Goal: Information Seeking & Learning: Find specific fact

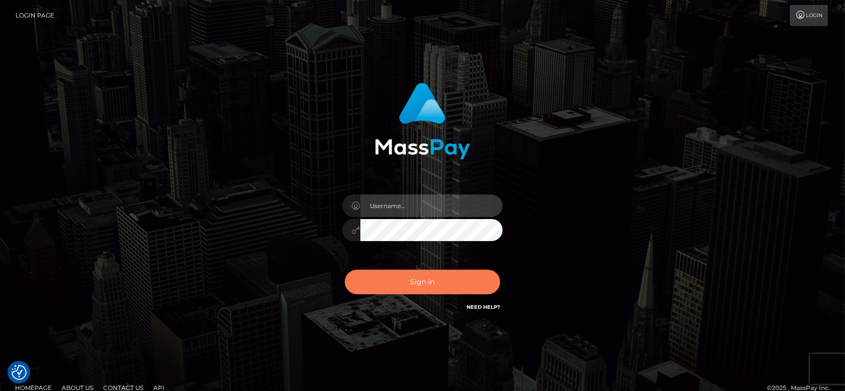
type input "fr.es"
click at [409, 279] on button "Sign in" at bounding box center [422, 282] width 155 height 25
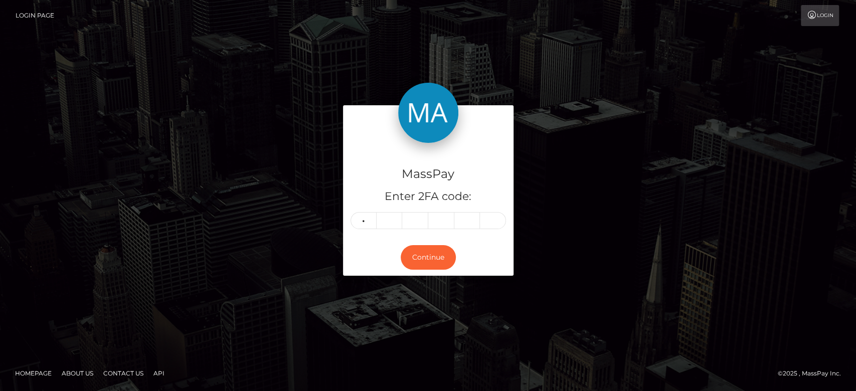
type input "4"
type input "8"
type input "4"
type input "3"
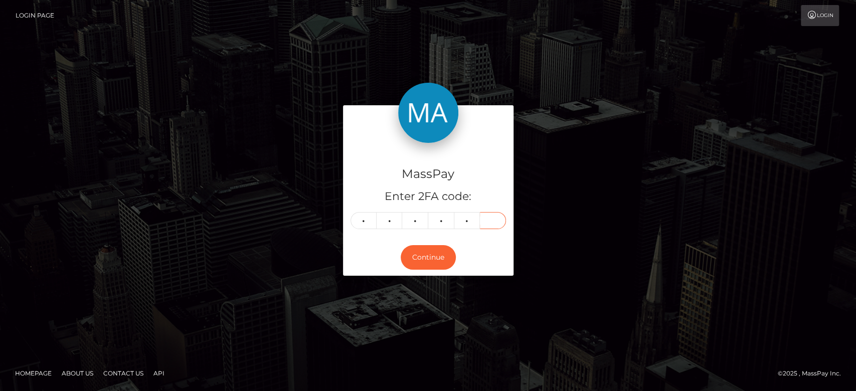
type input "7"
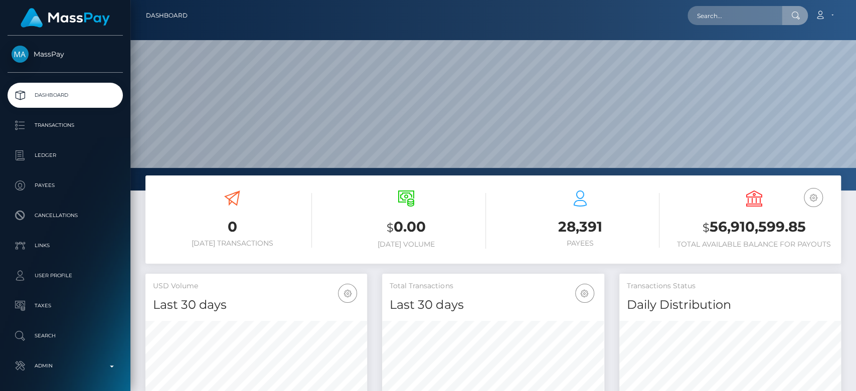
scroll to position [177, 222]
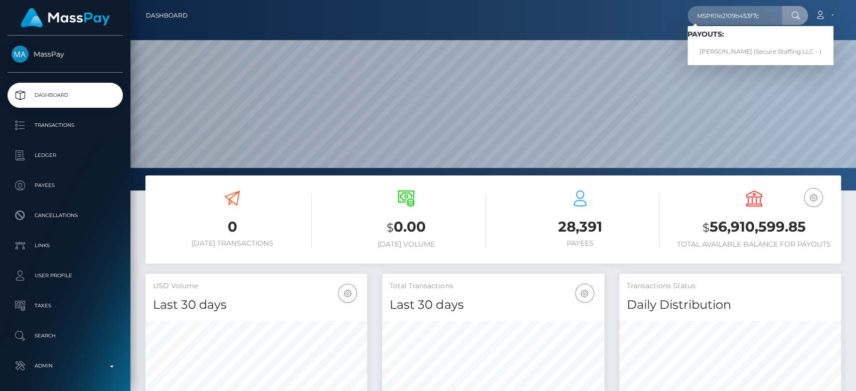
type input "MSPf01e2109b453f7c"
click at [733, 47] on link "ELSE MUTAAGA (Secure Staffing LLC - )" at bounding box center [760, 52] width 146 height 19
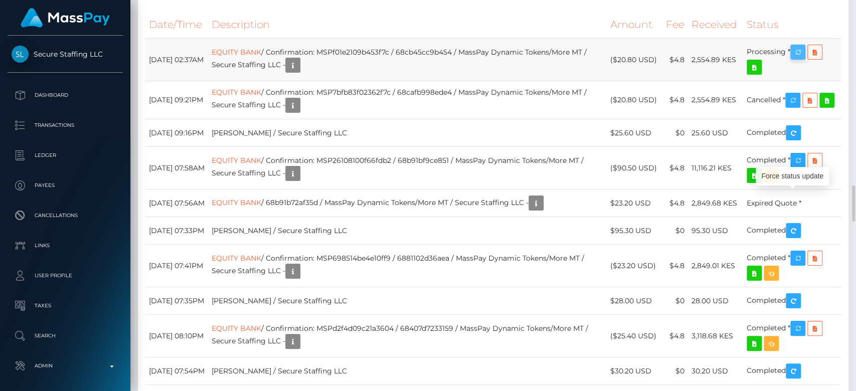
scroll to position [120, 222]
click at [801, 59] on icon "button" at bounding box center [797, 52] width 12 height 13
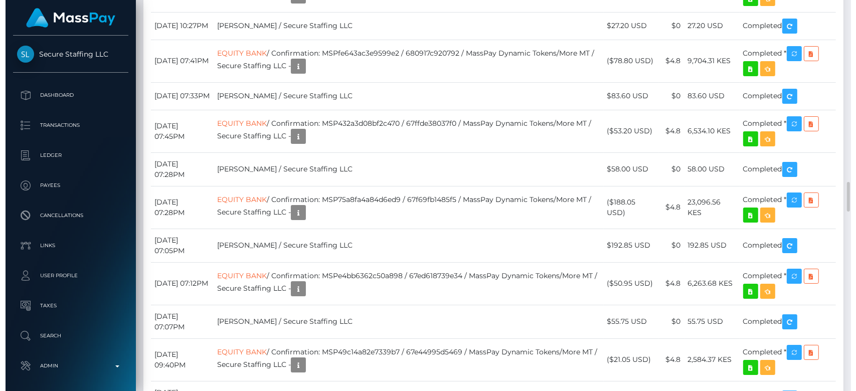
scroll to position [2908, 0]
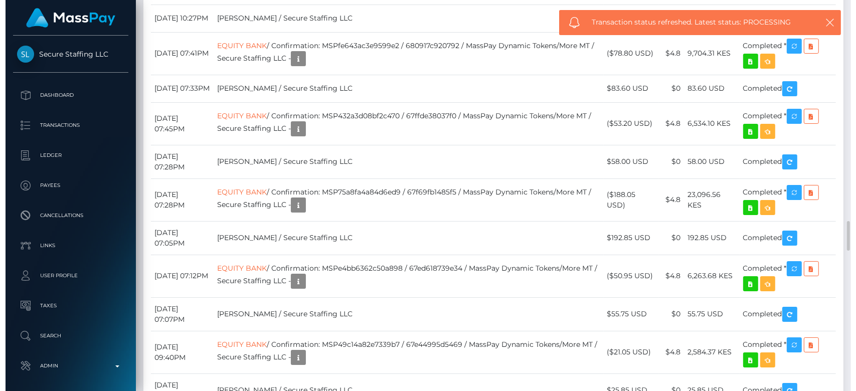
scroll to position [120, 222]
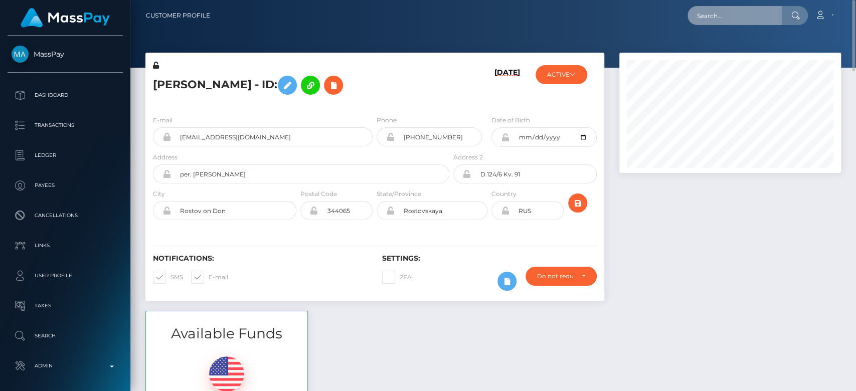
paste input "1459d4792eff4842aa309d190dc5e56e"
click at [754, 15] on input "1459d4792eff4842aa309d190dc5e56e" at bounding box center [734, 15] width 94 height 19
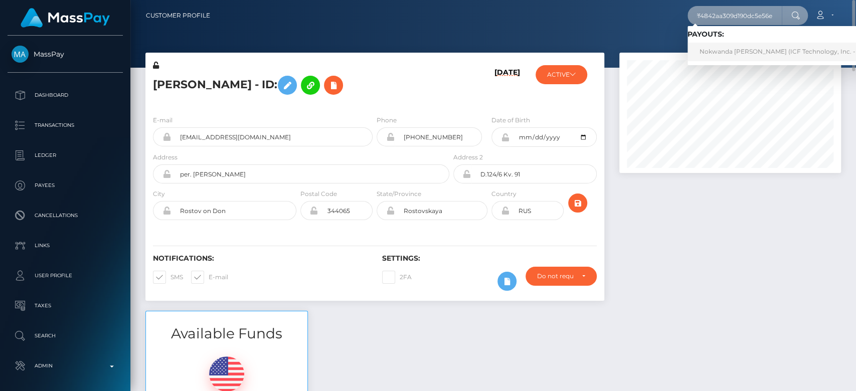
type input "1459d4792eff4842aa309d190dc5e56e"
click at [740, 45] on link "Nokwanda Patricia Vezi (ICF Technology, Inc. - )" at bounding box center [778, 52] width 183 height 19
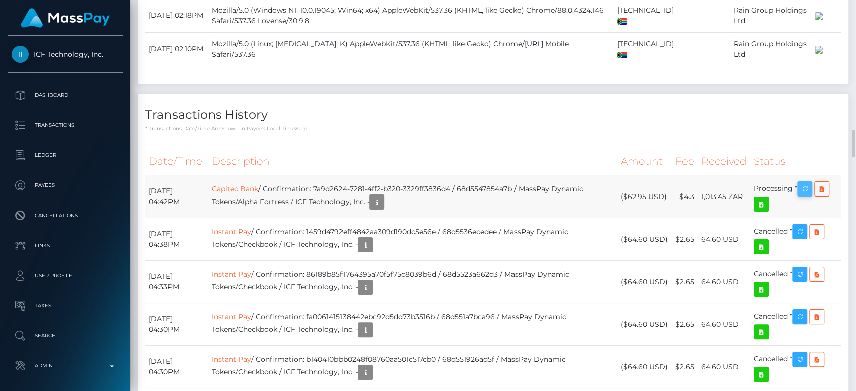
scroll to position [120, 222]
click at [809, 183] on icon "button" at bounding box center [804, 189] width 12 height 13
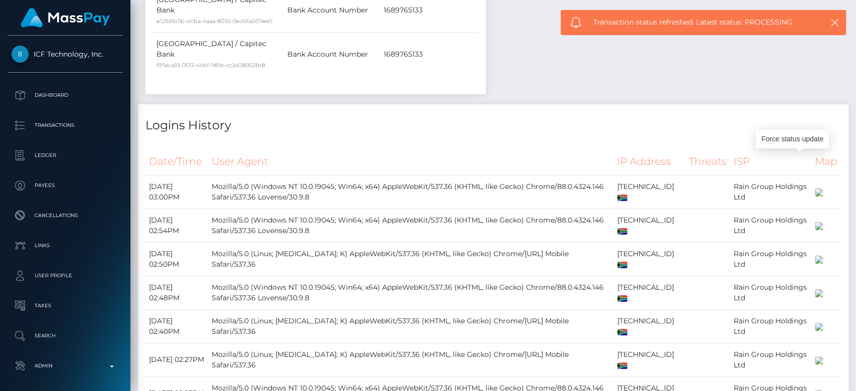
scroll to position [1977, 0]
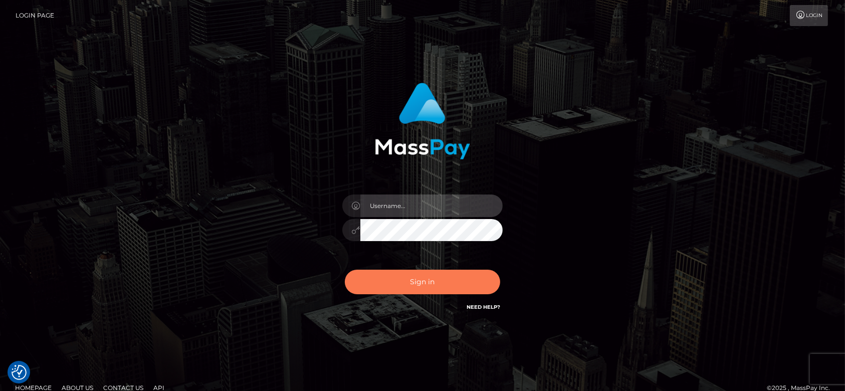
type input "[DOMAIN_NAME]"
click at [414, 282] on button "Sign in" at bounding box center [422, 282] width 155 height 25
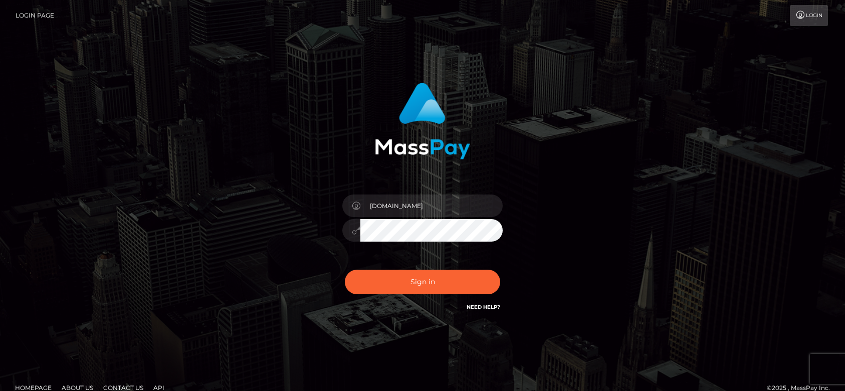
click at [408, 281] on button "Sign in" at bounding box center [422, 282] width 155 height 25
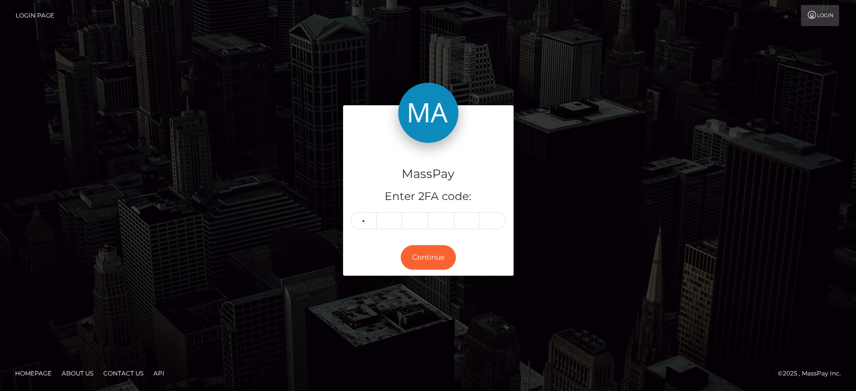
type input "6"
type input "4"
type input "0"
type input "4"
type input "1"
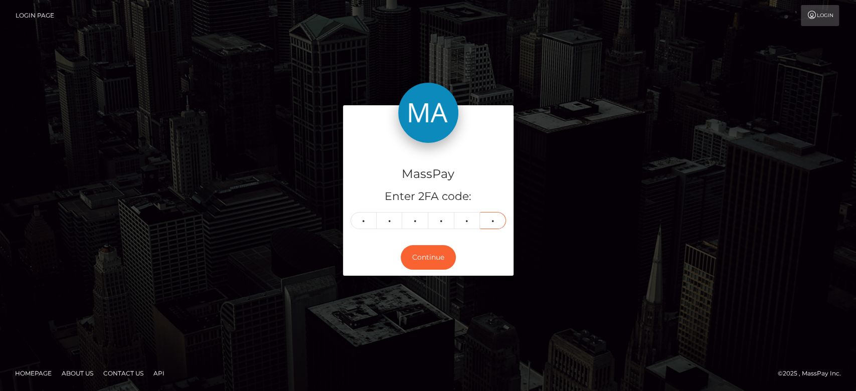
type input "5"
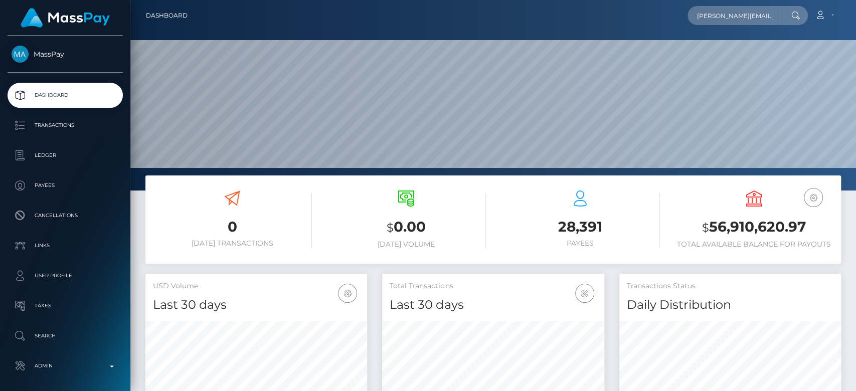
scroll to position [177, 222]
type input "[PERSON_NAME][EMAIL_ADDRESS][DOMAIN_NAME]"
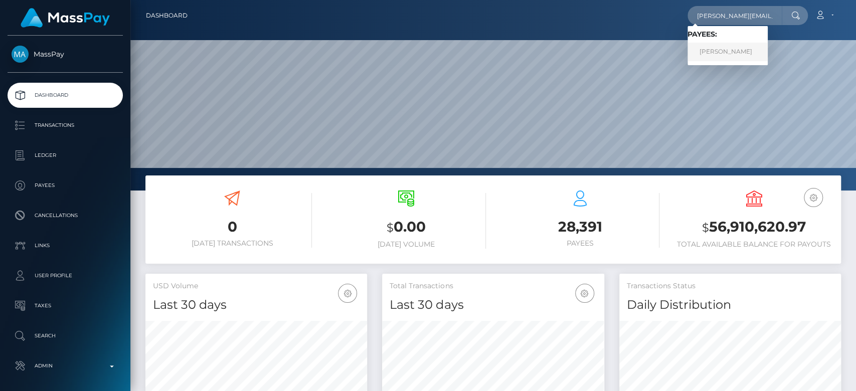
click at [753, 46] on link "[PERSON_NAME]" at bounding box center [727, 52] width 80 height 19
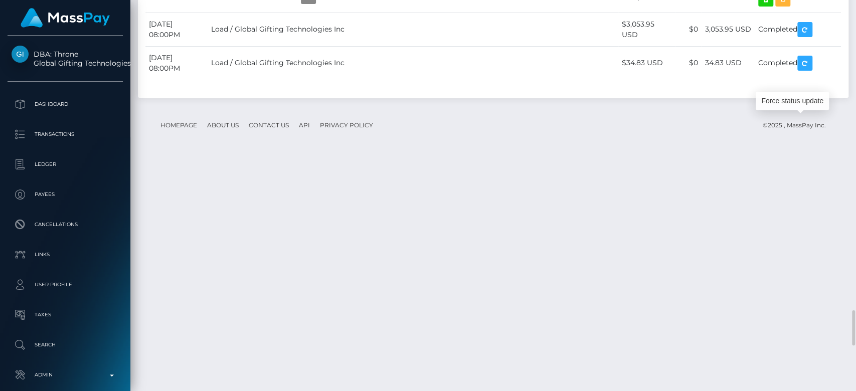
scroll to position [120, 222]
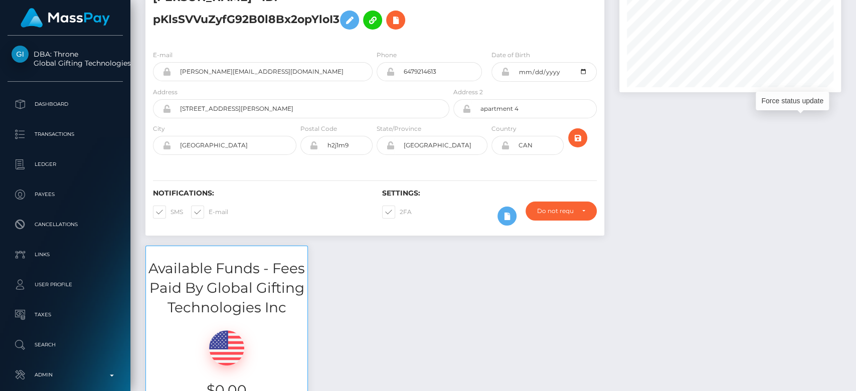
scroll to position [0, 0]
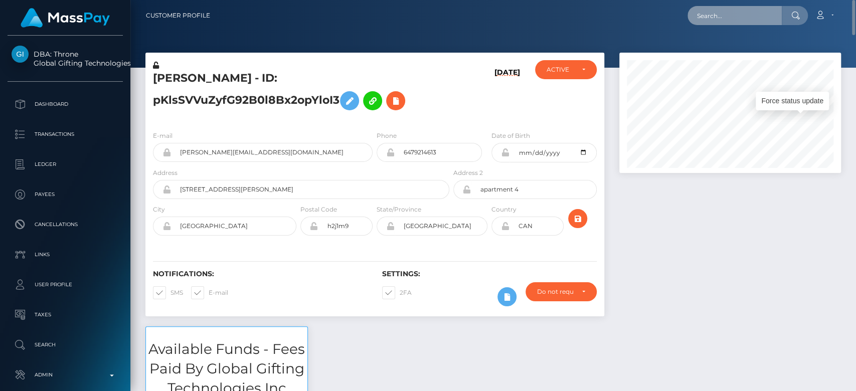
click at [742, 18] on input "text" at bounding box center [734, 15] width 94 height 19
paste input "[EMAIL_ADDRESS][DOMAIN_NAME]"
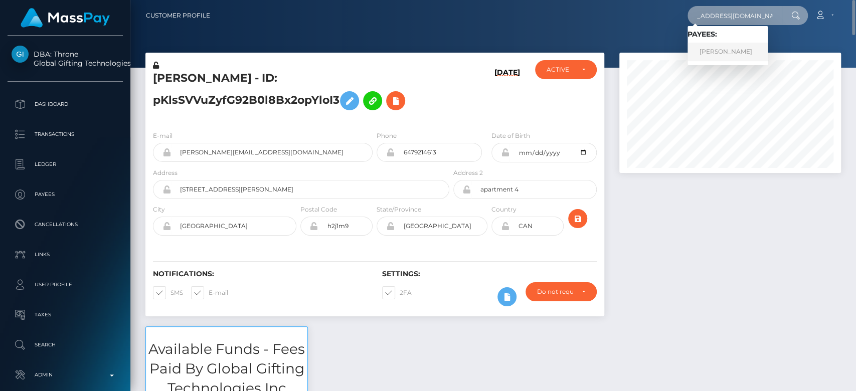
type input "[EMAIL_ADDRESS][DOMAIN_NAME]"
click at [735, 48] on link "Flor" at bounding box center [727, 52] width 80 height 19
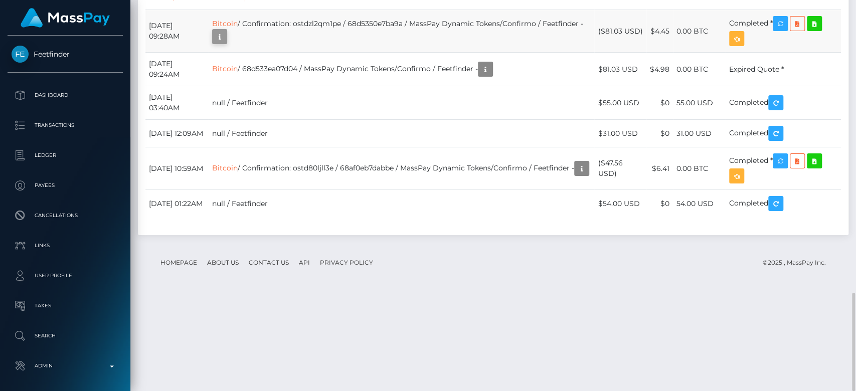
scroll to position [120, 222]
click at [226, 43] on icon "button" at bounding box center [220, 37] width 12 height 13
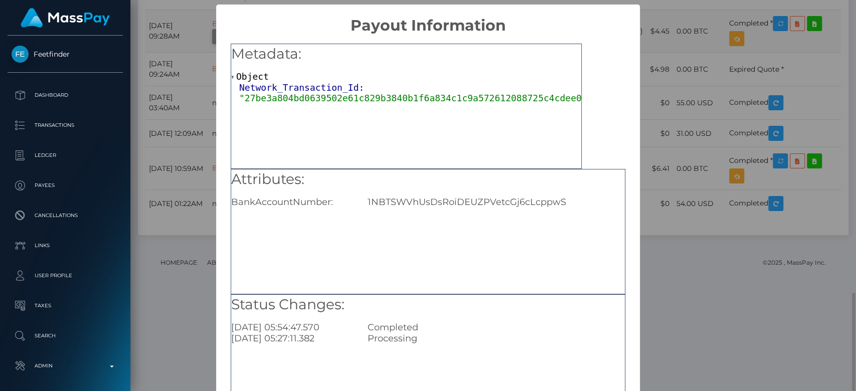
click at [308, 126] on div "Metadata: Object Network_Transaction_Id: "27be3a804bd0639502e61c829b3840b1f6a83…" at bounding box center [406, 106] width 351 height 125
click at [322, 103] on span ""27be3a804bd0639502e61c829b3840b1f6a834c1c9a572612088725c4cdee087"" at bounding box center [418, 98] width 358 height 11
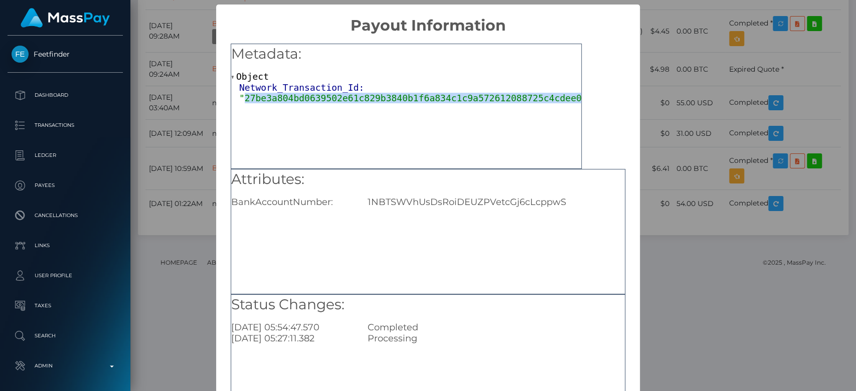
click at [322, 102] on span ""27be3a804bd0639502e61c829b3840b1f6a834c1c9a572612088725c4cdee087"" at bounding box center [418, 98] width 358 height 11
copy span "27be3a804bd0639502e61c829b3840b1f6a834c1c9a572612088725c4cdee087"
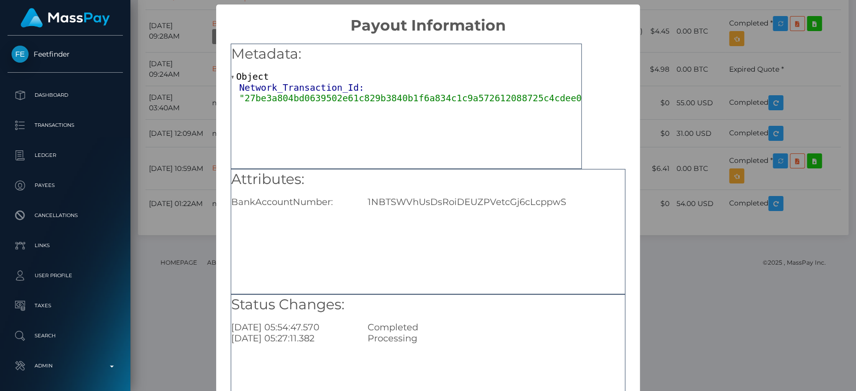
click at [698, 107] on div "× Payout Information Metadata: Object Network_Transaction_Id: "27be3a804bd06395…" at bounding box center [428, 195] width 856 height 391
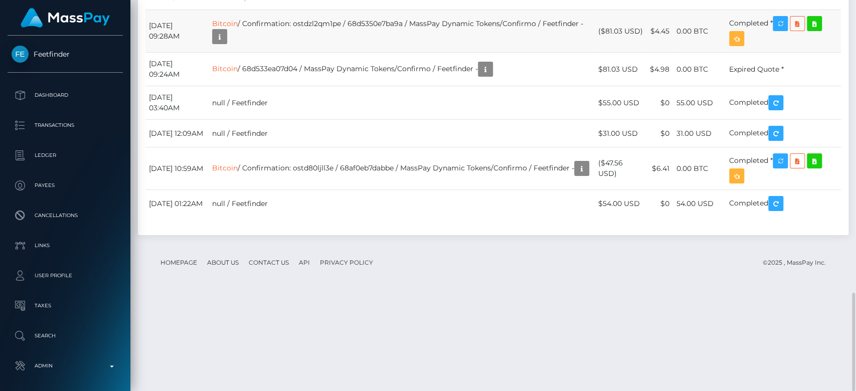
click at [366, 53] on td "Bitcoin / Confirmation: ostdzl2qm1pe / 68d5350e7ba9a / MassPay Dynamic Tokens/C…" at bounding box center [400, 31] width 385 height 43
copy td "ostdzl2qm1pe"
click at [226, 43] on icon "button" at bounding box center [220, 37] width 12 height 13
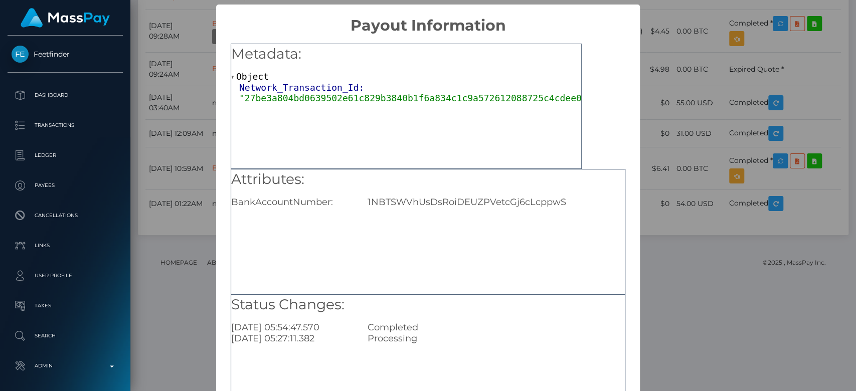
click at [387, 198] on div "1NBTSWVhUsDsRoiDEUZPVetcGj6cLcppwS" at bounding box center [496, 201] width 272 height 11
copy div "1NBTSWVhUsDsRoiDEUZPVetcGj6cLcppwS"
click at [186, 106] on div "× Payout Information Metadata: Object Network_Transaction_Id: "27be3a804bd06395…" at bounding box center [428, 195] width 856 height 391
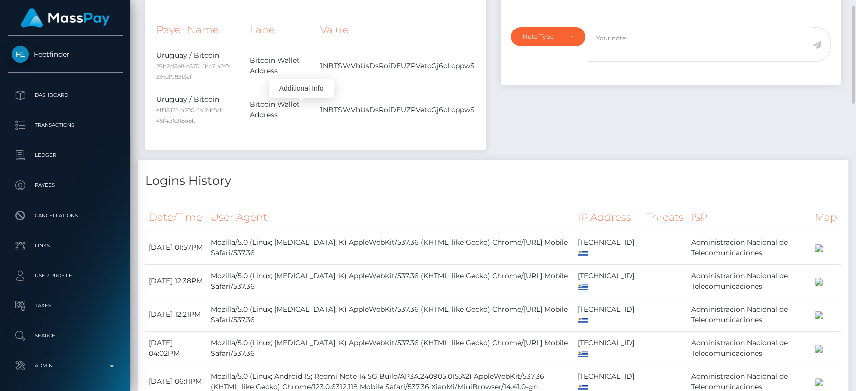
scroll to position [0, 0]
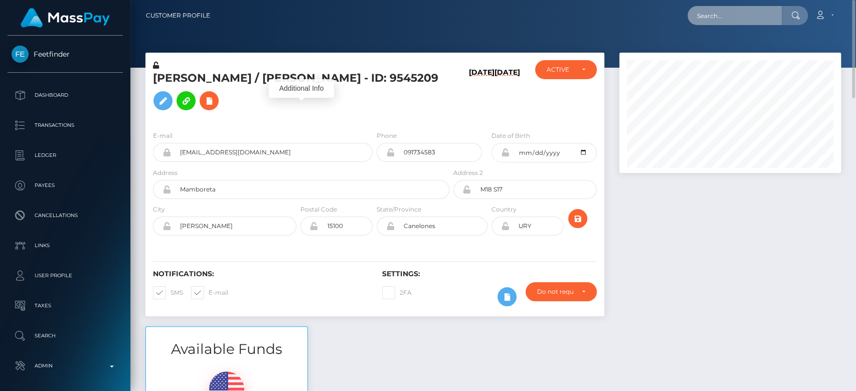
click at [706, 12] on input "text" at bounding box center [734, 15] width 94 height 19
paste input "susanaherrera2962@gmail.com"
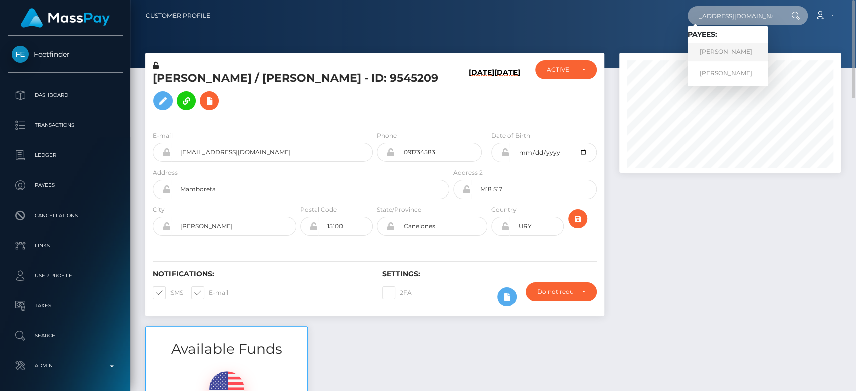
type input "susanaherrera2962@gmail.com"
click at [733, 46] on link "SUSANA BELEN HERRERA" at bounding box center [727, 52] width 80 height 19
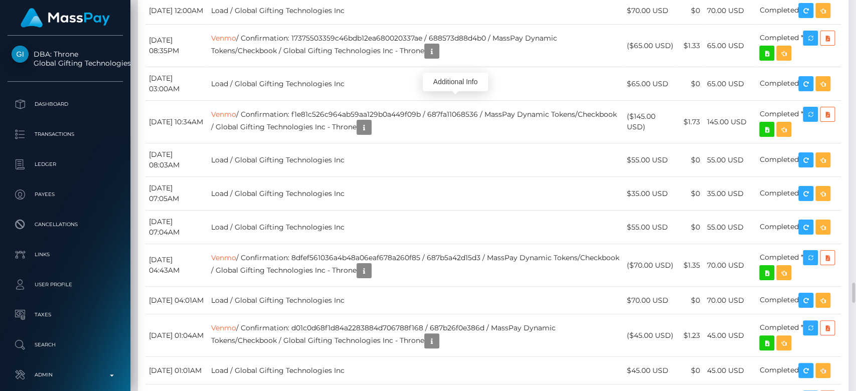
scroll to position [120, 222]
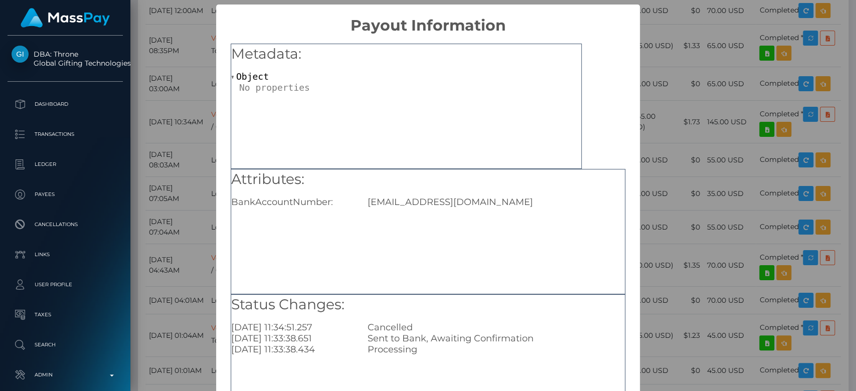
drag, startPoint x: 527, startPoint y: 203, endPoint x: 361, endPoint y: 203, distance: 165.9
click at [361, 203] on div "[EMAIL_ADDRESS][DOMAIN_NAME]" at bounding box center [496, 201] width 272 height 11
copy div "[EMAIL_ADDRESS][DOMAIN_NAME]"
click at [155, 97] on div "× Payout Information Metadata: Object Attributes: BankAccountNumber: [EMAIL_ADD…" at bounding box center [428, 195] width 856 height 391
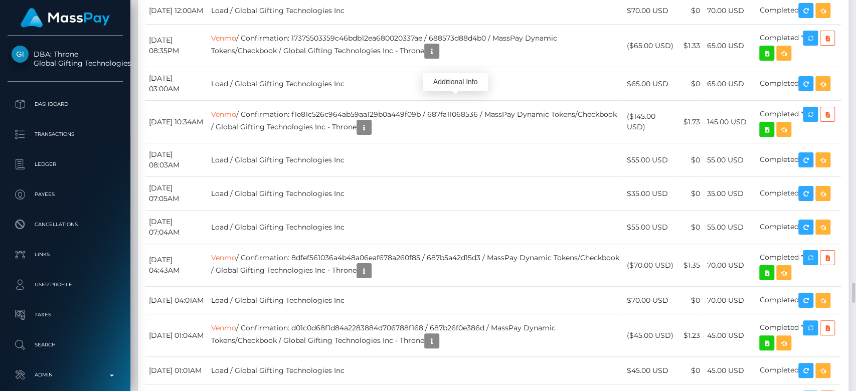
copy td "5f58878e2cd34fbe922ccd4692a6b0a0"
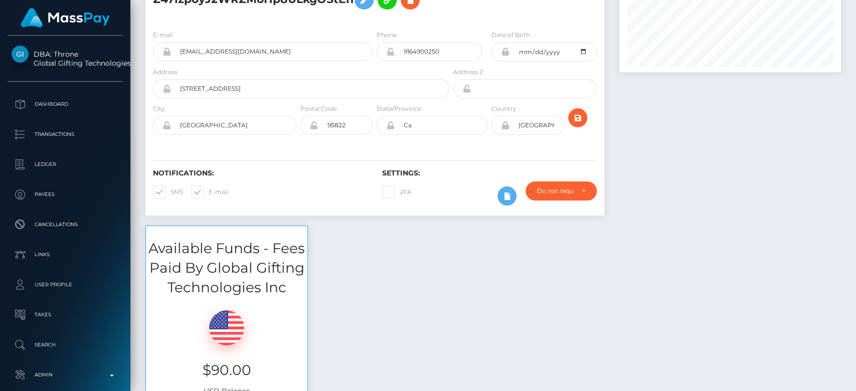
scroll to position [0, 0]
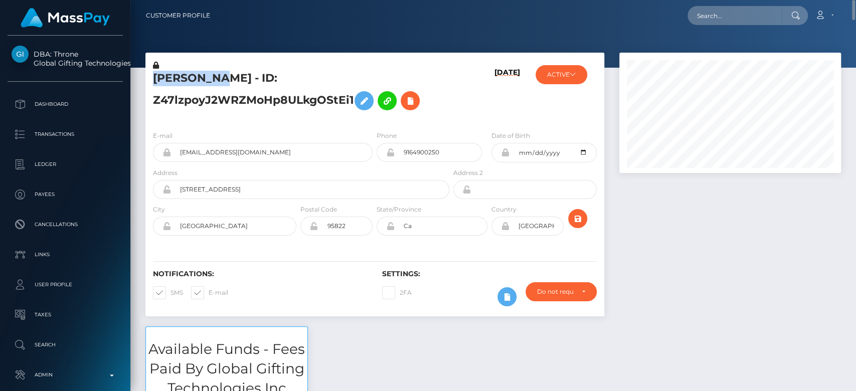
drag, startPoint x: 150, startPoint y: 82, endPoint x: 234, endPoint y: 82, distance: 84.2
click at [231, 82] on div "SUSANA BELEN HERRERA - ID: Z47lzpoyJ2WRZMoHp8ULkgOStEi1" at bounding box center [298, 91] width 306 height 63
drag, startPoint x: 245, startPoint y: 82, endPoint x: 207, endPoint y: 80, distance: 37.6
click at [207, 80] on h5 "SUSANA BELEN HERRERA - ID: Z47lzpoyJ2WRZMoHp8ULkgOStEi1" at bounding box center [298, 93] width 291 height 45
copy h5 "BELEN"
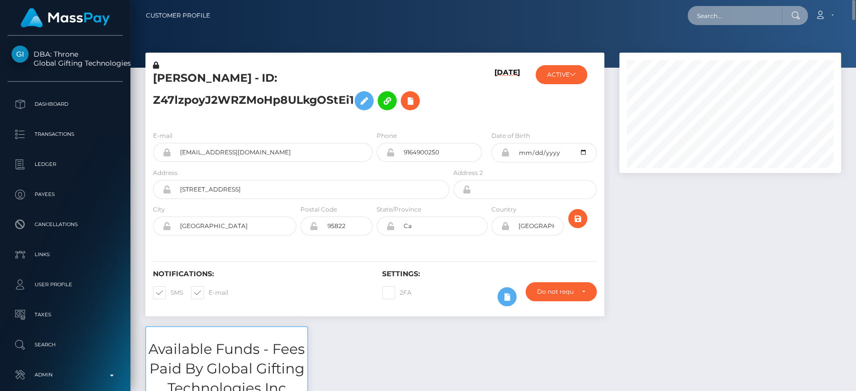
click at [745, 10] on input "text" at bounding box center [734, 15] width 94 height 19
paste input "FVW-20250920-85"
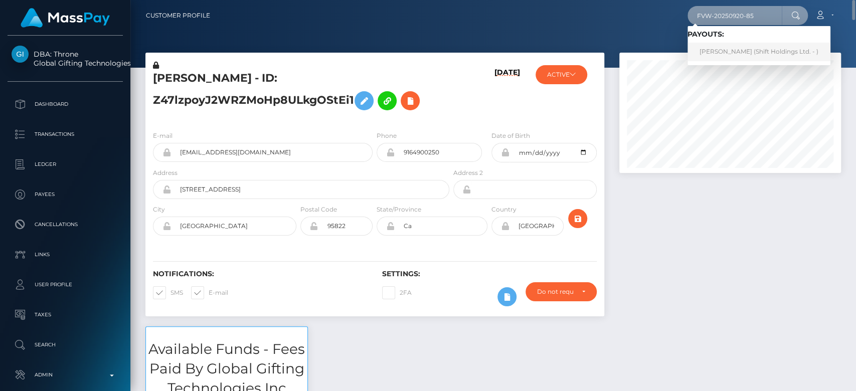
type input "FVW-20250920-85"
click at [733, 49] on link "Shawn Howard (Shift Holdings Ltd. - )" at bounding box center [758, 52] width 143 height 19
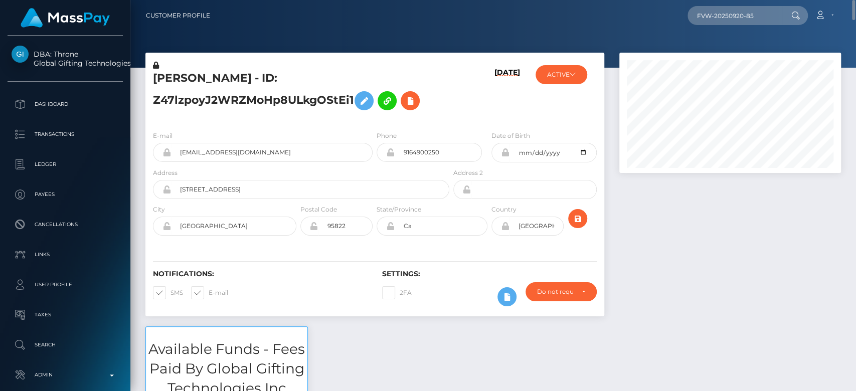
click at [664, 205] on div at bounding box center [729, 190] width 237 height 274
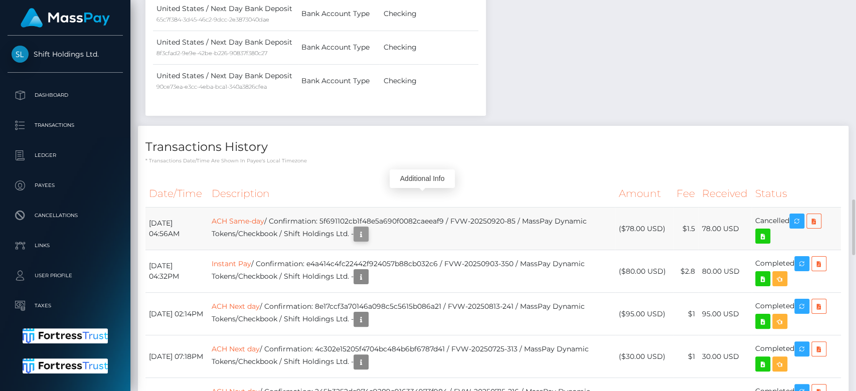
scroll to position [120, 222]
click at [367, 228] on icon "button" at bounding box center [361, 234] width 12 height 13
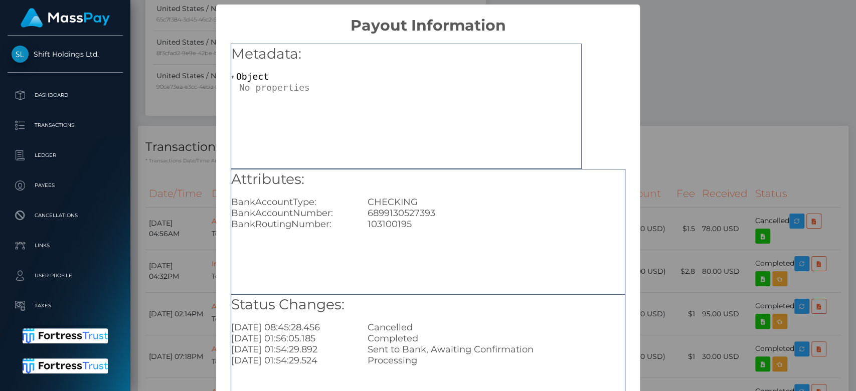
click at [172, 134] on div "× Payout Information Metadata: Object Attributes: BankAccountType: CHECKING Ban…" at bounding box center [428, 195] width 856 height 391
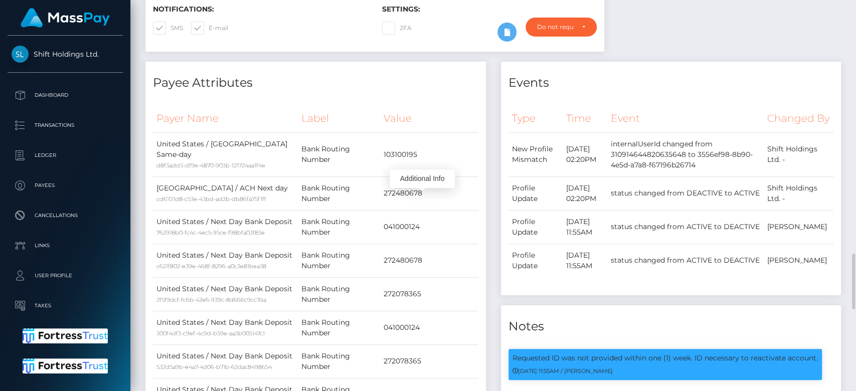
scroll to position [0, 0]
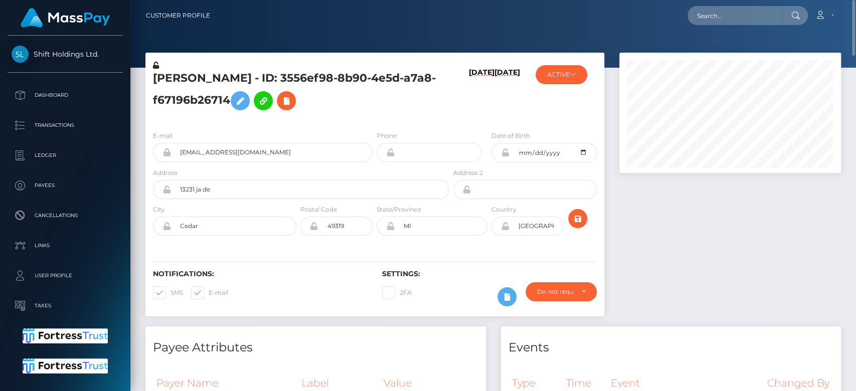
drag, startPoint x: 253, startPoint y: 162, endPoint x: 179, endPoint y: 156, distance: 74.5
click at [179, 156] on div "E-mail shawnaln1@aol.com" at bounding box center [259, 148] width 229 height 37
drag, startPoint x: 179, startPoint y: 156, endPoint x: 244, endPoint y: 155, distance: 65.2
click at [244, 155] on input "shawnaln1@aol.com" at bounding box center [271, 152] width 201 height 19
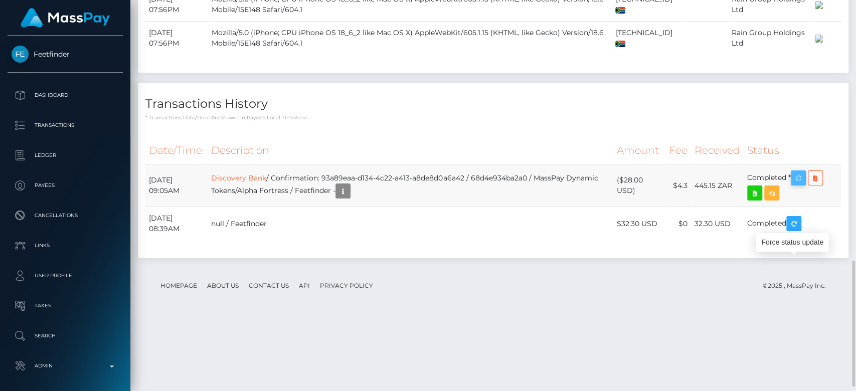
scroll to position [120, 222]
click at [804, 184] on icon "button" at bounding box center [798, 178] width 12 height 13
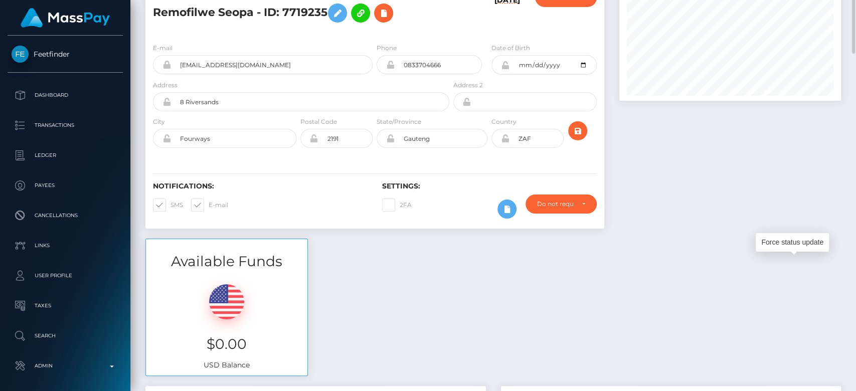
scroll to position [0, 0]
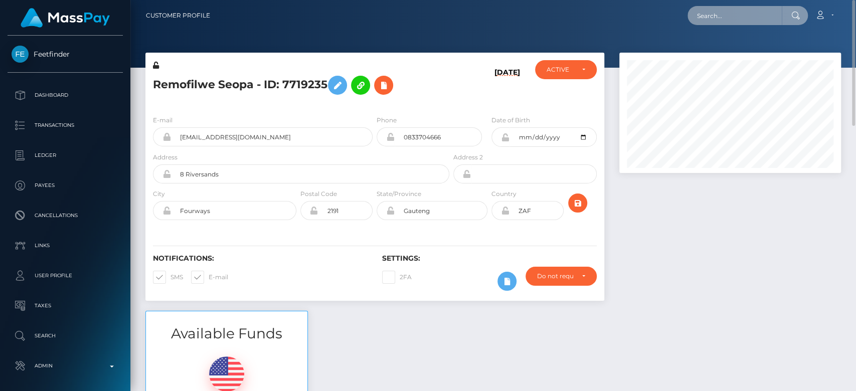
click at [702, 18] on input "text" at bounding box center [734, 15] width 94 height 19
paste input "MSP6b6746d4705716f"
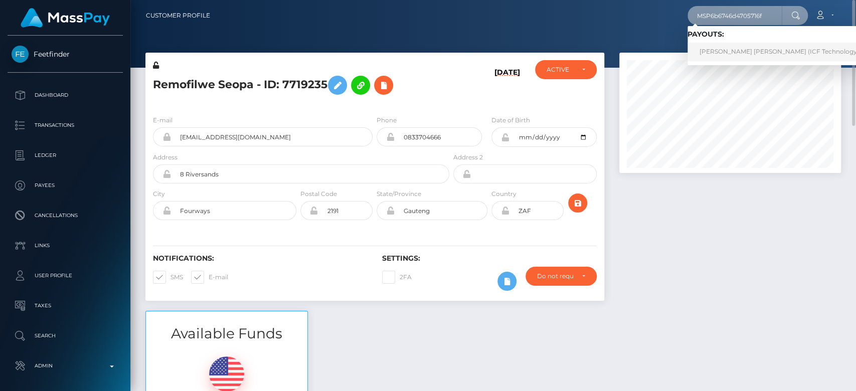
type input "MSP6b6746d4705716f"
click at [727, 46] on link "carol marcela castano aristizabal (ICF Technology, Inc. - )" at bounding box center [788, 52] width 203 height 19
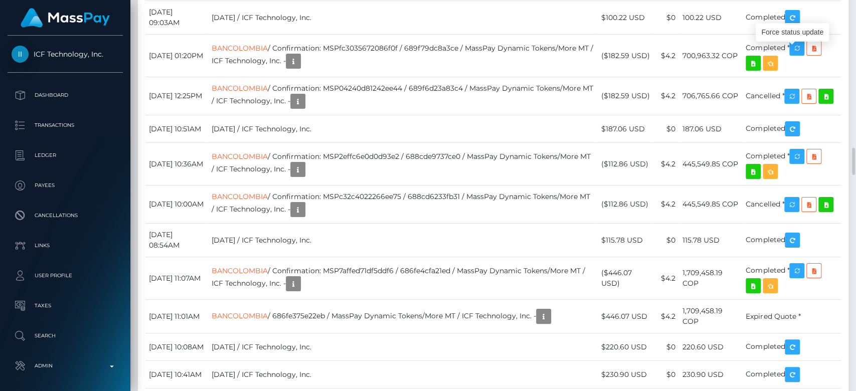
scroll to position [120, 222]
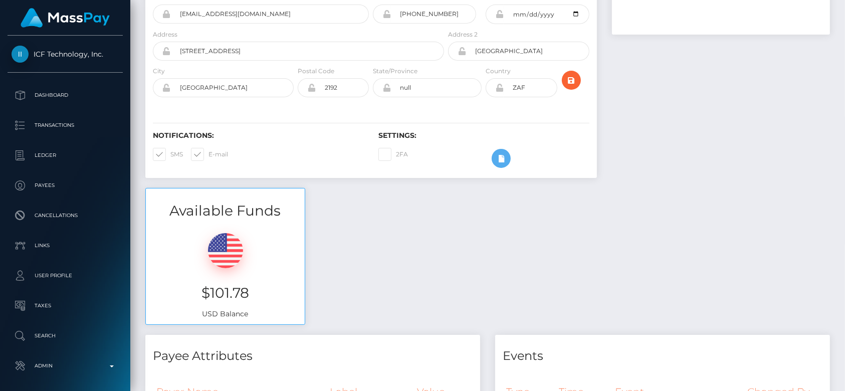
scroll to position [142, 0]
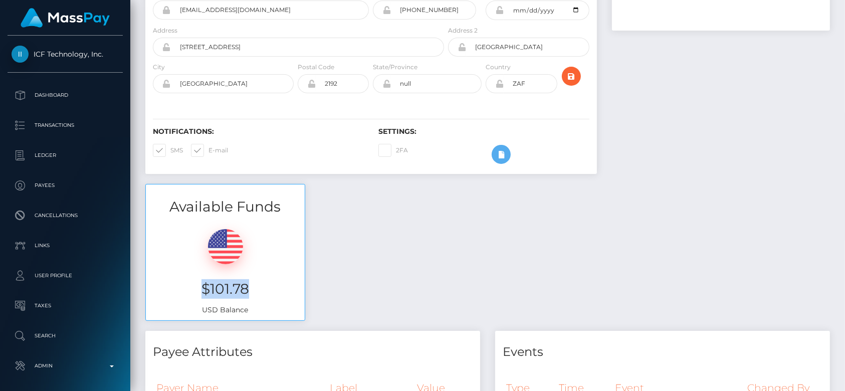
drag, startPoint x: 253, startPoint y: 283, endPoint x: 190, endPoint y: 276, distance: 62.6
click at [190, 276] on div "$101.78 USD Balance" at bounding box center [225, 269] width 159 height 104
copy h3 "$101.78"
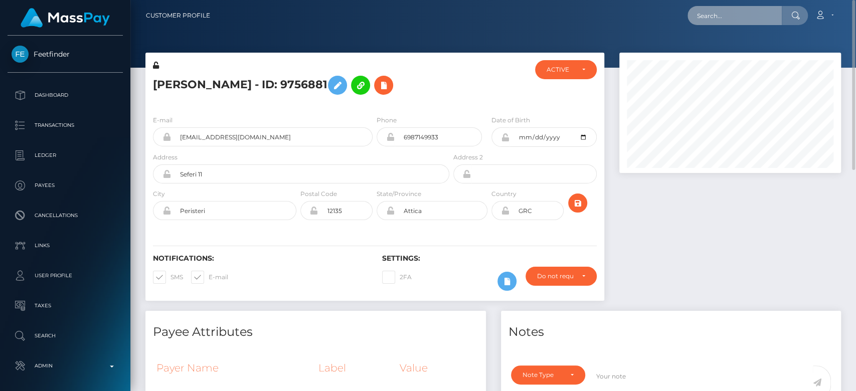
click at [709, 17] on input "text" at bounding box center [734, 15] width 94 height 19
paste input "sugar01_@outlook.com"
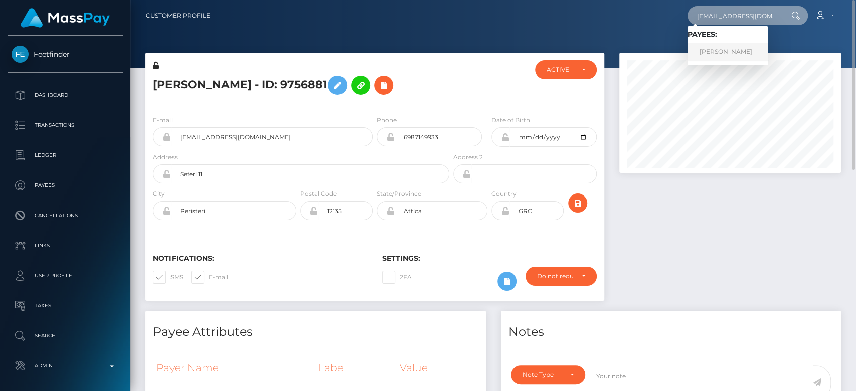
type input "sugar01_@outlook.com"
click at [710, 49] on link "SELINA NEUBAUER" at bounding box center [727, 52] width 80 height 19
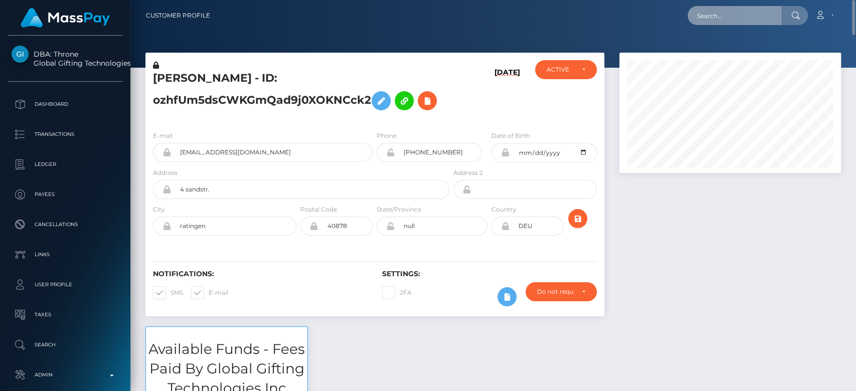
click at [723, 25] on input "text" at bounding box center [734, 15] width 94 height 19
paste input "moralesalexandra287@gmail.com"
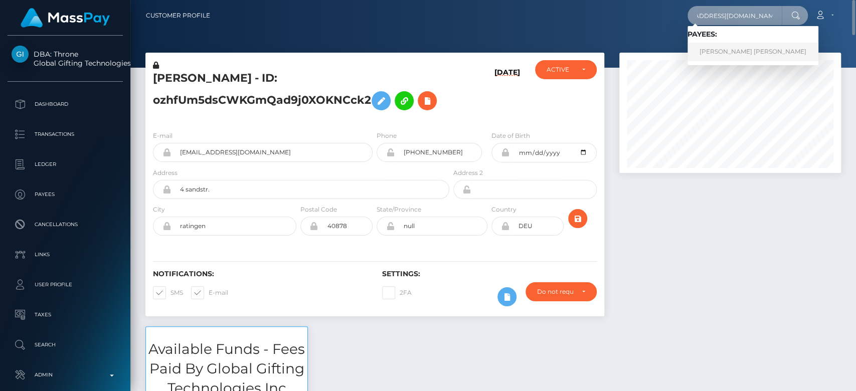
type input "moralesalexandra287@gmail.com"
click at [742, 48] on link "Linda Alexandra morales" at bounding box center [752, 52] width 131 height 19
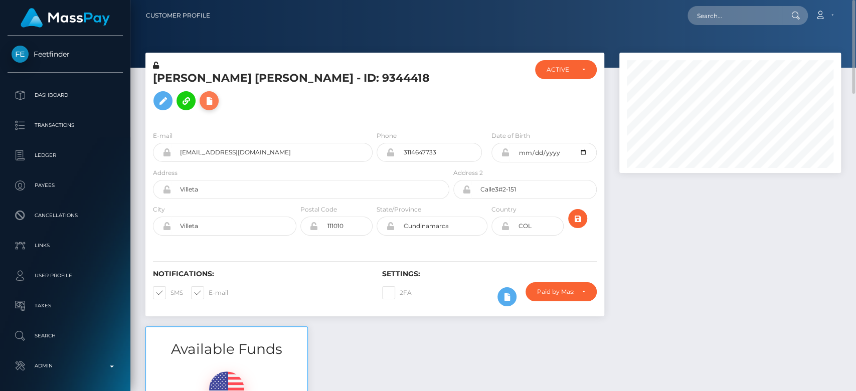
click at [215, 95] on icon at bounding box center [209, 101] width 12 height 13
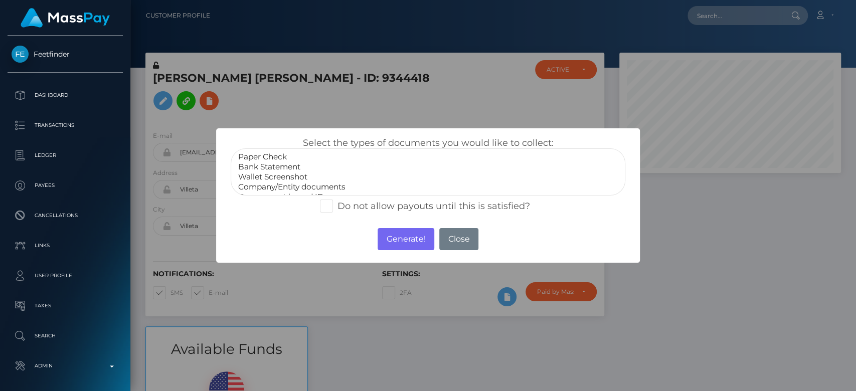
scroll to position [20, 0]
select select "Government issued ID"
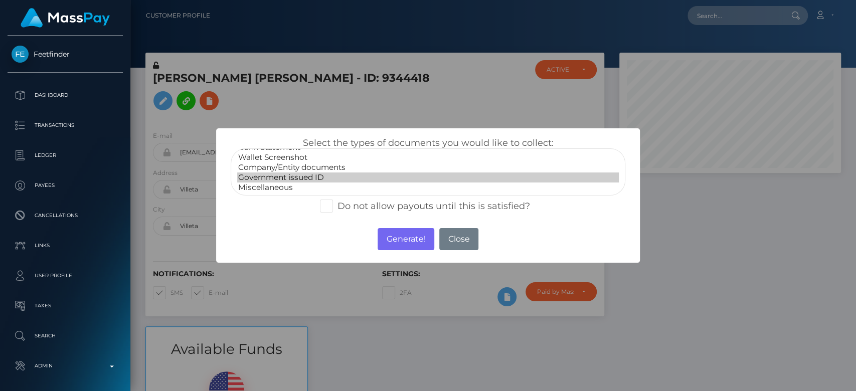
click at [287, 175] on option "Government issued ID" at bounding box center [427, 177] width 381 height 10
click at [394, 243] on button "Generate!" at bounding box center [405, 239] width 57 height 22
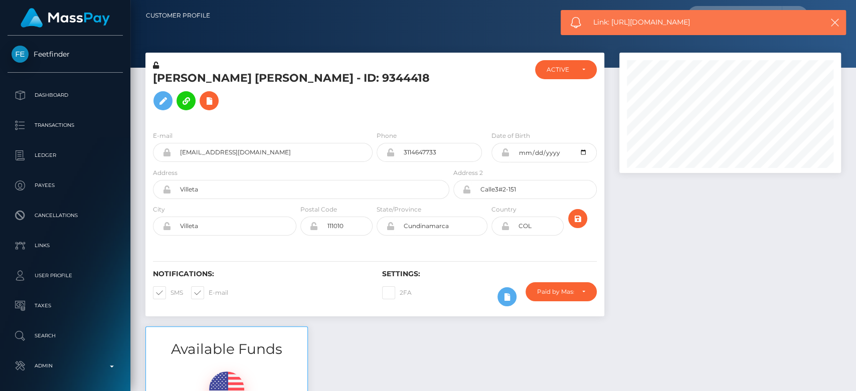
drag, startPoint x: 706, startPoint y: 26, endPoint x: 610, endPoint y: 18, distance: 96.0
click at [610, 18] on span "Link: https://l.maspay.io/tk0Oi" at bounding box center [701, 22] width 216 height 11
copy span "https://l.maspay.io/tk0Oi"
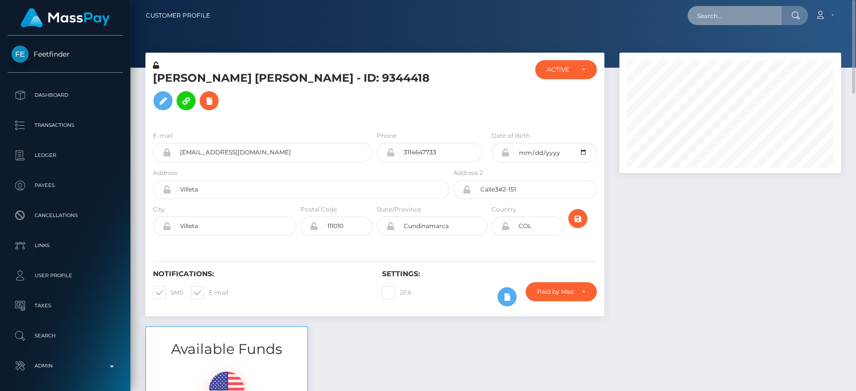
click at [703, 16] on input "text" at bounding box center [734, 15] width 94 height 19
paste input "[EMAIL_ADDRESS][DOMAIN_NAME]"
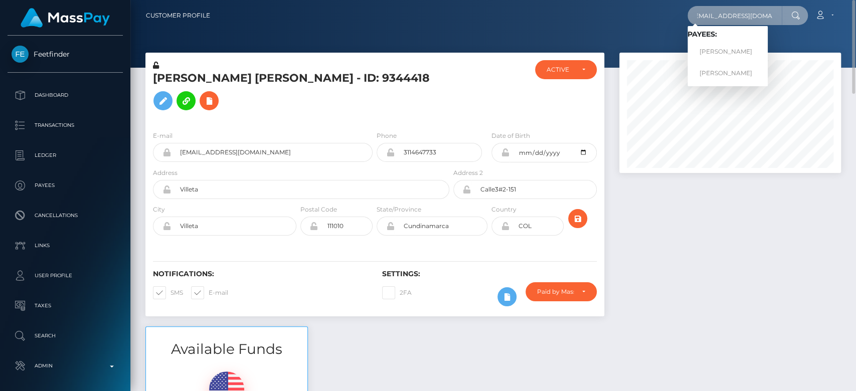
type input "[EMAIL_ADDRESS][DOMAIN_NAME]"
click at [732, 49] on link "[PERSON_NAME]" at bounding box center [727, 52] width 80 height 19
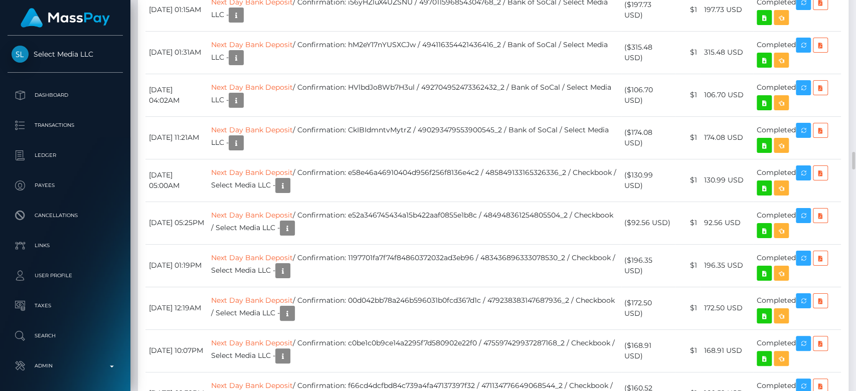
scroll to position [3431, 0]
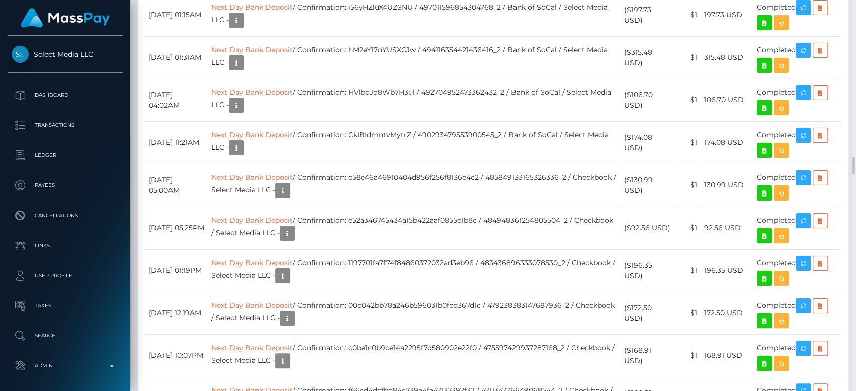
drag, startPoint x: 213, startPoint y: 168, endPoint x: 142, endPoint y: 170, distance: 70.7
copy div "Date/Time Description Amount Fee Received Status [DATE]"
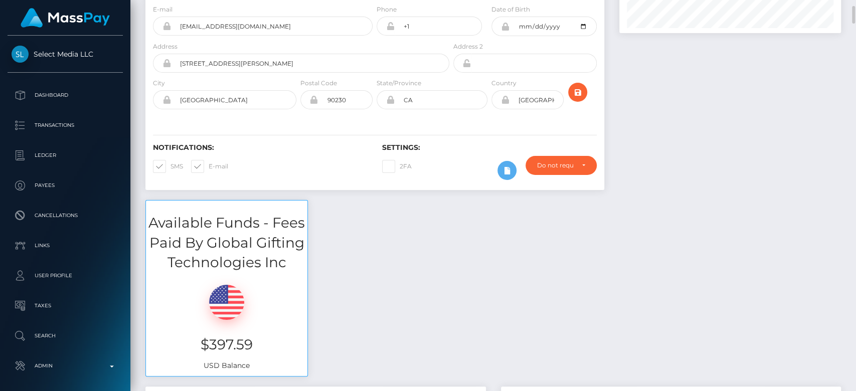
scroll to position [0, 0]
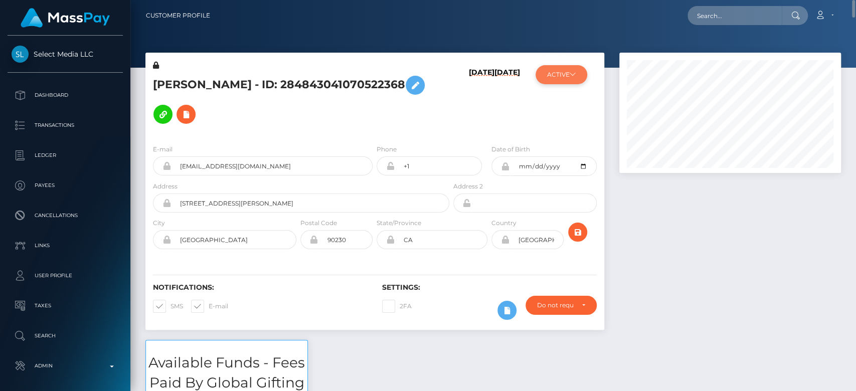
click at [578, 68] on button "ACTIVE" at bounding box center [561, 74] width 52 height 19
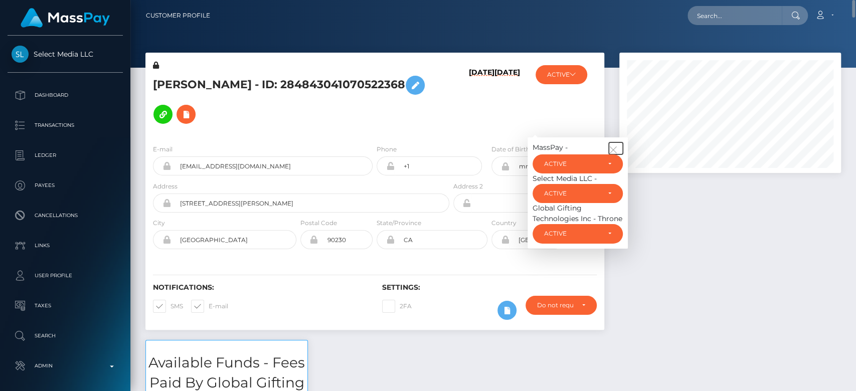
click at [615, 150] on icon "button" at bounding box center [612, 149] width 9 height 9
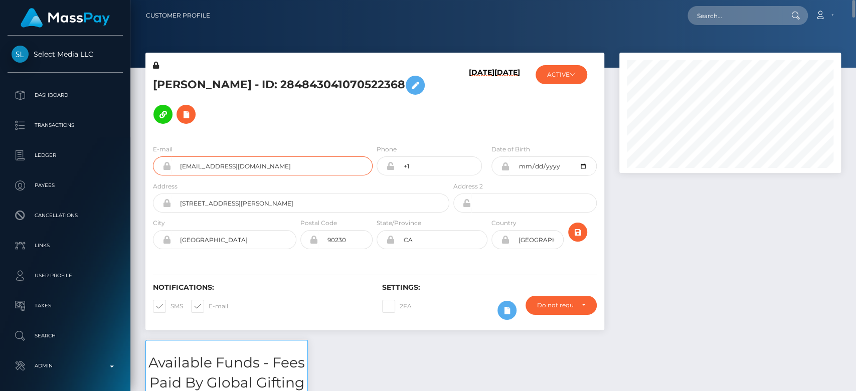
drag, startPoint x: 277, startPoint y: 162, endPoint x: 178, endPoint y: 165, distance: 98.3
click at [178, 165] on input "[EMAIL_ADDRESS][DOMAIN_NAME]" at bounding box center [271, 165] width 201 height 19
paste input "[EMAIL_ADDRESS][DOMAIN_NAME]"
click at [720, 13] on input "[EMAIL_ADDRESS][DOMAIN_NAME]" at bounding box center [734, 15] width 94 height 19
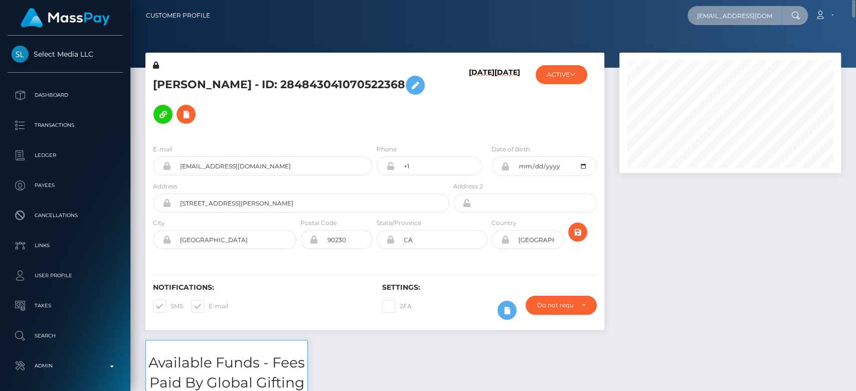
scroll to position [0, 5]
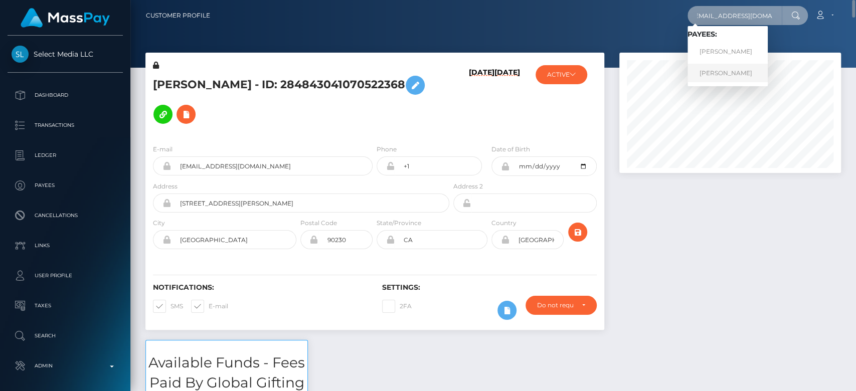
type input "[EMAIL_ADDRESS][DOMAIN_NAME]"
click at [714, 75] on link "[PERSON_NAME]" at bounding box center [727, 73] width 80 height 19
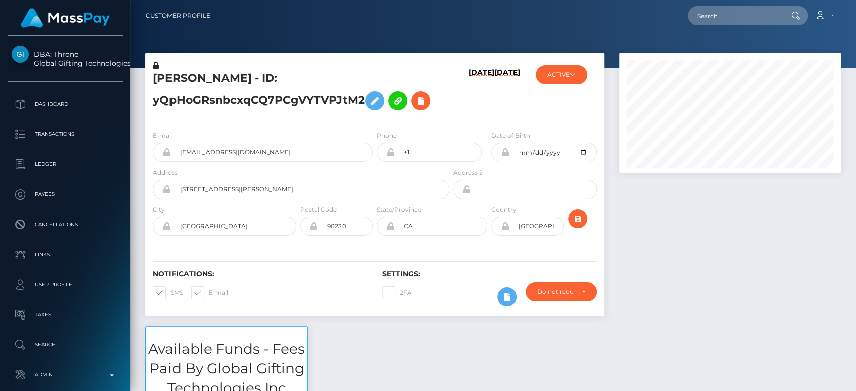
scroll to position [120, 222]
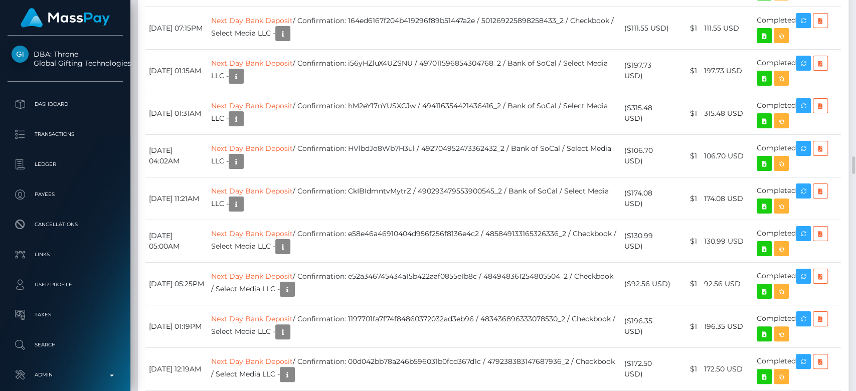
drag, startPoint x: 213, startPoint y: 192, endPoint x: 148, endPoint y: 199, distance: 65.1
copy td "February 5, 2025"
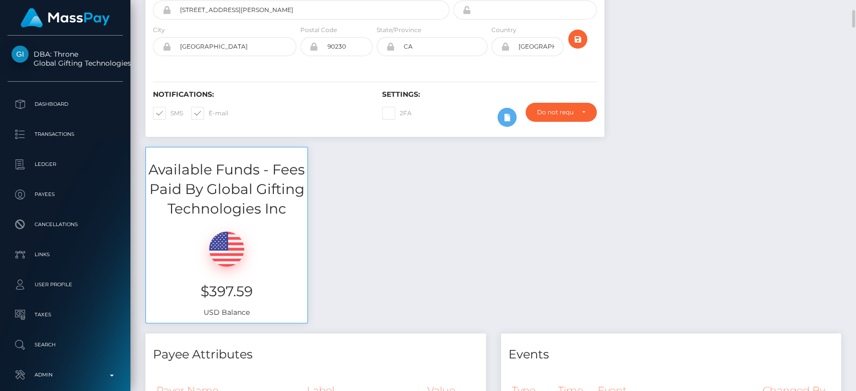
scroll to position [181, 0]
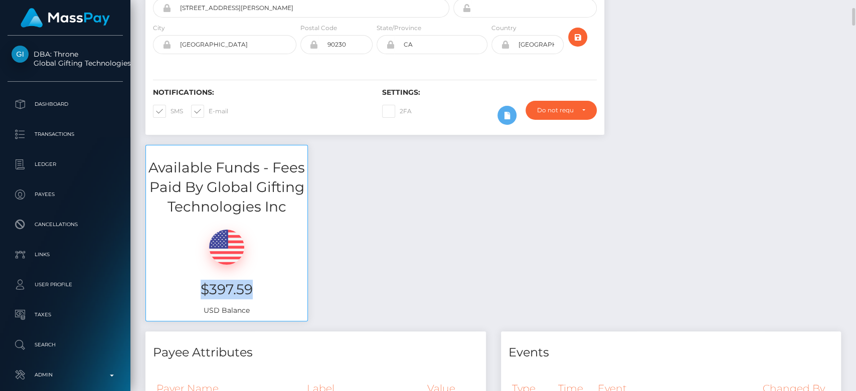
drag, startPoint x: 254, startPoint y: 291, endPoint x: 190, endPoint y: 292, distance: 64.2
click at [190, 292] on h3 "$397.59" at bounding box center [226, 290] width 146 height 20
copy h3 "$397.59"
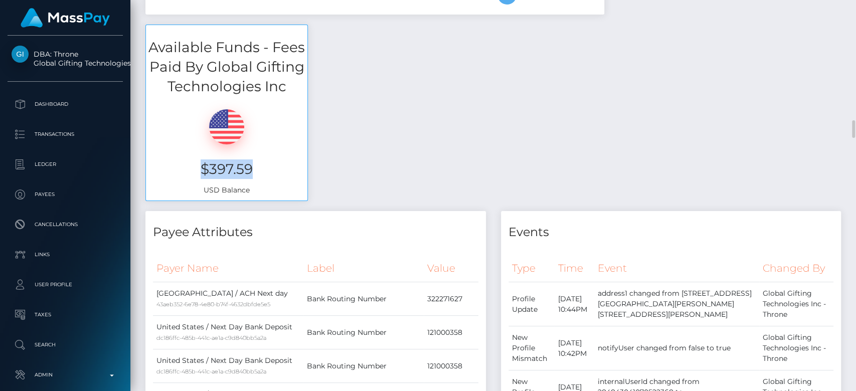
scroll to position [0, 0]
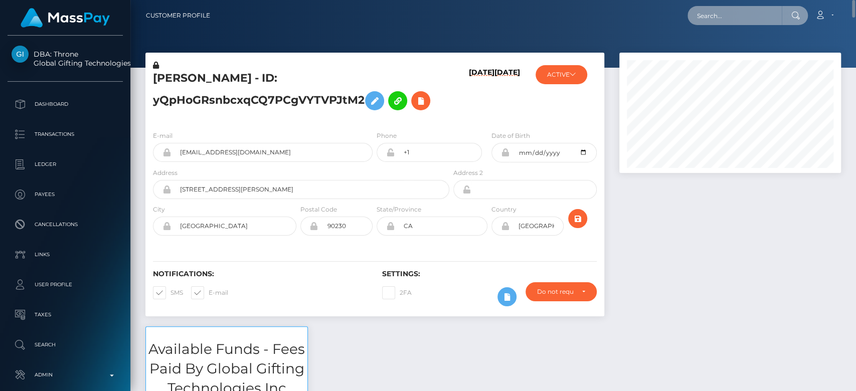
click at [725, 13] on input "text" at bounding box center [734, 15] width 94 height 19
paste input "eringilbert03092004@gmail.com"
type input "eringilbert03092004@gmail.com"
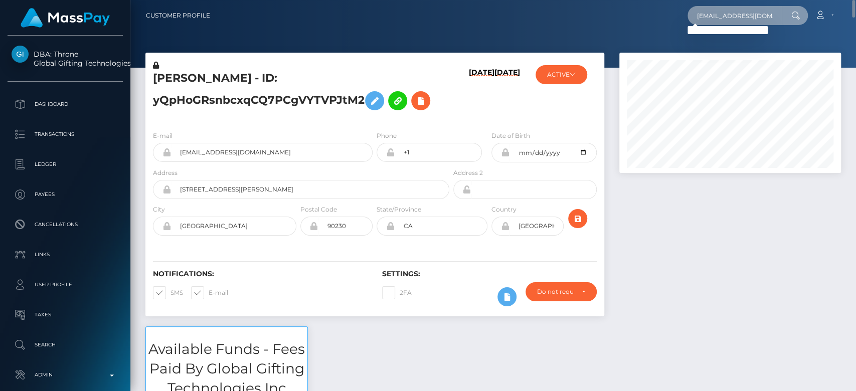
click at [731, 15] on input "eringilbert03092004@gmail.com" at bounding box center [734, 15] width 94 height 19
paste input "edenryder15@gmail.com"
type input "edenryder15@gmail.com"
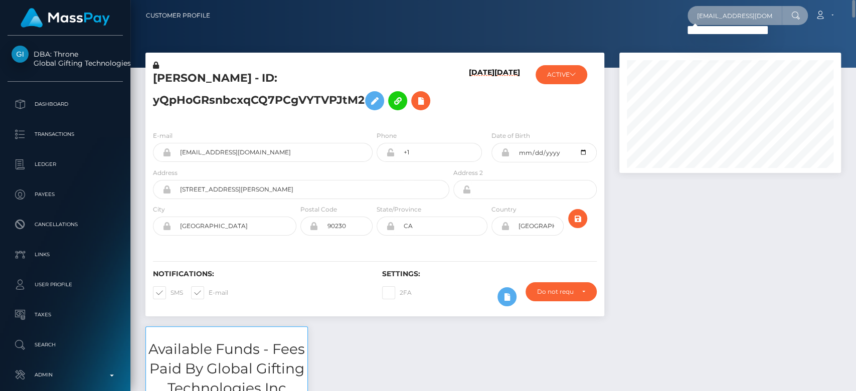
click at [733, 16] on input "edenryder15@gmail.com" at bounding box center [734, 15] width 94 height 19
paste input "dailyn.crawley01@gmail.com"
type input "dailyn.crawley01@gmail.com"
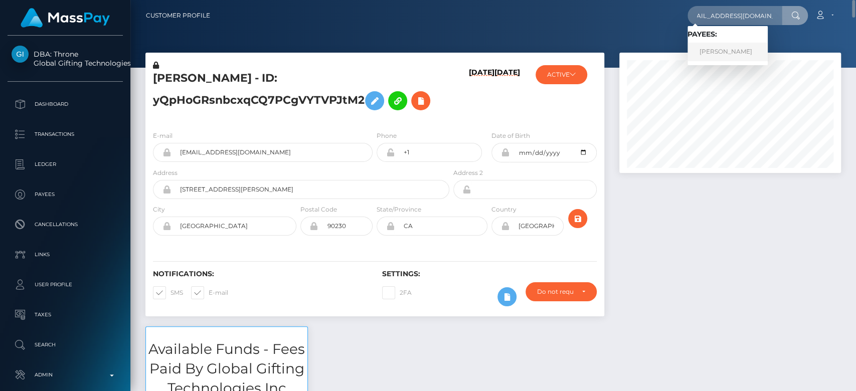
click at [730, 48] on link "Dailyn Crawley" at bounding box center [727, 52] width 80 height 19
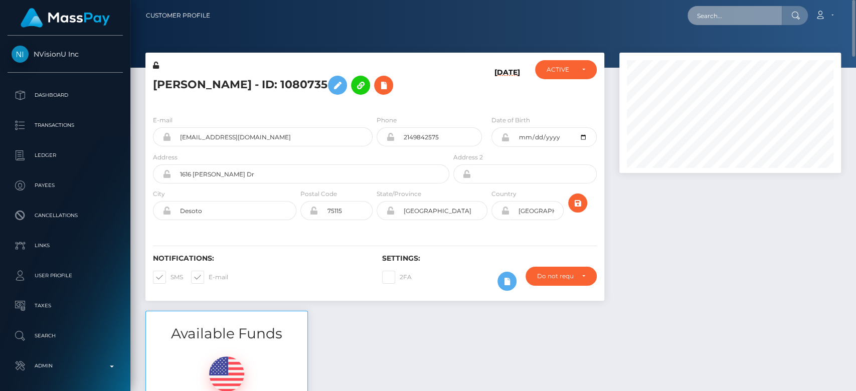
click at [768, 20] on input "text" at bounding box center [734, 15] width 94 height 19
paste input "[EMAIL_ADDRESS][DOMAIN_NAME]"
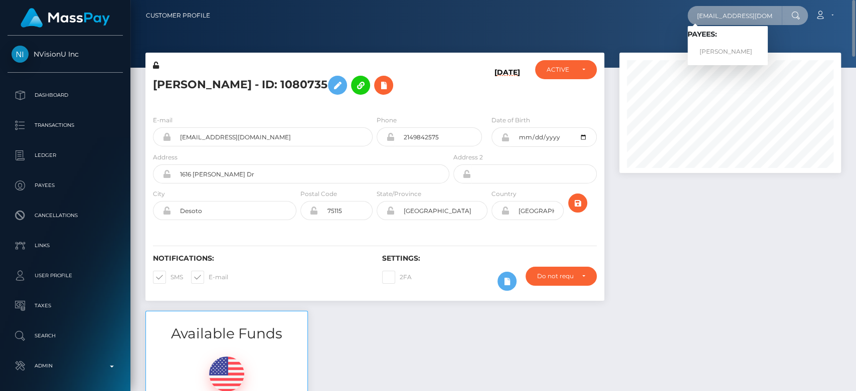
type input "[EMAIL_ADDRESS][DOMAIN_NAME]"
click at [714, 49] on link "[PERSON_NAME]" at bounding box center [727, 52] width 80 height 19
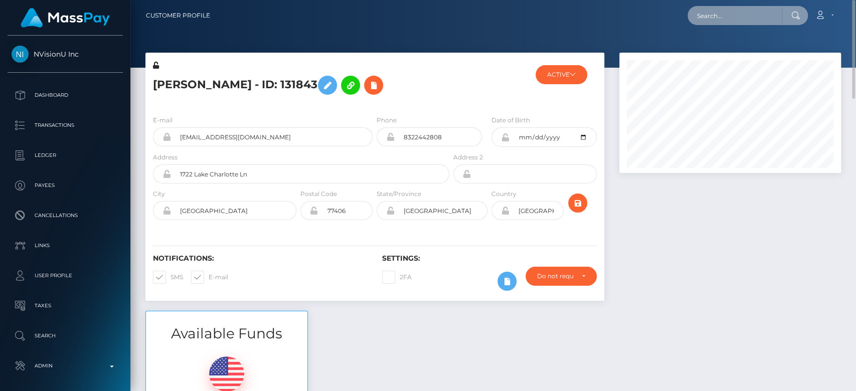
click at [698, 16] on input "text" at bounding box center [734, 15] width 94 height 19
paste input "[EMAIL_ADDRESS][DOMAIN_NAME]"
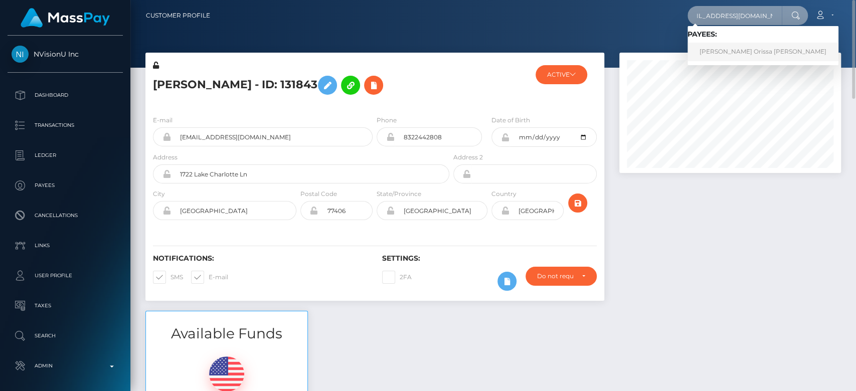
type input "[EMAIL_ADDRESS][DOMAIN_NAME]"
click at [731, 47] on link "[PERSON_NAME] Orissa [PERSON_NAME]" at bounding box center [762, 52] width 151 height 19
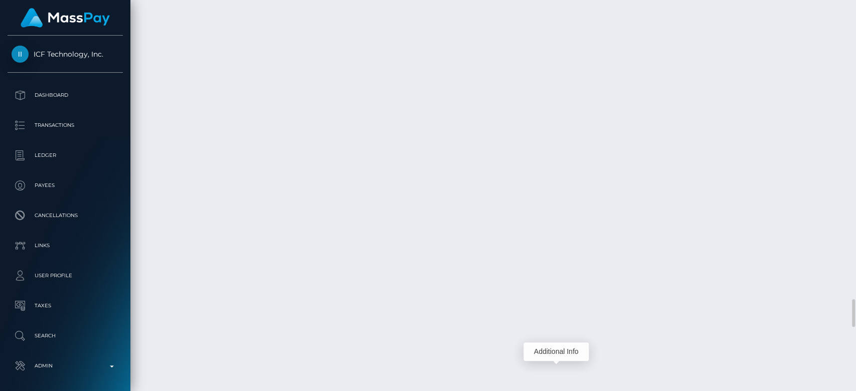
scroll to position [120, 222]
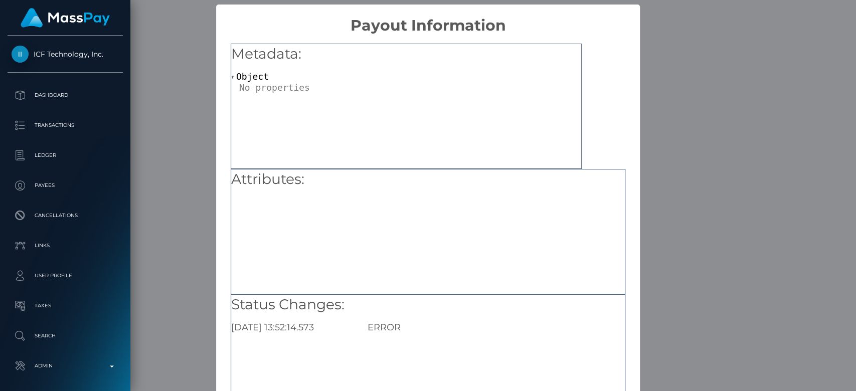
click at [617, 219] on div "Attributes:" at bounding box center [428, 231] width 394 height 125
click at [676, 194] on div "× Payout Information Metadata: Object Attributes: Status Changes: 2025-08-29 13…" at bounding box center [428, 195] width 856 height 391
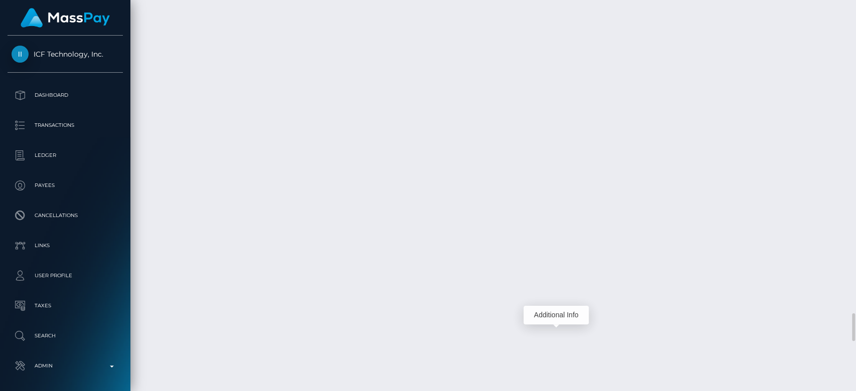
scroll to position [4403, 0]
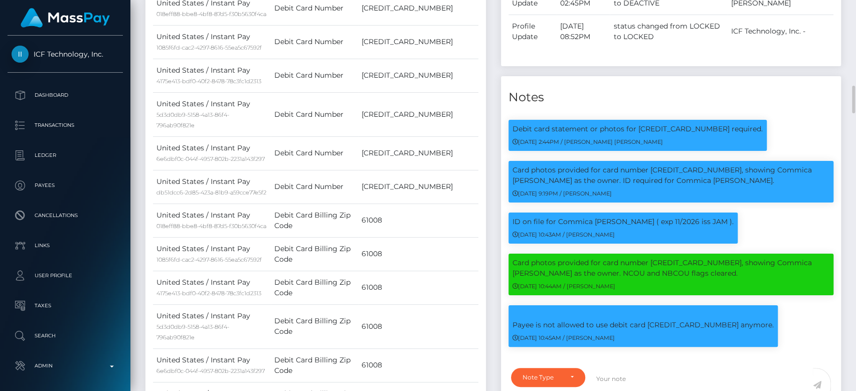
scroll to position [569, 0]
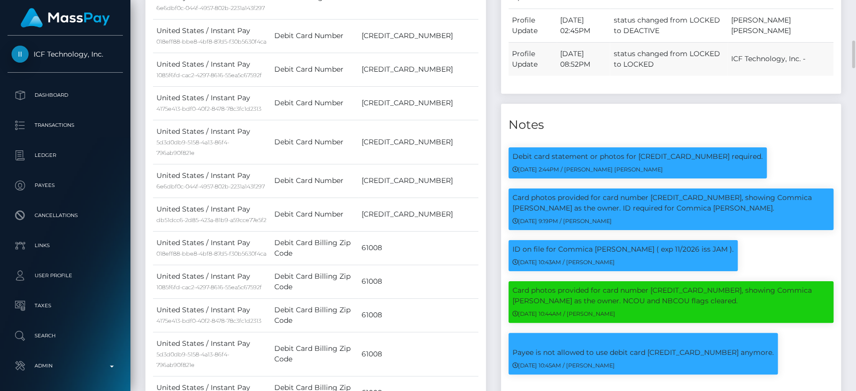
click at [698, 46] on td "status changed from LOCKED to LOCKED" at bounding box center [668, 59] width 118 height 34
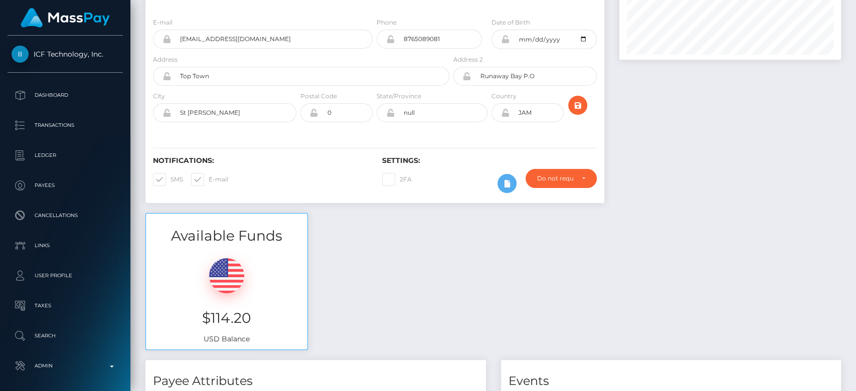
scroll to position [0, 0]
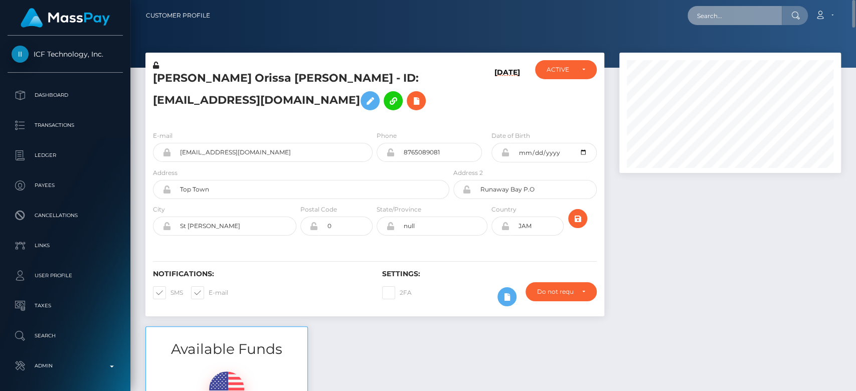
click at [719, 14] on input "text" at bounding box center [734, 15] width 94 height 19
paste input "[EMAIL_ADDRESS][DOMAIN_NAME]"
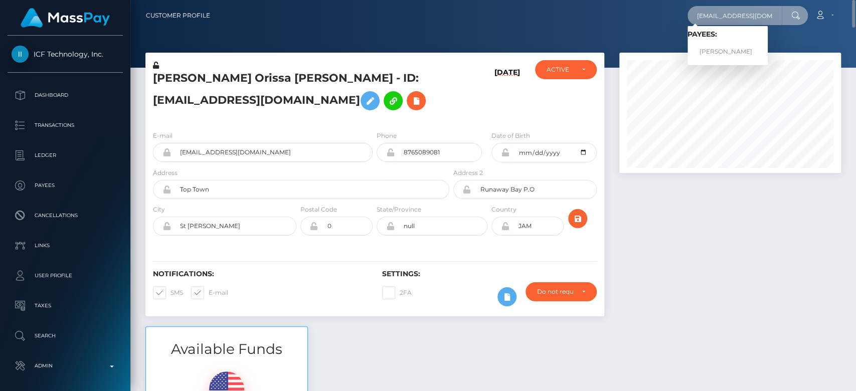
type input "[EMAIL_ADDRESS][DOMAIN_NAME]"
click at [734, 47] on link "BRIANNA CHAMBELLAN KIRSHENBAUM" at bounding box center [727, 52] width 80 height 19
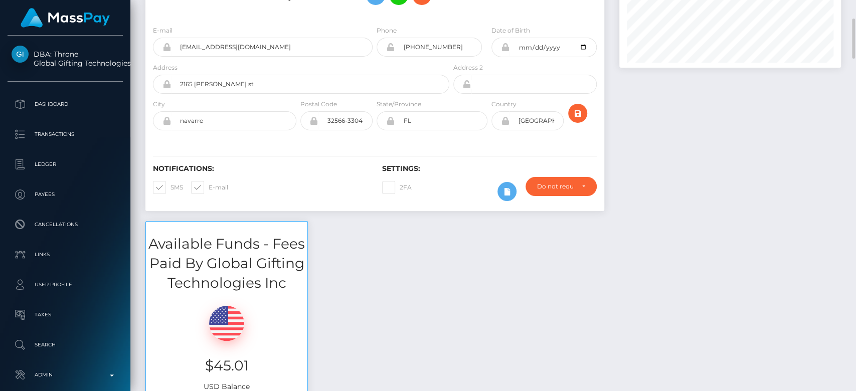
scroll to position [114, 0]
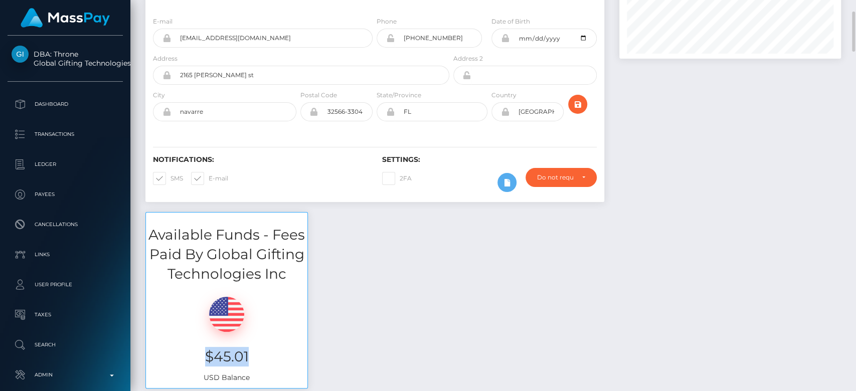
drag, startPoint x: 254, startPoint y: 349, endPoint x: 206, endPoint y: 351, distance: 47.6
click at [206, 351] on h3 "$45.01" at bounding box center [226, 357] width 146 height 20
copy h3 "$45.01"
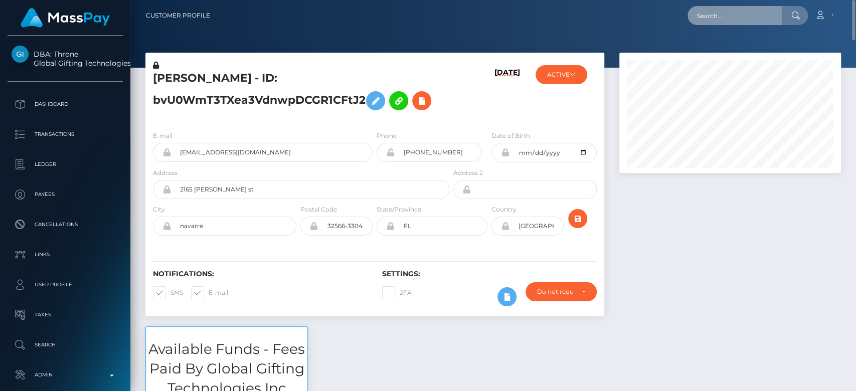
click at [739, 11] on input "text" at bounding box center [734, 15] width 94 height 19
paste input "[EMAIL_ADDRESS][DOMAIN_NAME]"
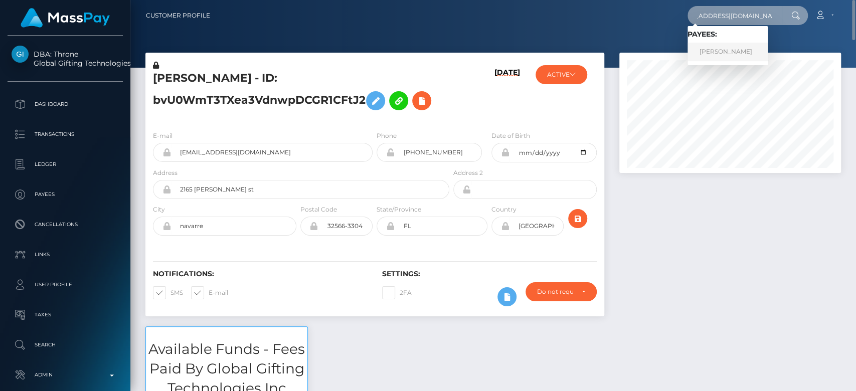
type input "[EMAIL_ADDRESS][DOMAIN_NAME]"
click at [729, 44] on link "[PERSON_NAME]" at bounding box center [727, 52] width 80 height 19
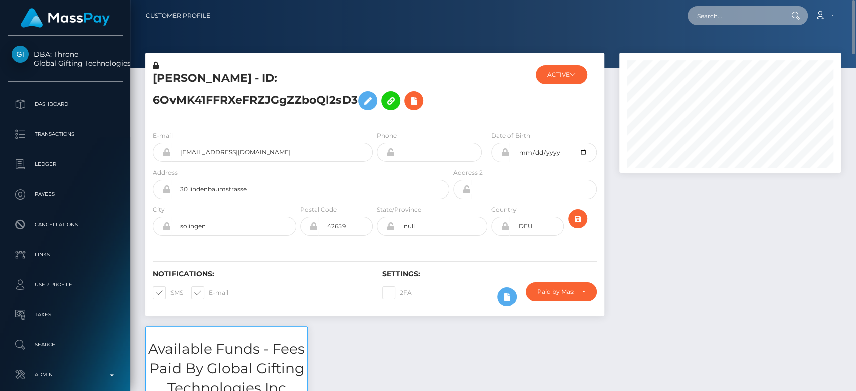
click at [707, 17] on input "text" at bounding box center [734, 15] width 94 height 19
paste input "shelbaecatplays@gmail.com"
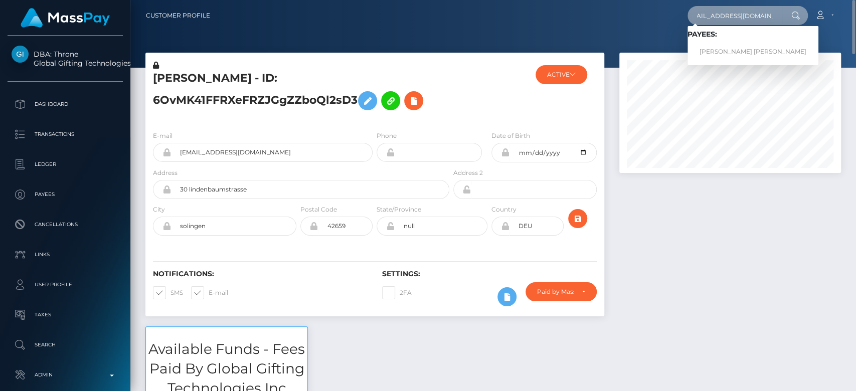
type input "shelbaecatplays@gmail.com"
click at [718, 43] on link "SHELBY ELISE HARGRAVE" at bounding box center [752, 52] width 131 height 19
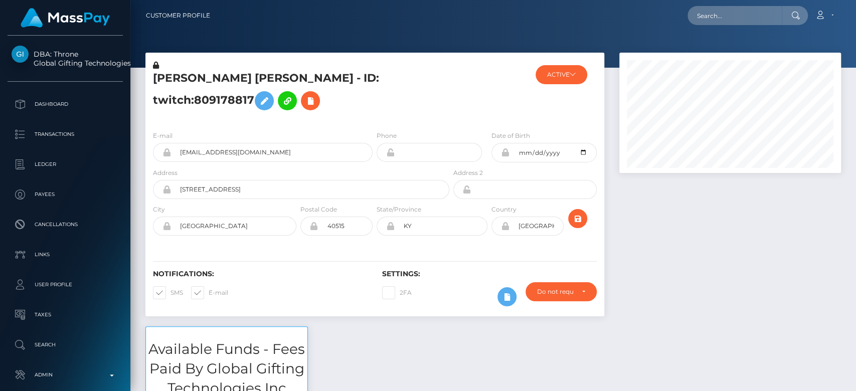
scroll to position [120, 222]
click at [283, 267] on div "Notifications: SMS E-mail Settings: 2FA" at bounding box center [374, 281] width 459 height 71
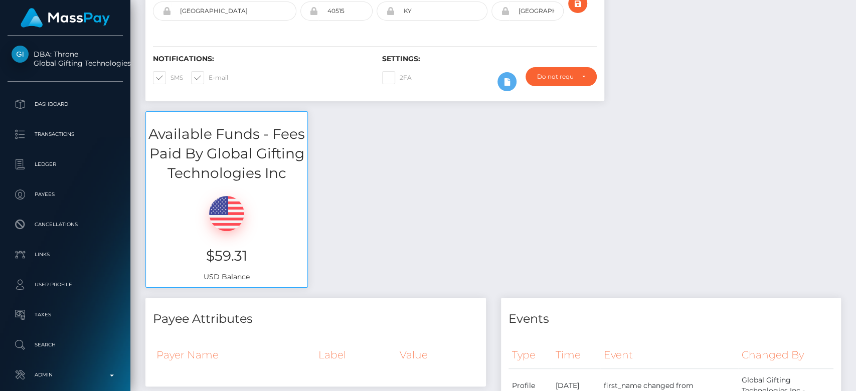
scroll to position [0, 0]
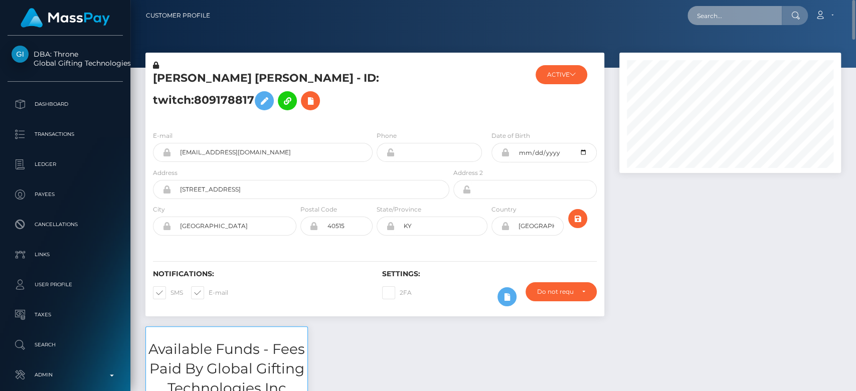
paste input "[EMAIL_ADDRESS][DOMAIN_NAME]"
click at [753, 20] on input "[EMAIL_ADDRESS][DOMAIN_NAME]" at bounding box center [734, 15] width 94 height 19
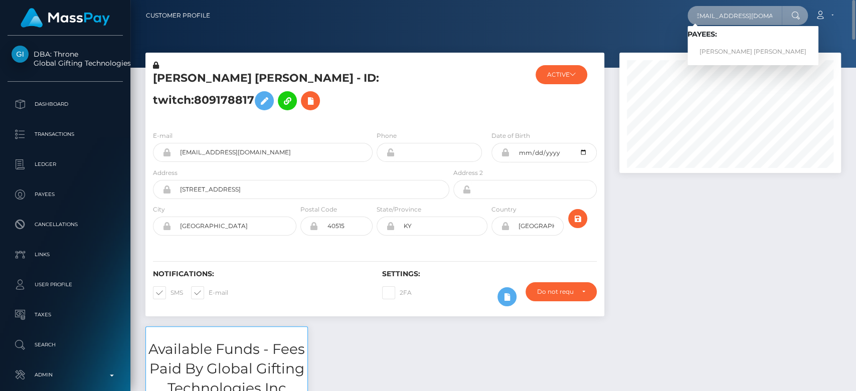
type input "[EMAIL_ADDRESS][DOMAIN_NAME]"
click at [729, 49] on link "ANASTACIA ROSE MCKEAN" at bounding box center [752, 52] width 131 height 19
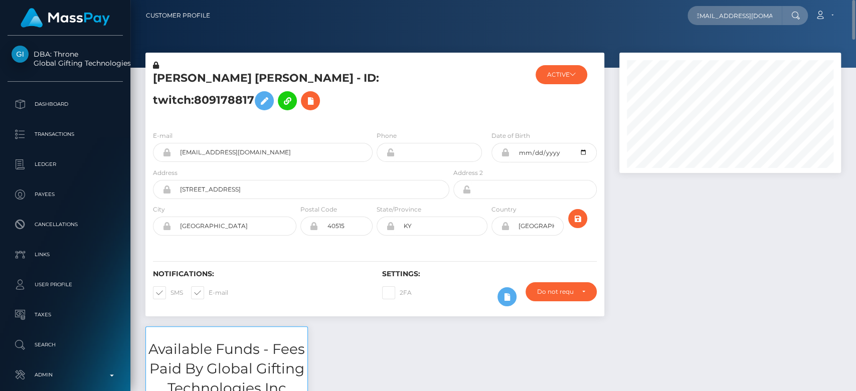
scroll to position [0, 0]
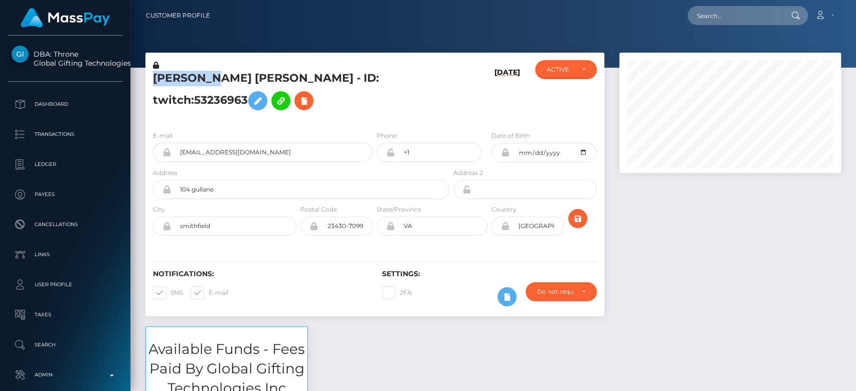
scroll to position [120, 222]
click at [666, 245] on div at bounding box center [729, 190] width 237 height 274
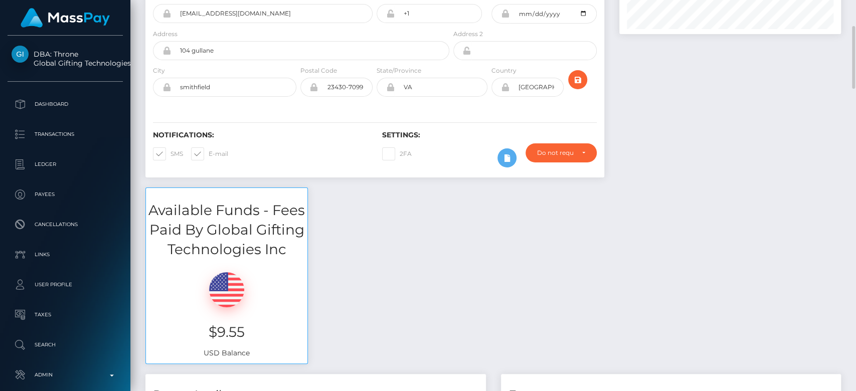
scroll to position [143, 0]
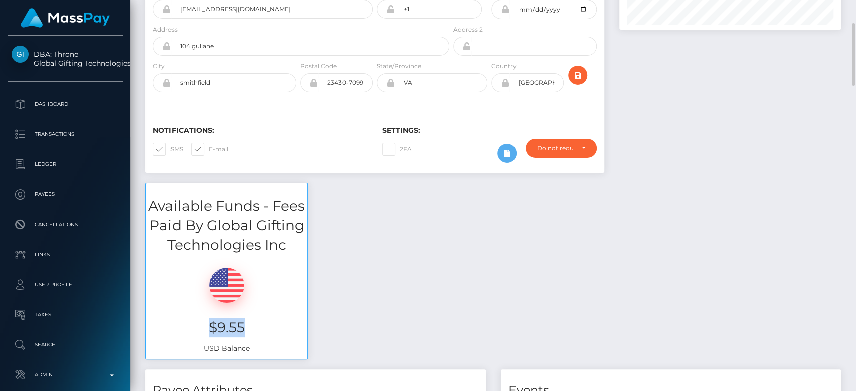
drag, startPoint x: 254, startPoint y: 319, endPoint x: 202, endPoint y: 320, distance: 52.1
click at [202, 320] on h3 "$9.55" at bounding box center [226, 328] width 146 height 20
copy h3 "$9.55"
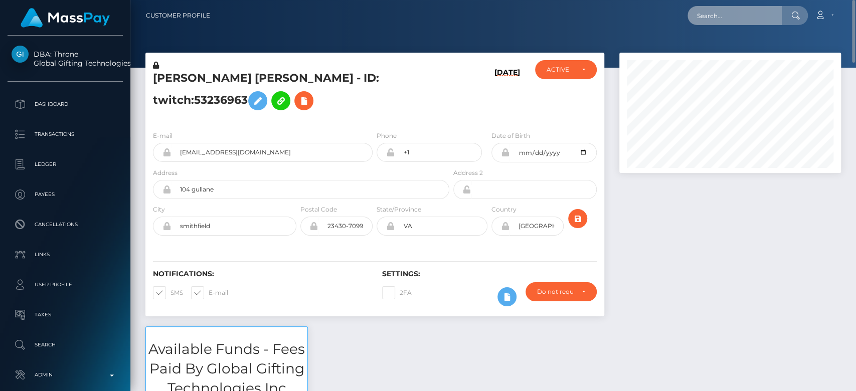
click at [745, 17] on input "text" at bounding box center [734, 15] width 94 height 19
paste input "[EMAIL_ADDRESS][DOMAIN_NAME]"
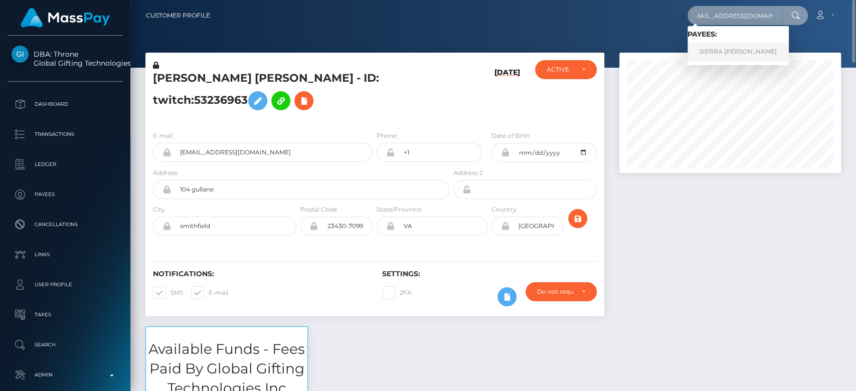
type input "[EMAIL_ADDRESS][DOMAIN_NAME]"
click at [745, 46] on link "SIERRA [PERSON_NAME]" at bounding box center [737, 52] width 101 height 19
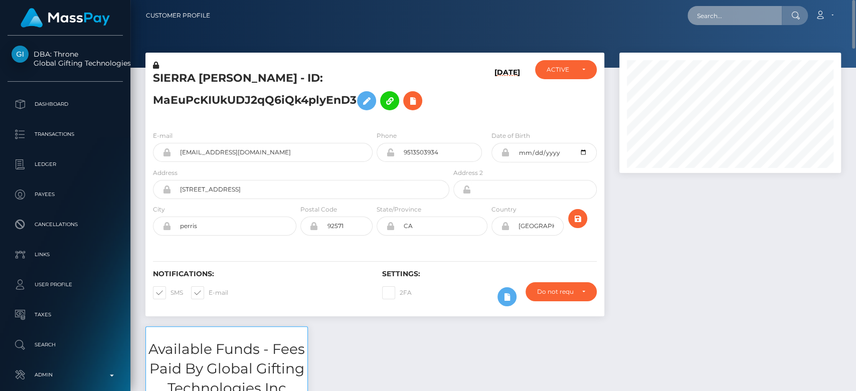
click at [720, 13] on input "text" at bounding box center [734, 15] width 94 height 19
paste input "sailvocean@gmail.com"
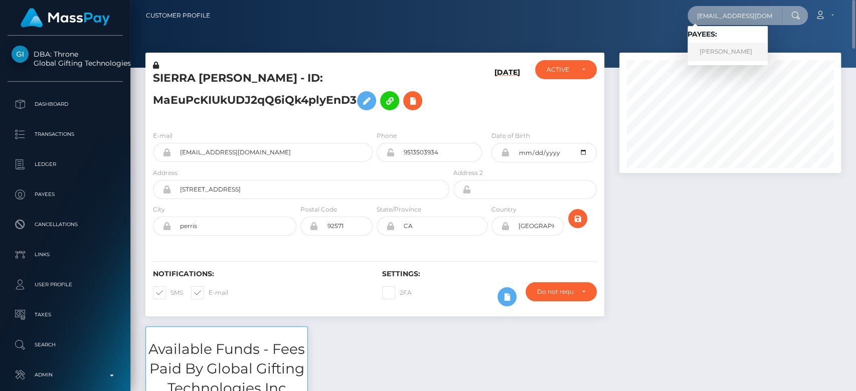
type input "sailvocean@gmail.com"
click at [757, 50] on link "Vicki Cosson" at bounding box center [727, 52] width 80 height 19
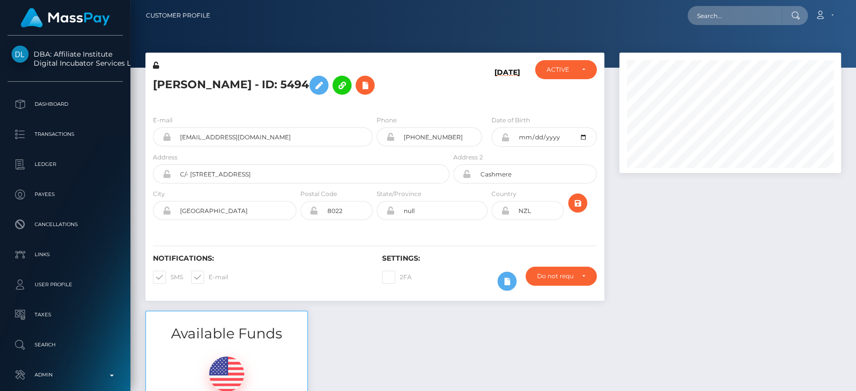
scroll to position [120, 222]
click at [722, 17] on input "text" at bounding box center [734, 15] width 94 height 19
paste input "mllepokemon@gmail.com"
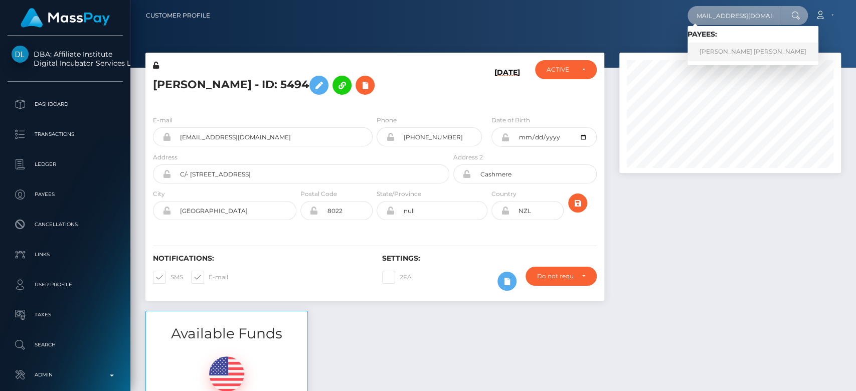
type input "mllepokemon@gmail.com"
click at [709, 46] on link "LETÍCIA MEIRYS CHARLOTTE CHAUCHIS Chauchis" at bounding box center [752, 52] width 131 height 19
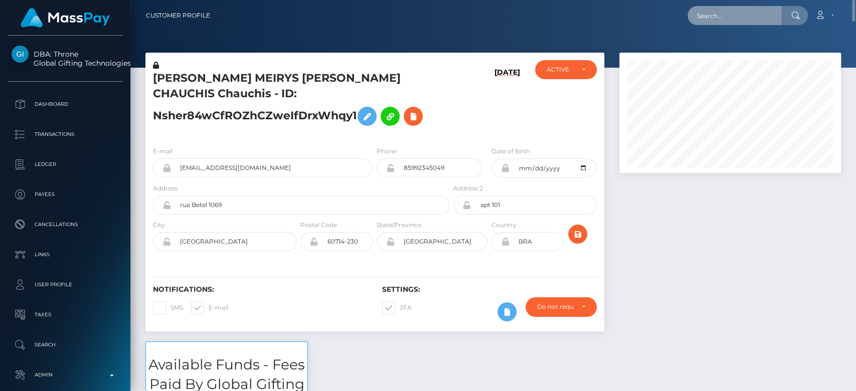
click at [711, 14] on input "text" at bounding box center [734, 15] width 94 height 19
paste input "kaitlyn.michaels01@gmail.com"
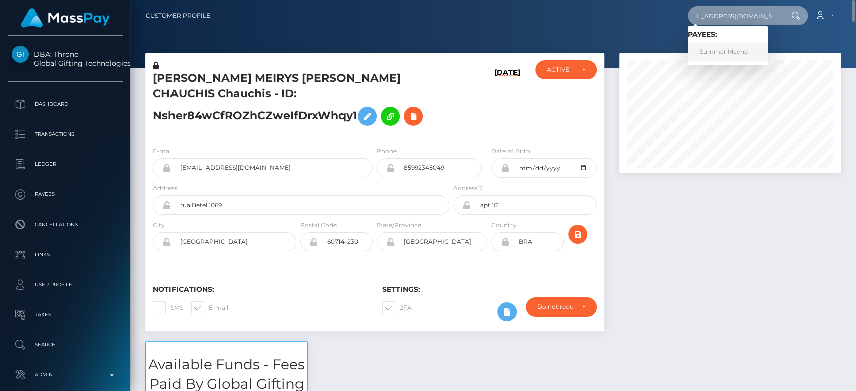
type input "kaitlyn.michaels01@gmail.com"
click at [727, 47] on link "Summer Mayne" at bounding box center [727, 52] width 80 height 19
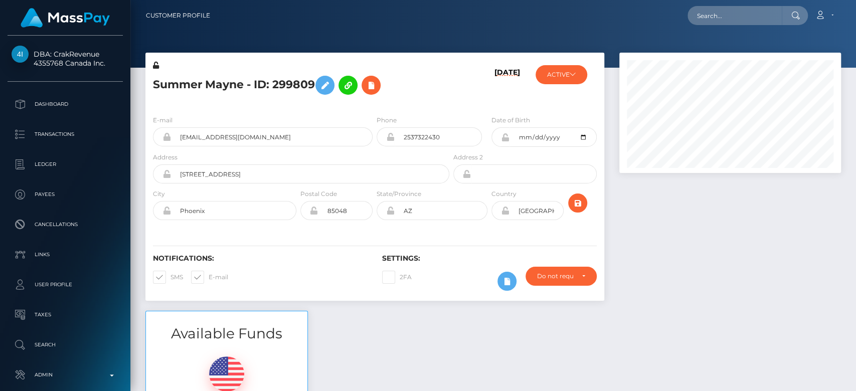
scroll to position [120, 222]
click at [630, 199] on div at bounding box center [729, 182] width 237 height 258
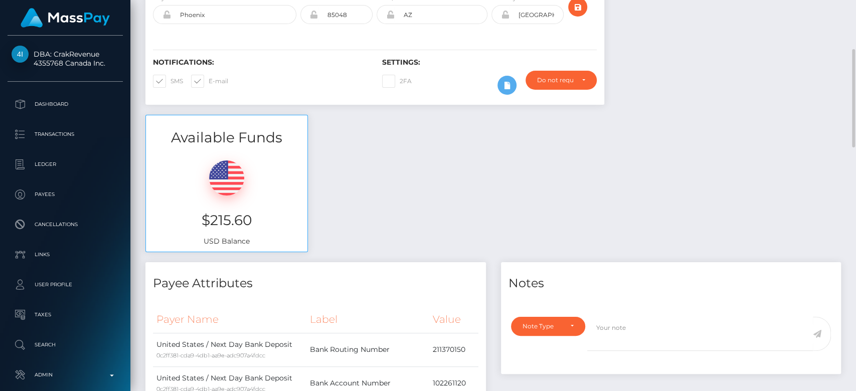
scroll to position [195, 0]
drag, startPoint x: 273, startPoint y: 215, endPoint x: 199, endPoint y: 224, distance: 74.2
click at [199, 224] on h3 "$215.60" at bounding box center [226, 221] width 146 height 20
copy h3 "$215.60"
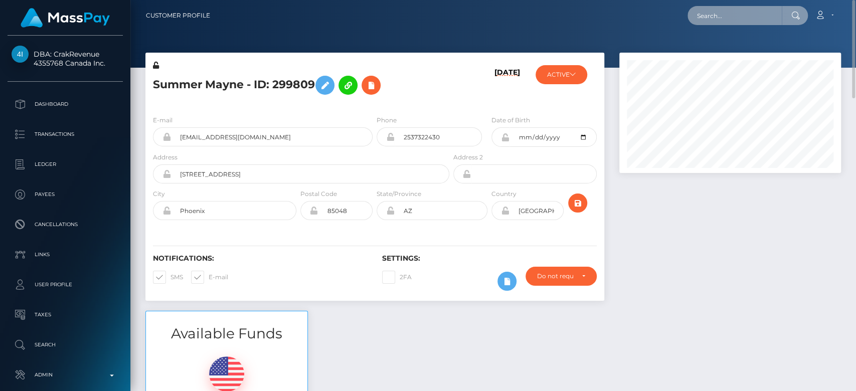
click at [729, 16] on input "text" at bounding box center [734, 15] width 94 height 19
paste input "underdogaccessories0@gmail.com"
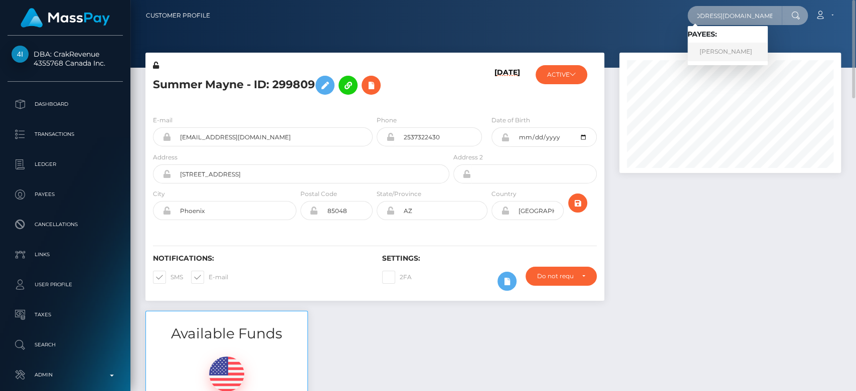
type input "underdogaccessories0@gmail.com"
click at [746, 48] on link "JORDANNE LALONDE" at bounding box center [727, 52] width 80 height 19
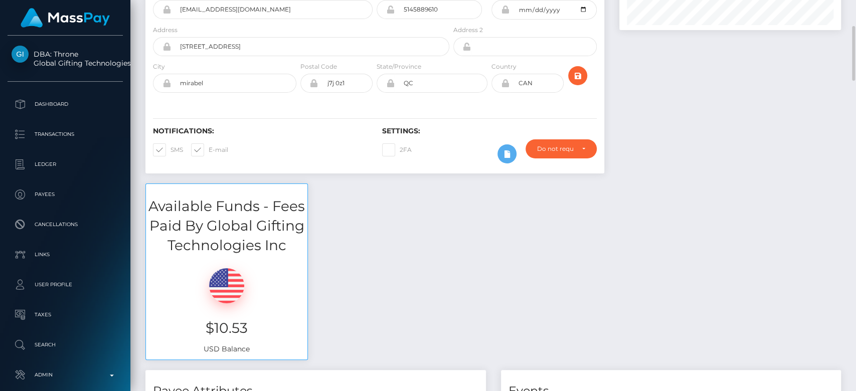
scroll to position [150, 0]
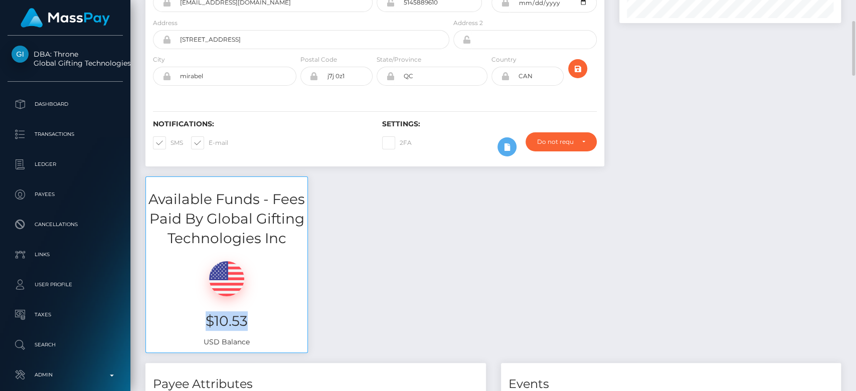
drag, startPoint x: 254, startPoint y: 315, endPoint x: 187, endPoint y: 312, distance: 67.3
click at [187, 312] on h3 "$10.53" at bounding box center [226, 321] width 146 height 20
copy h3 "$10.53"
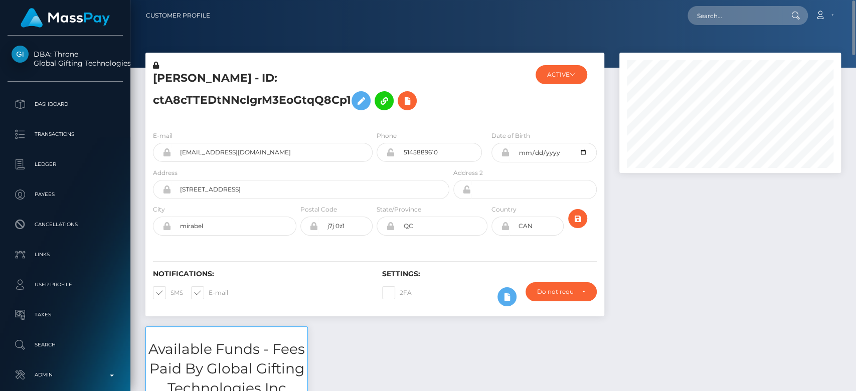
scroll to position [1, 0]
click at [708, 8] on input "text" at bounding box center [734, 15] width 94 height 19
paste input "barley063@gmail.com"
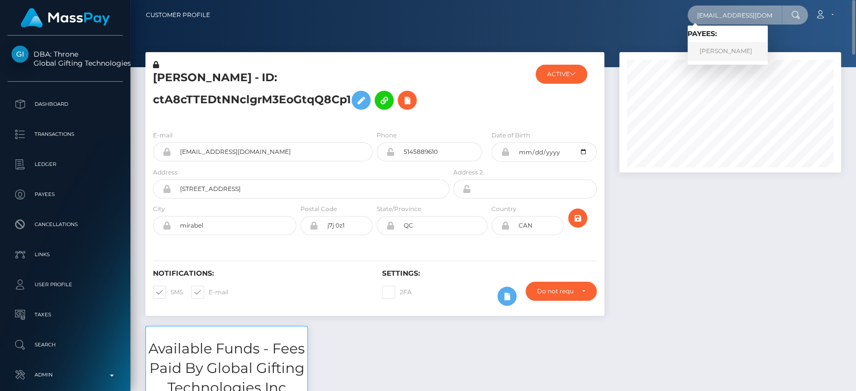
type input "barley063@gmail.com"
click at [750, 45] on link "ANNA LOUISE PAUL" at bounding box center [727, 51] width 80 height 19
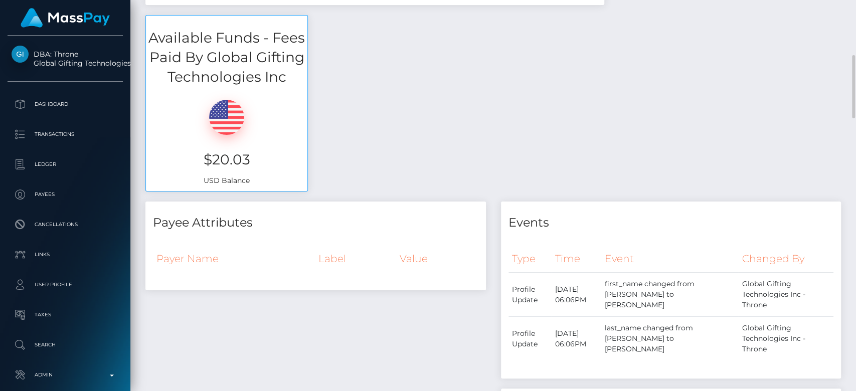
scroll to position [318, 0]
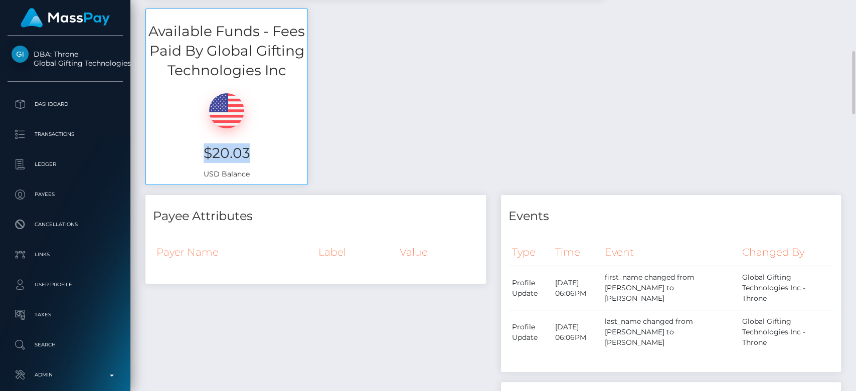
drag, startPoint x: 255, startPoint y: 148, endPoint x: 203, endPoint y: 147, distance: 51.6
click at [203, 147] on h3 "$20.03" at bounding box center [226, 153] width 146 height 20
copy h3 "$20.03"
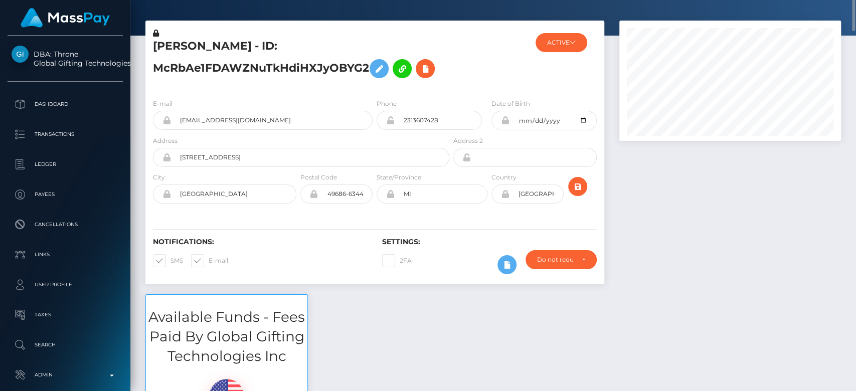
scroll to position [0, 0]
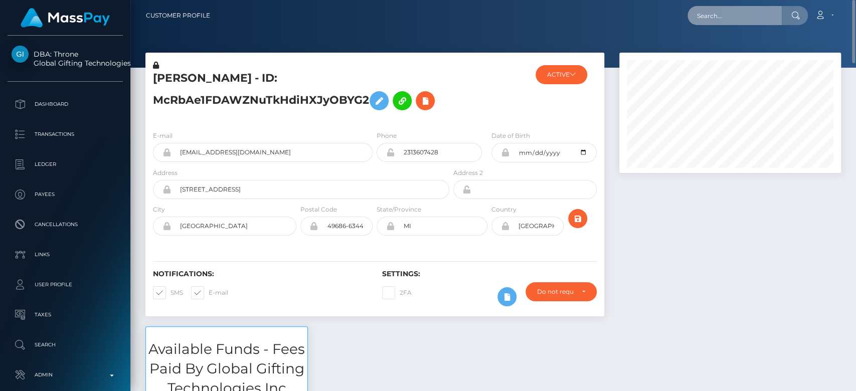
click at [739, 21] on input "text" at bounding box center [734, 15] width 94 height 19
paste input "[EMAIL_ADDRESS][DOMAIN_NAME]"
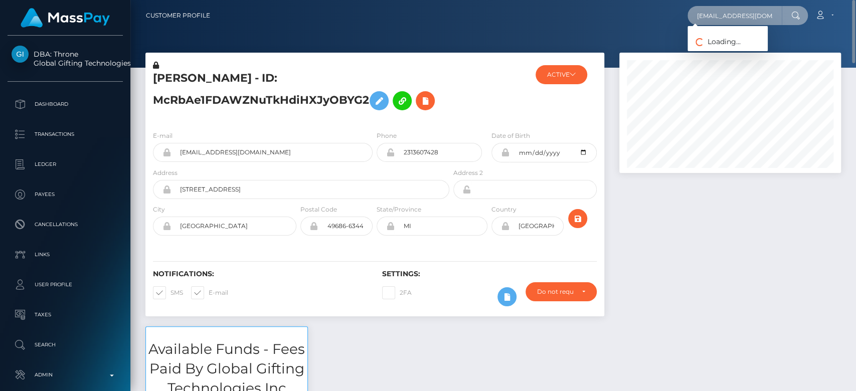
click at [739, 21] on input "[EMAIL_ADDRESS][DOMAIN_NAME]" at bounding box center [734, 15] width 94 height 19
type input "[EMAIL_ADDRESS][DOMAIN_NAME]"
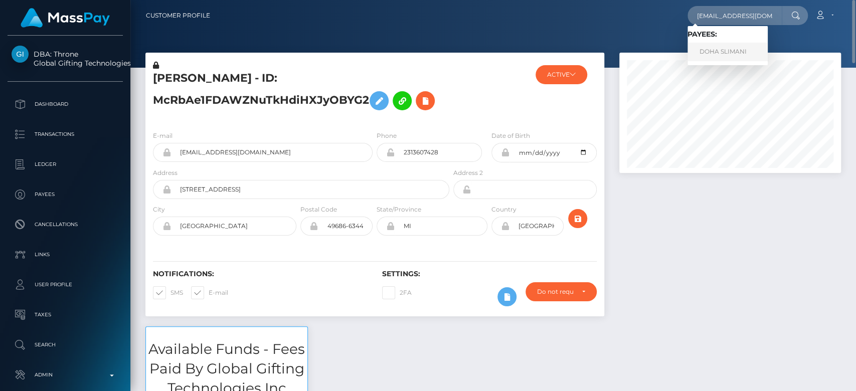
click at [731, 47] on link "DOHA SLIMANI" at bounding box center [727, 52] width 80 height 19
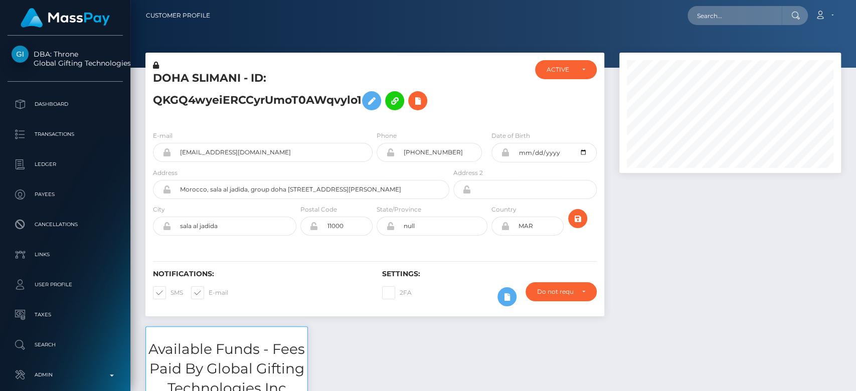
scroll to position [120, 222]
click at [681, 245] on div at bounding box center [729, 190] width 237 height 274
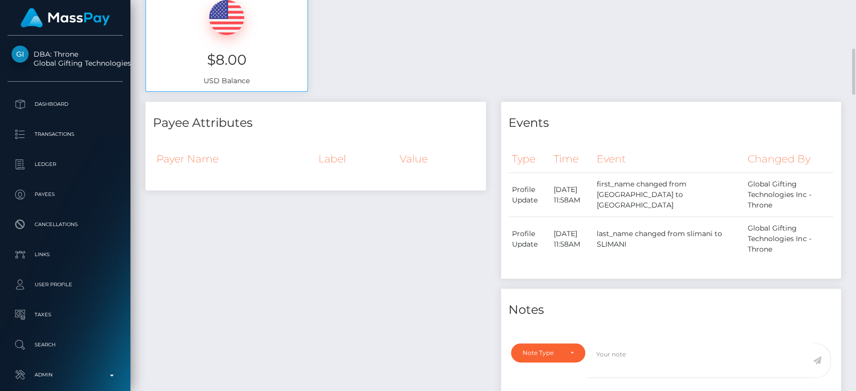
scroll to position [0, 0]
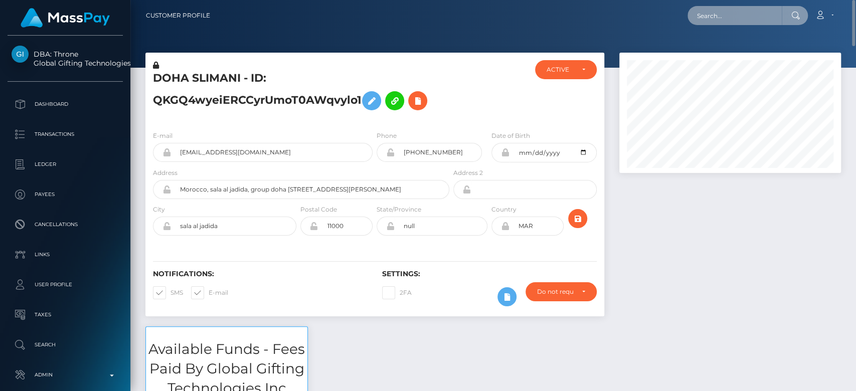
click at [713, 12] on input "text" at bounding box center [734, 15] width 94 height 19
paste input "[EMAIL_ADDRESS][DOMAIN_NAME]"
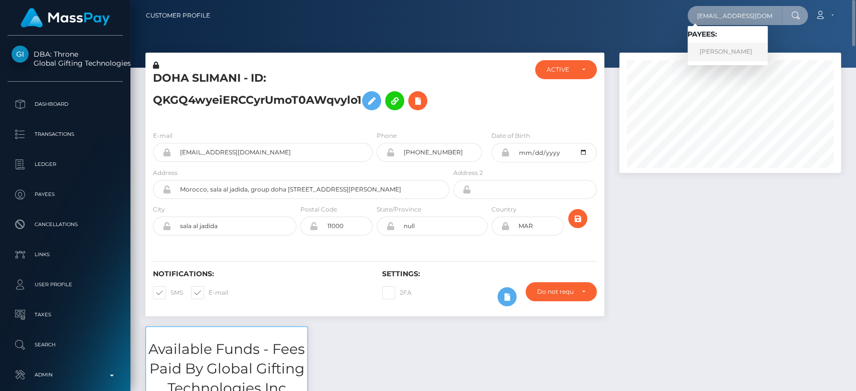
type input "ead3smikel@gmail.com"
click at [748, 46] on link "MIKEL ANN EADES" at bounding box center [727, 52] width 80 height 19
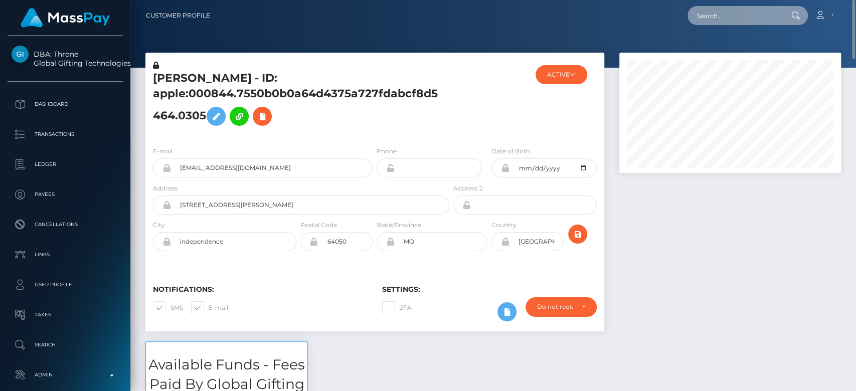
paste input "[EMAIL_ADDRESS][DOMAIN_NAME]"
click at [737, 17] on input "[EMAIL_ADDRESS][DOMAIN_NAME]" at bounding box center [734, 15] width 94 height 19
type input "[EMAIL_ADDRESS][DOMAIN_NAME]"
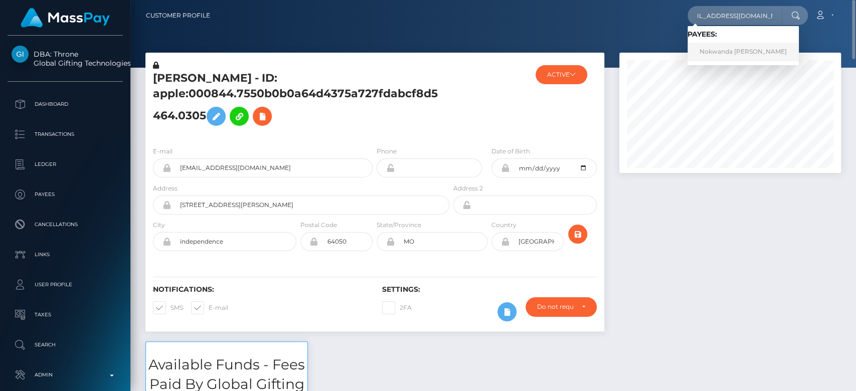
scroll to position [0, 0]
click at [734, 48] on link "Nokwanda [PERSON_NAME]" at bounding box center [742, 52] width 111 height 19
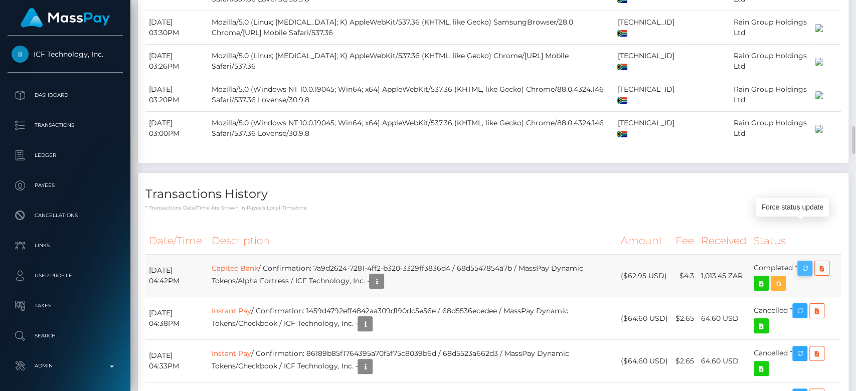
scroll to position [120, 222]
click at [810, 262] on icon "button" at bounding box center [804, 268] width 12 height 13
click at [382, 275] on icon "button" at bounding box center [376, 281] width 12 height 13
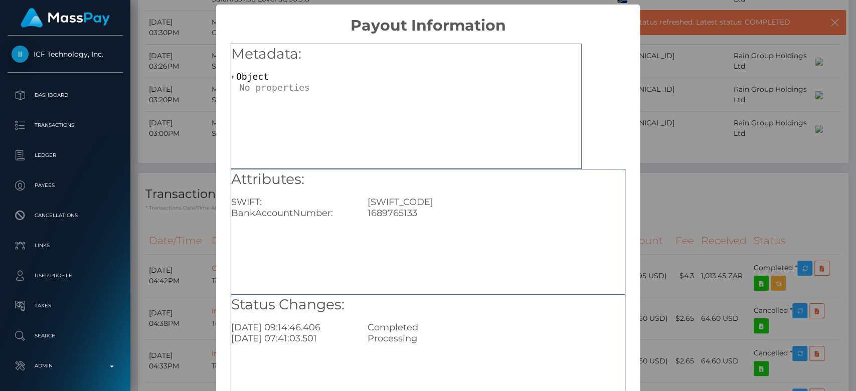
click at [692, 225] on div "× Payout Information Metadata: Object Attributes: SWIFT: CABLZAJJXXX BankAccoun…" at bounding box center [428, 195] width 856 height 391
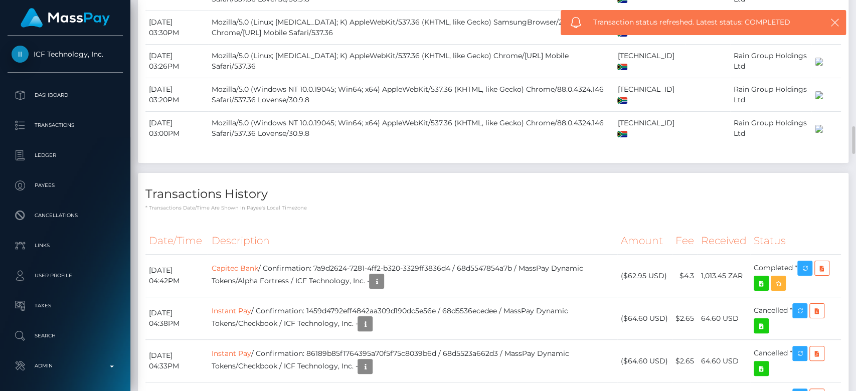
click at [213, 204] on p "* Transactions date/time are shown in payee's local timezone" at bounding box center [492, 208] width 695 height 8
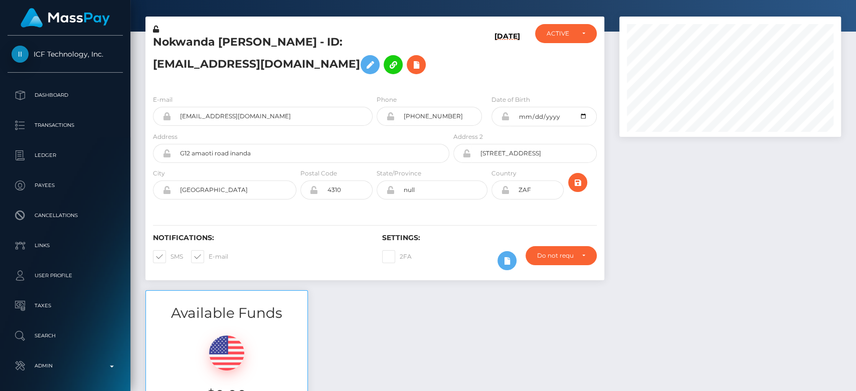
scroll to position [0, 0]
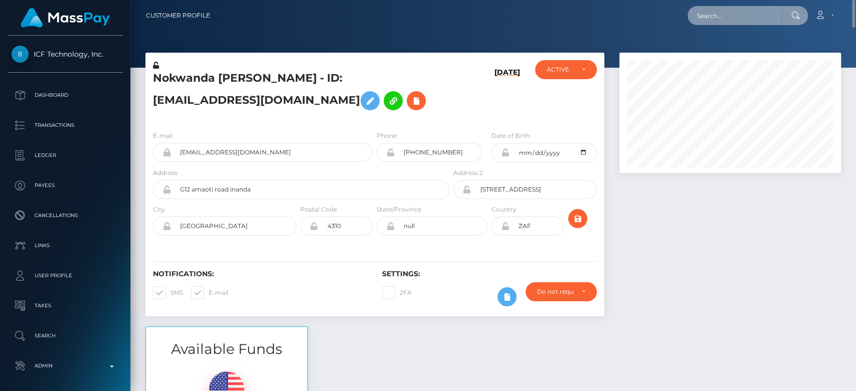
click at [757, 17] on input "text" at bounding box center [734, 15] width 94 height 19
paste input "sugar01_@outlook.com"
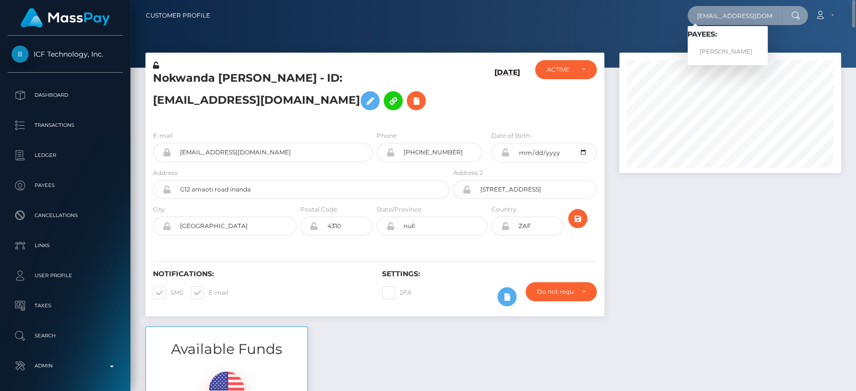
type input "sugar01_@outlook.com"
click at [722, 47] on link "SELINA NEUBAUER" at bounding box center [727, 52] width 80 height 19
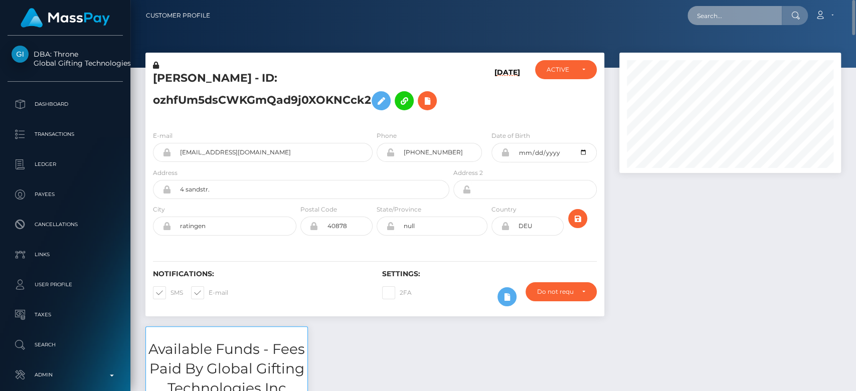
click at [766, 20] on input "text" at bounding box center [734, 15] width 94 height 19
paste input "[EMAIL_ADDRESS][DOMAIN_NAME]"
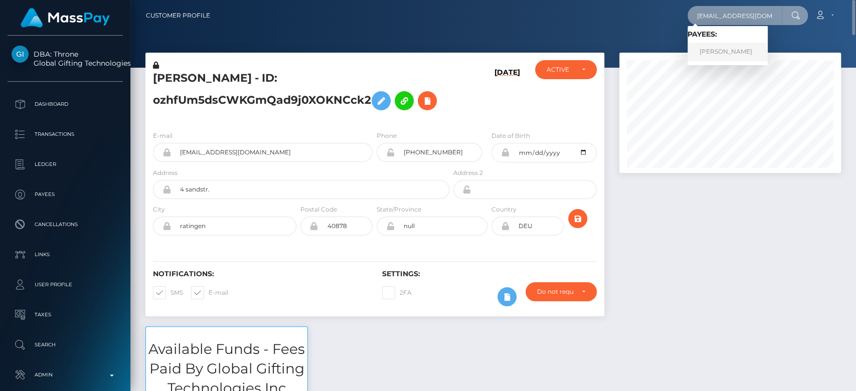
type input "[EMAIL_ADDRESS][DOMAIN_NAME]"
click at [739, 46] on link "Toni Barber" at bounding box center [727, 52] width 80 height 19
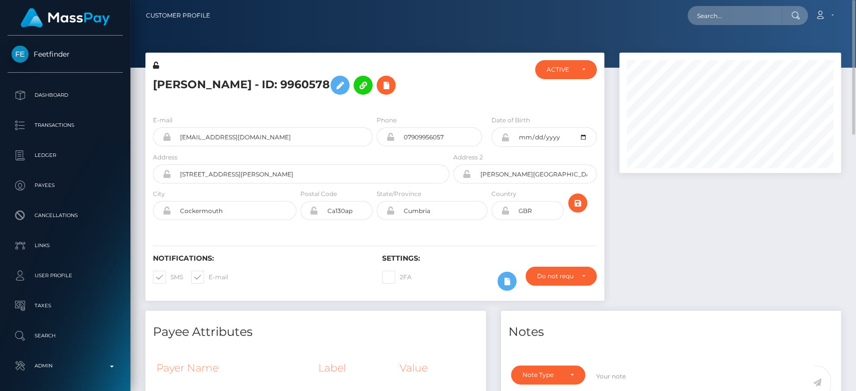
scroll to position [120, 222]
click at [727, 4] on nav "Customer Profile Loading... Loading... Account" at bounding box center [492, 15] width 725 height 31
paste input "[EMAIL_ADDRESS][PERSON_NAME][DOMAIN_NAME]"
click at [721, 13] on input "[EMAIL_ADDRESS][PERSON_NAME][DOMAIN_NAME]" at bounding box center [734, 15] width 94 height 19
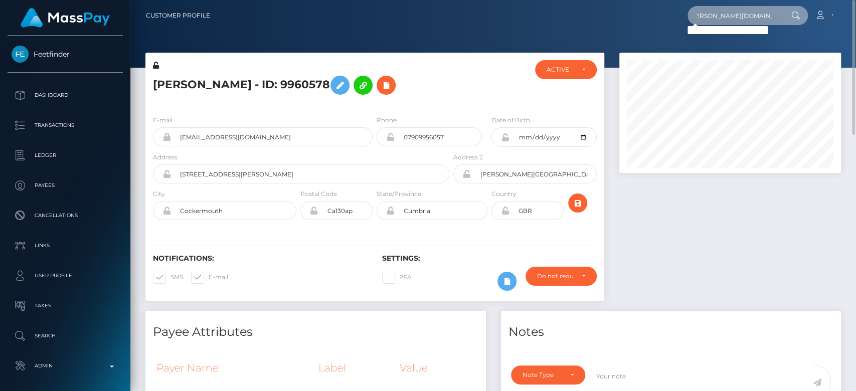
type input "[EMAIL_ADDRESS][PERSON_NAME][DOMAIN_NAME]"
click at [707, 18] on input "[EMAIL_ADDRESS][PERSON_NAME][DOMAIN_NAME]" at bounding box center [734, 15] width 94 height 19
paste input "[EMAIL_ADDRESS][PERSON_NAME][DOMAIN_NAME][PERSON_NAME]"
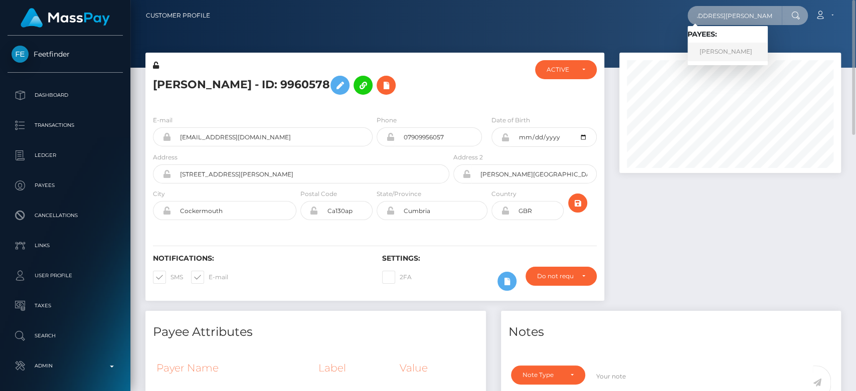
type input "[EMAIL_ADDRESS][PERSON_NAME][DOMAIN_NAME][PERSON_NAME]"
click at [718, 50] on link "[PERSON_NAME]" at bounding box center [727, 52] width 80 height 19
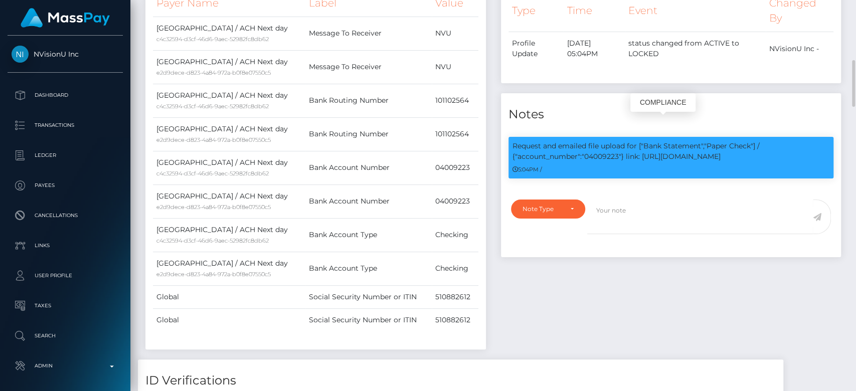
scroll to position [511, 0]
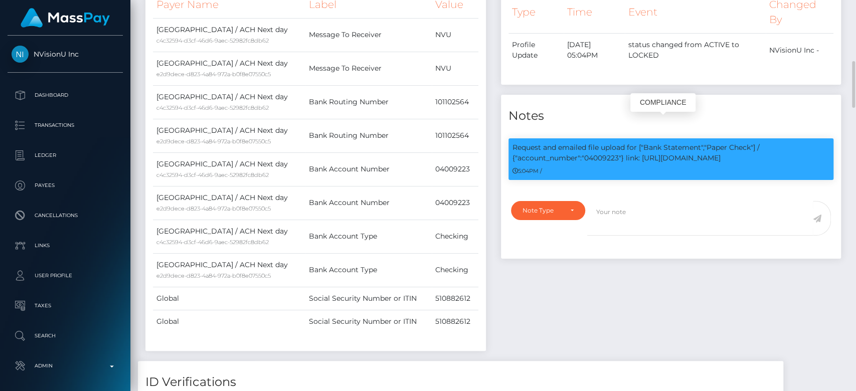
click at [600, 151] on p "Request and emailed file upload for ["Bank Statement","Paper Check"] / {"accoun…" at bounding box center [670, 152] width 317 height 21
copy p "04009223"
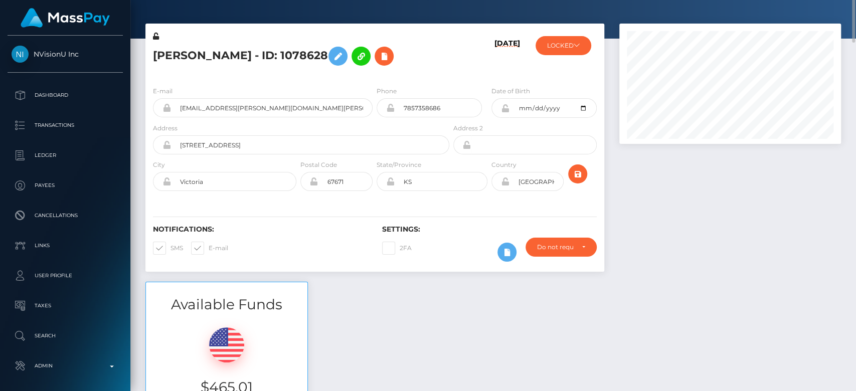
scroll to position [0, 0]
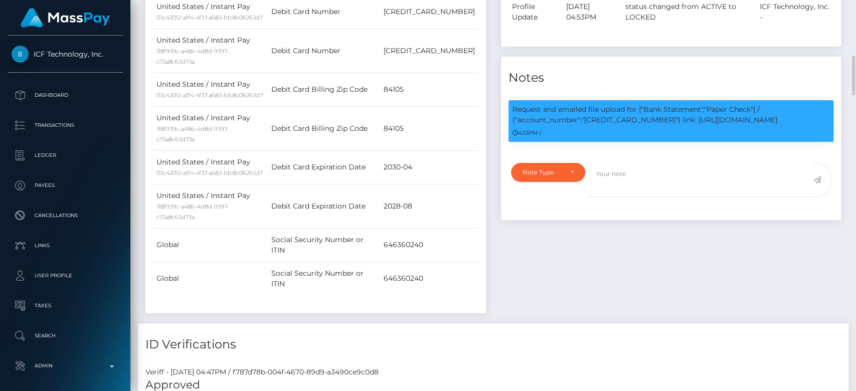
scroll to position [120, 222]
click at [611, 125] on p "Request and emailed file upload for ["Bank Statement","Paper Check"] / {"accoun…" at bounding box center [670, 114] width 317 height 21
copy p "4879170063153408"
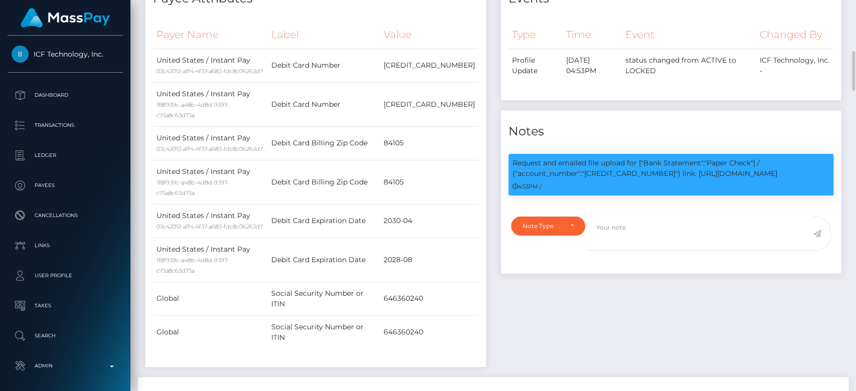
scroll to position [495, 0]
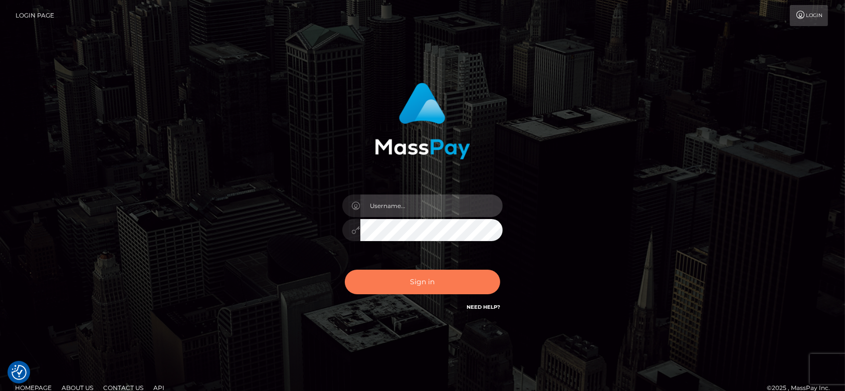
type input "[DOMAIN_NAME]"
click at [422, 282] on button "Sign in" at bounding box center [422, 282] width 155 height 25
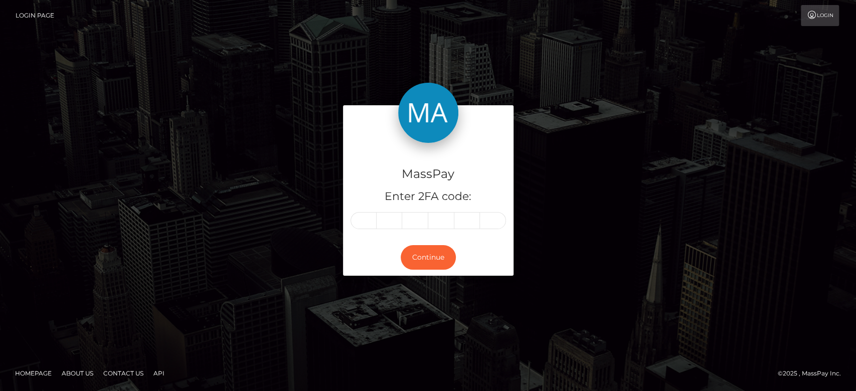
click at [365, 217] on input "text" at bounding box center [363, 220] width 26 height 17
type input "4"
type input "5"
type input "4"
type input "1"
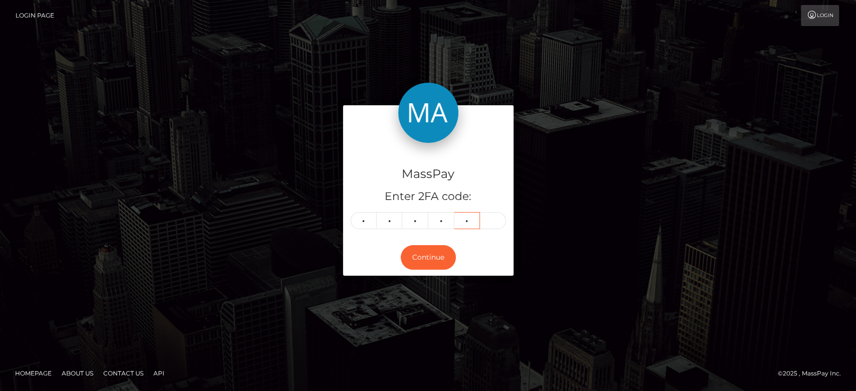
type input "0"
type input "8"
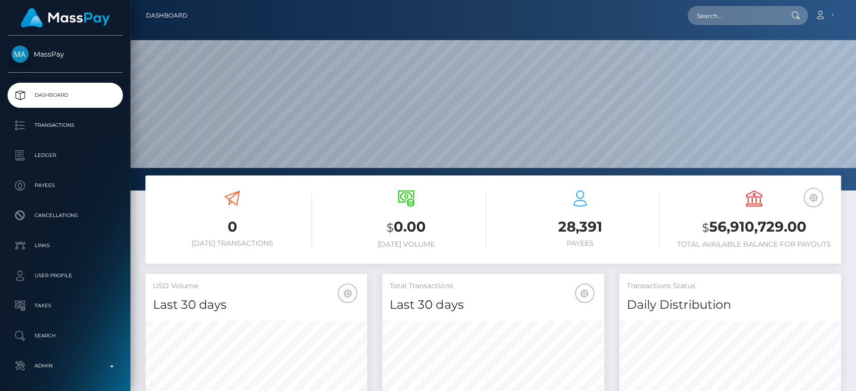
scroll to position [177, 222]
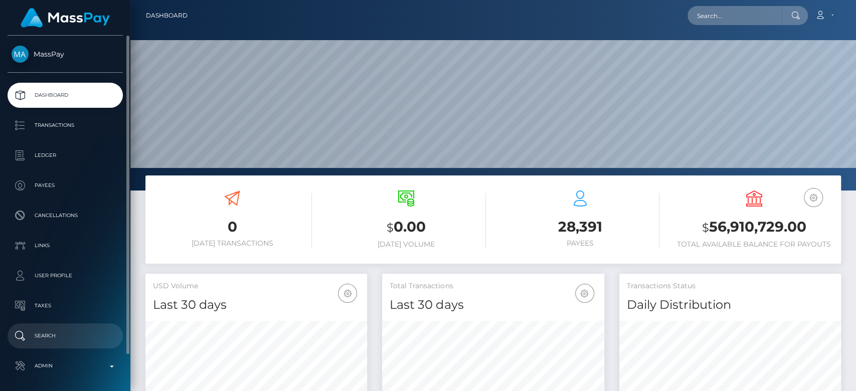
click at [54, 332] on p "Search" at bounding box center [65, 335] width 107 height 15
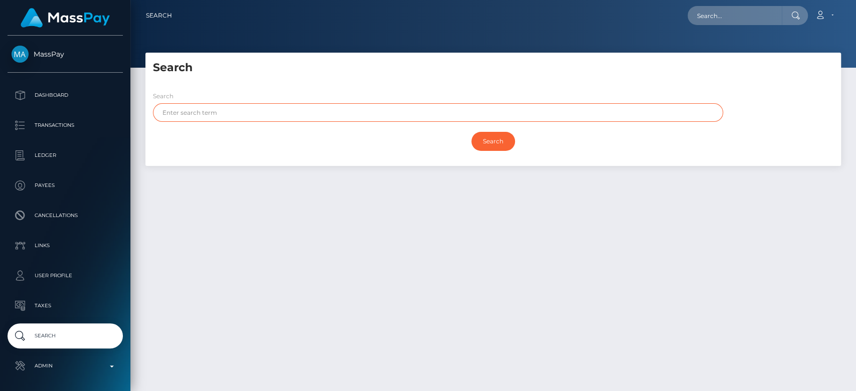
click at [264, 112] on input "text" at bounding box center [438, 112] width 570 height 19
type input "Eden"
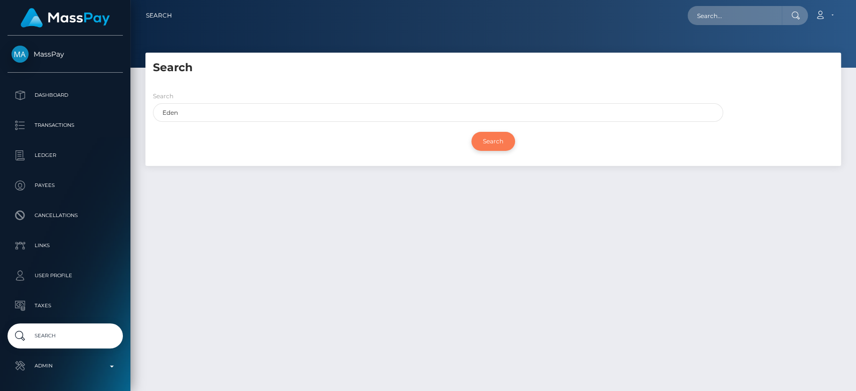
click at [496, 137] on input "Search" at bounding box center [493, 141] width 44 height 19
click at [495, 142] on input "Search" at bounding box center [493, 141] width 44 height 19
click at [370, 159] on div "Search" at bounding box center [492, 144] width 695 height 34
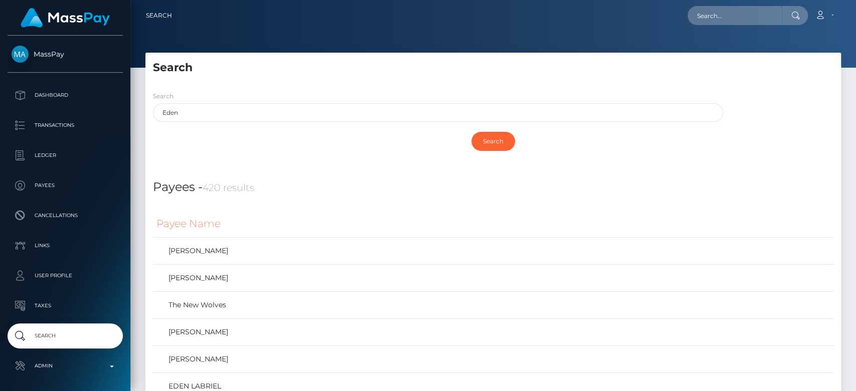
click at [281, 174] on div "Payees - 420 results" at bounding box center [492, 181] width 695 height 31
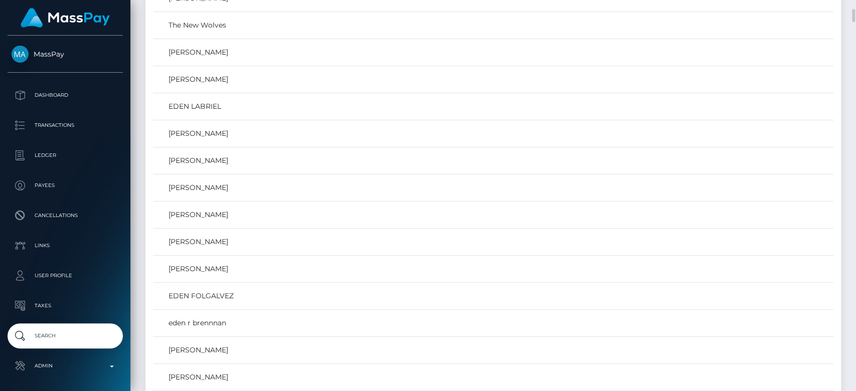
scroll to position [281, 0]
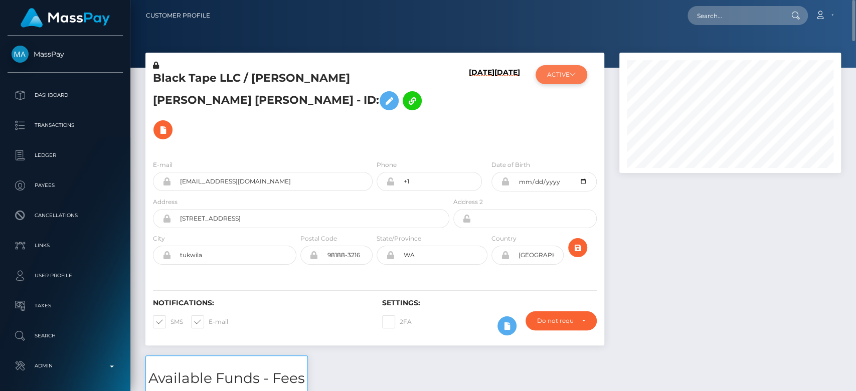
click at [570, 79] on button "ACTIVE" at bounding box center [561, 74] width 52 height 19
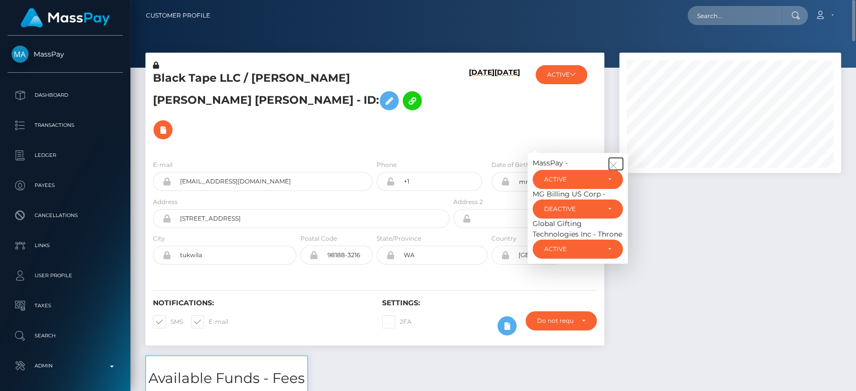
click at [619, 158] on button "button" at bounding box center [615, 164] width 14 height 12
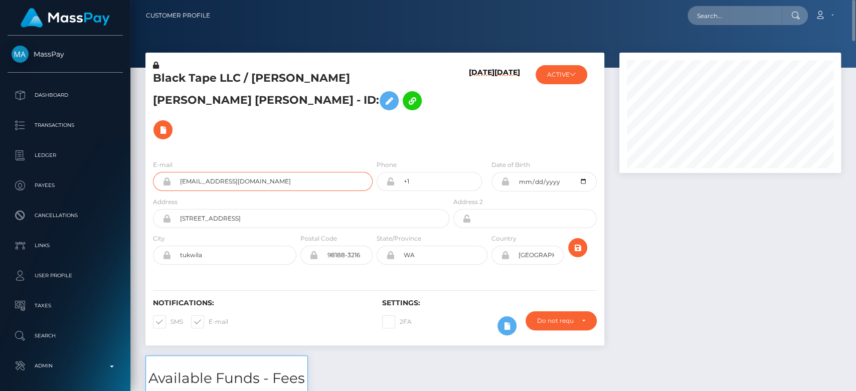
drag, startPoint x: 291, startPoint y: 154, endPoint x: 179, endPoint y: 151, distance: 111.8
click at [179, 172] on input "[EMAIL_ADDRESS][DOMAIN_NAME]" at bounding box center [271, 181] width 201 height 19
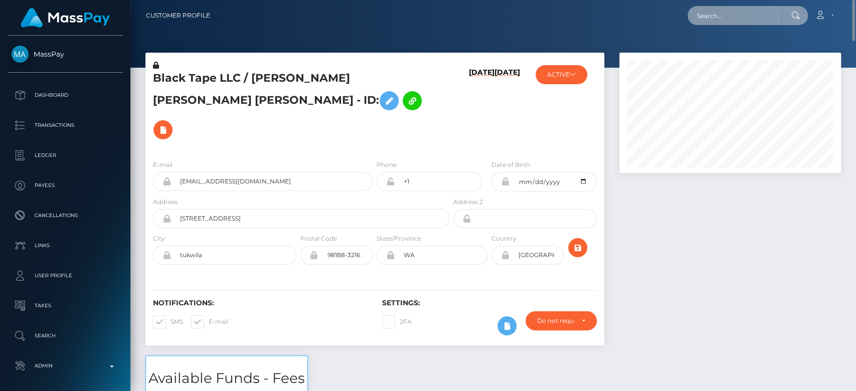
paste input "[EMAIL_ADDRESS][DOMAIN_NAME]"
click at [734, 16] on input "[EMAIL_ADDRESS][DOMAIN_NAME]" at bounding box center [734, 15] width 94 height 19
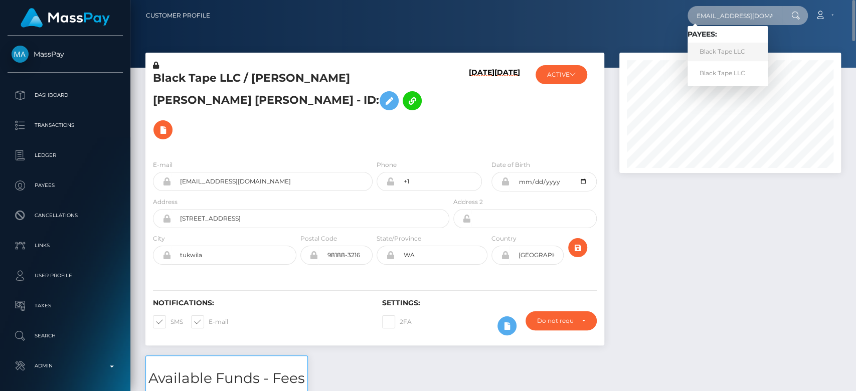
type input "[EMAIL_ADDRESS][DOMAIN_NAME]"
click at [724, 47] on link "Black Tape LLC" at bounding box center [727, 52] width 80 height 19
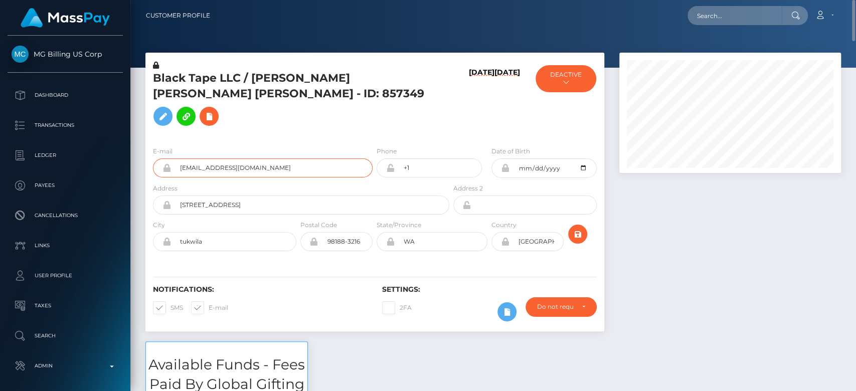
drag, startPoint x: 270, startPoint y: 145, endPoint x: 180, endPoint y: 154, distance: 89.7
click at [180, 158] on input "[EMAIL_ADDRESS][DOMAIN_NAME]" at bounding box center [271, 167] width 201 height 19
click at [748, 7] on input "text" at bounding box center [734, 15] width 94 height 19
paste input "[EMAIL_ADDRESS][DOMAIN_NAME]"
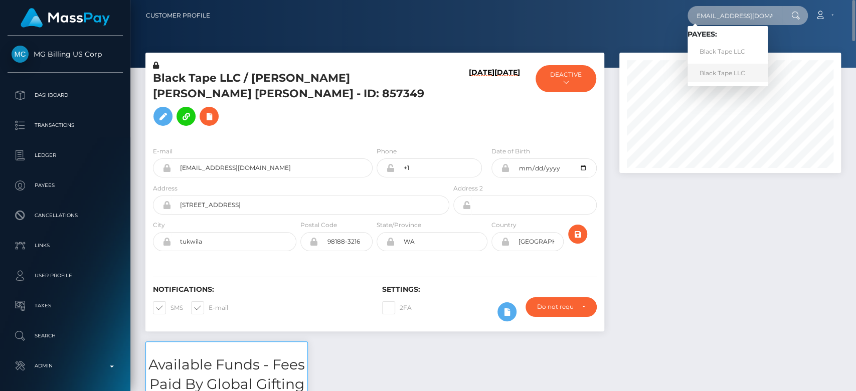
type input "[EMAIL_ADDRESS][DOMAIN_NAME]"
click at [733, 76] on link "Black Tape LLC" at bounding box center [727, 73] width 80 height 19
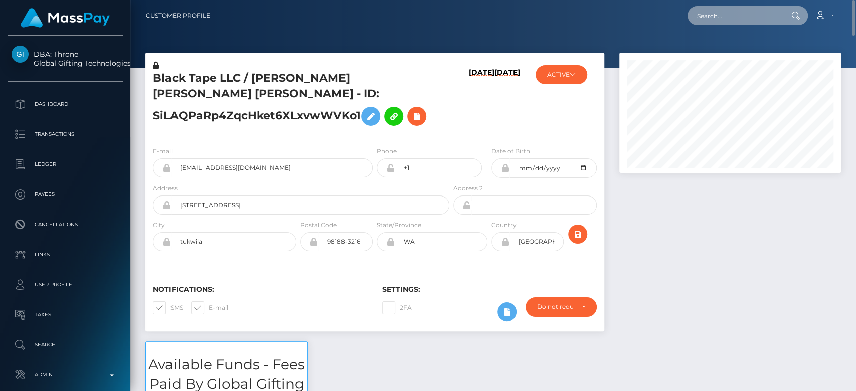
click at [721, 14] on input "text" at bounding box center [734, 15] width 94 height 19
paste input "[EMAIL_ADDRESS][DOMAIN_NAME]"
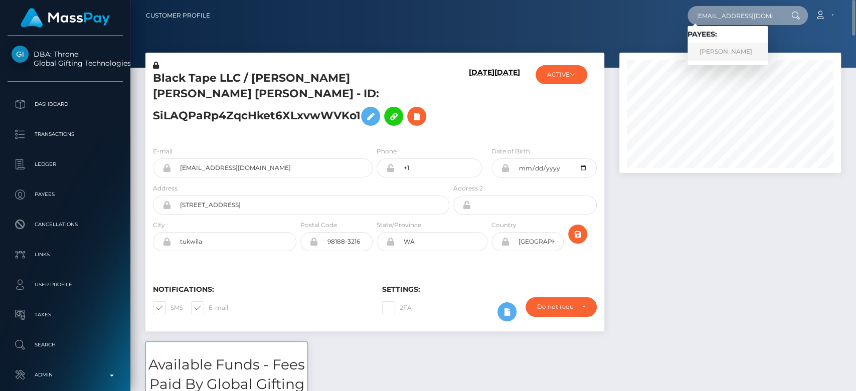
type input "[EMAIL_ADDRESS][DOMAIN_NAME]"
click at [727, 55] on link "[PERSON_NAME]" at bounding box center [727, 52] width 80 height 19
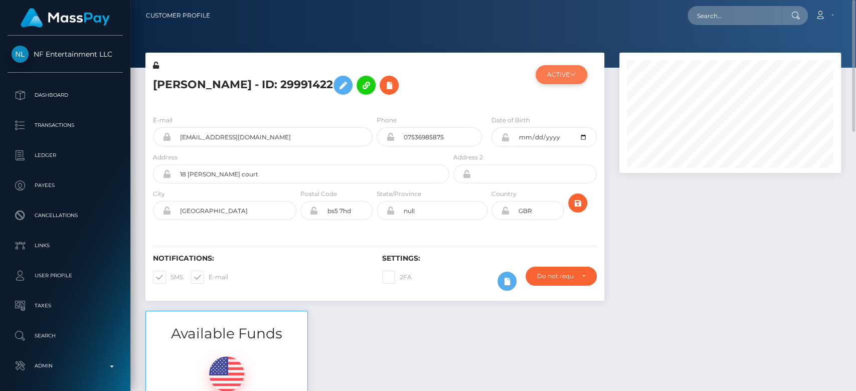
click at [563, 76] on button "ACTIVE" at bounding box center [561, 74] width 52 height 19
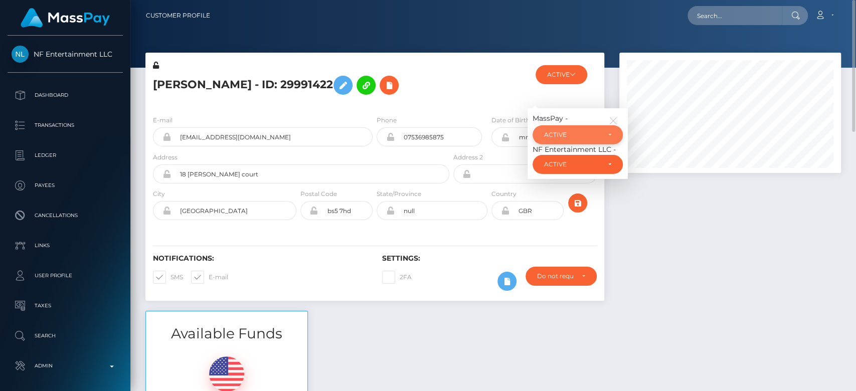
click at [577, 136] on div "ACTIVE" at bounding box center [572, 135] width 56 height 8
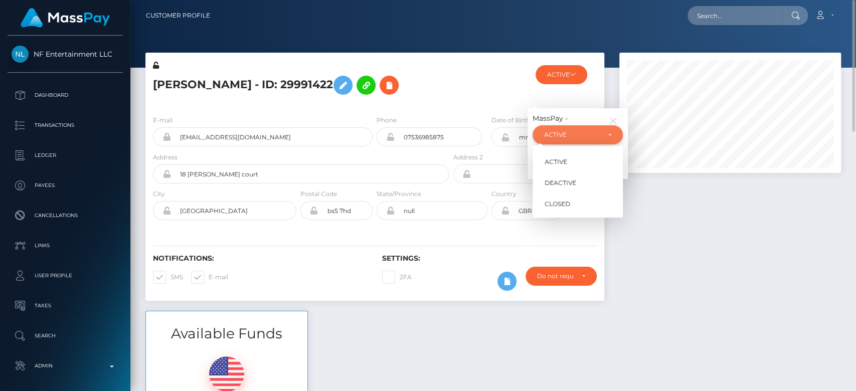
scroll to position [120, 222]
click at [564, 202] on span "CLOSED" at bounding box center [557, 203] width 26 height 9
select select "CLOSED"
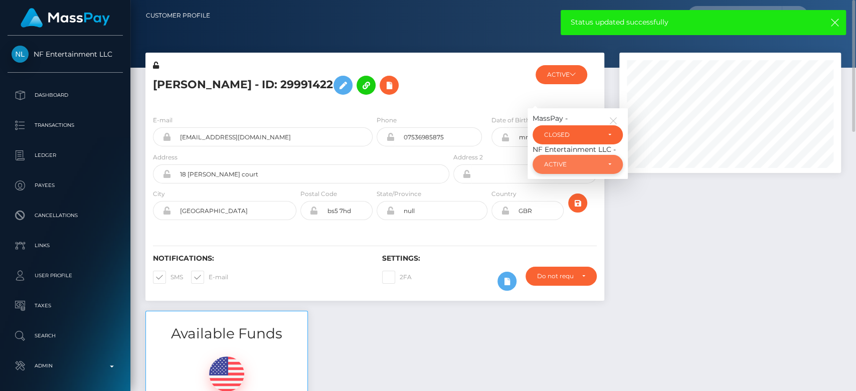
click at [582, 162] on div "ACTIVE" at bounding box center [572, 164] width 56 height 8
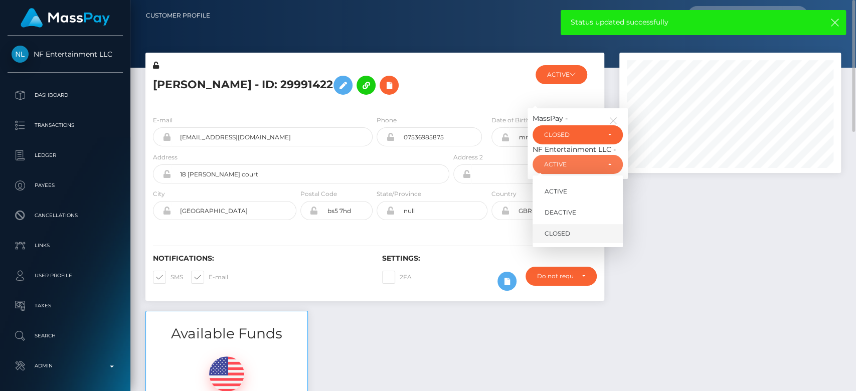
click at [554, 231] on span "CLOSED" at bounding box center [557, 233] width 26 height 9
select select "CLOSED"
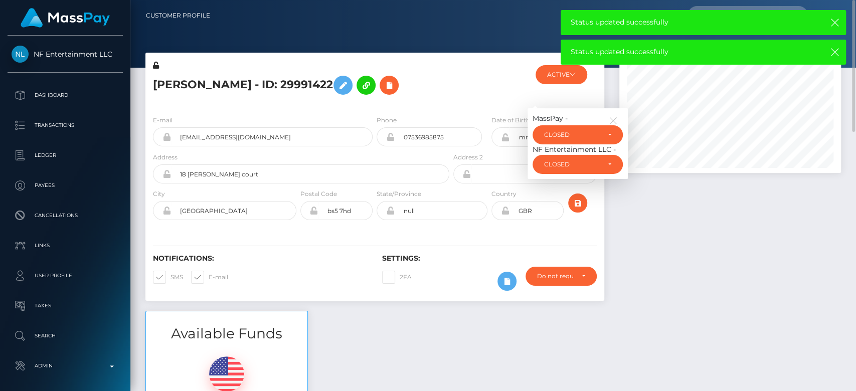
click at [208, 276] on span at bounding box center [208, 277] width 0 height 8
click at [208, 276] on input "E-mail" at bounding box center [211, 274] width 7 height 7
checkbox input "false"
click at [170, 275] on span at bounding box center [170, 277] width 0 height 8
click at [170, 275] on input "SMS" at bounding box center [173, 274] width 7 height 7
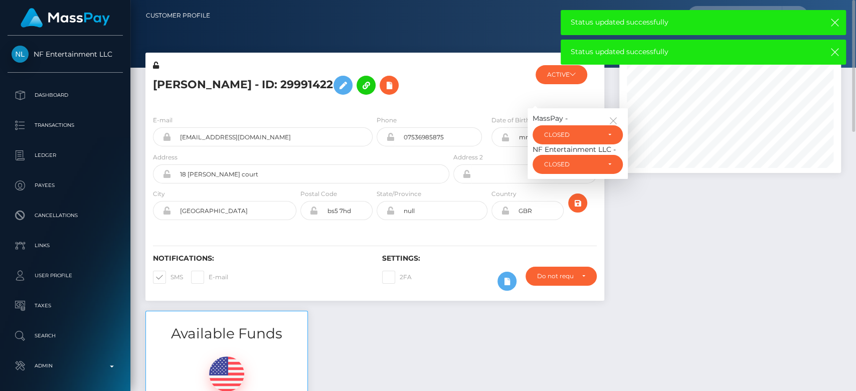
checkbox input "false"
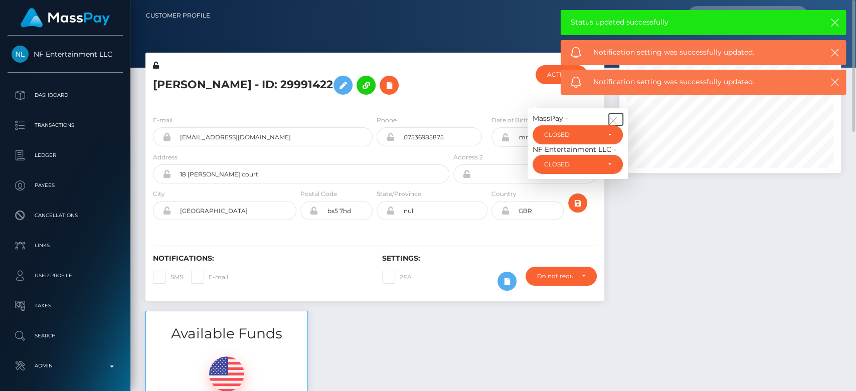
click at [613, 121] on icon "button" at bounding box center [612, 120] width 9 height 9
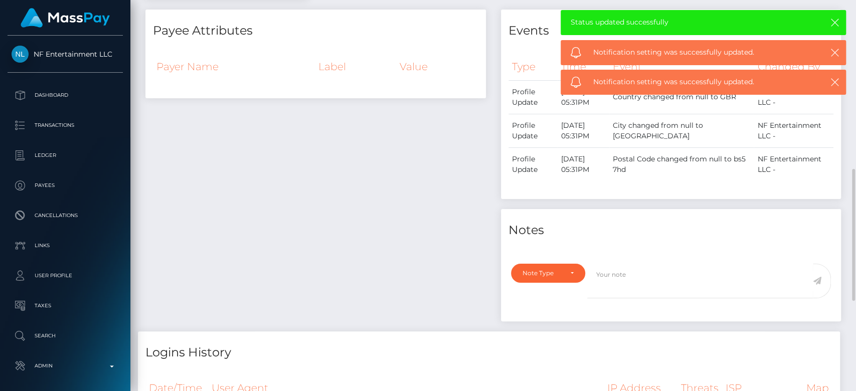
scroll to position [467, 0]
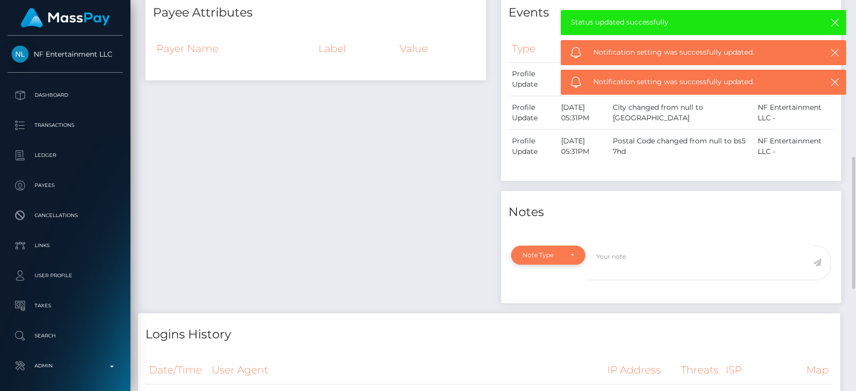
click at [562, 254] on div "Note Type" at bounding box center [547, 255] width 51 height 8
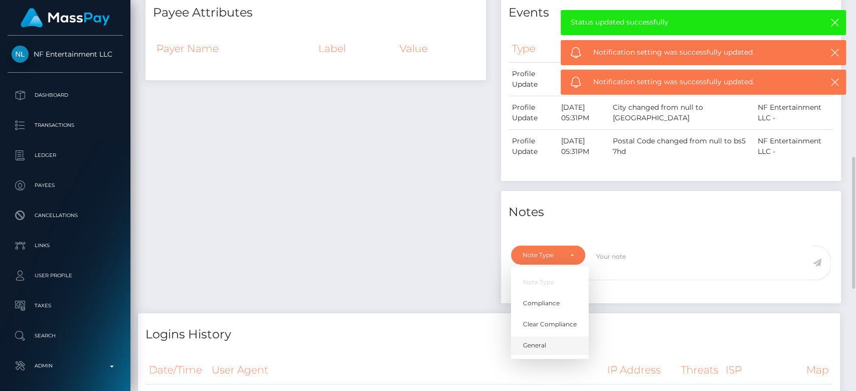
click at [537, 342] on span "General" at bounding box center [534, 345] width 23 height 9
select select "GENERAL"
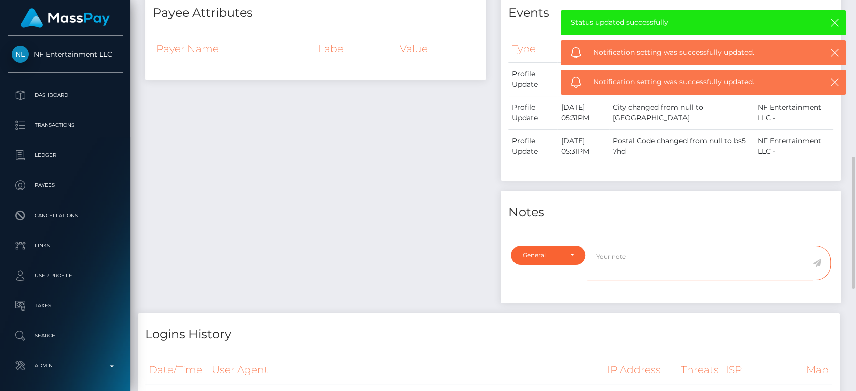
click at [621, 263] on textarea at bounding box center [700, 263] width 226 height 35
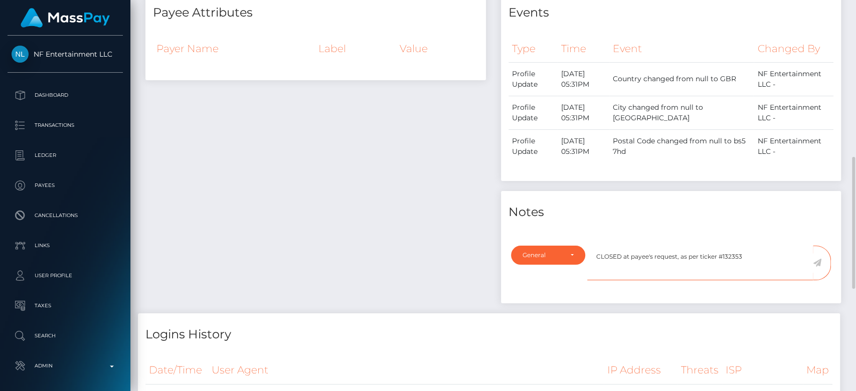
type textarea "CLOSED at payee's request, as per ticker #132353"
click at [817, 263] on icon at bounding box center [816, 263] width 9 height 8
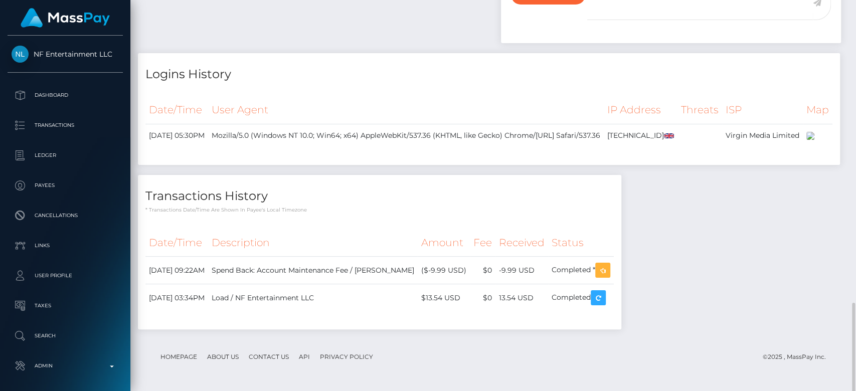
scroll to position [770, 0]
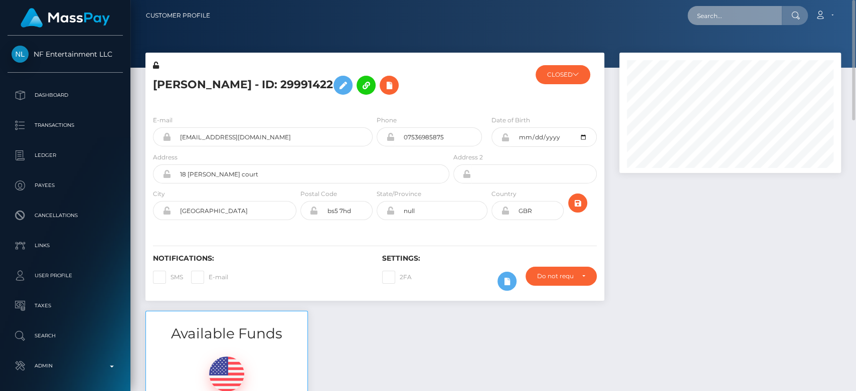
click at [754, 6] on input "text" at bounding box center [734, 15] width 94 height 19
paste input "[EMAIL_ADDRESS][DOMAIN_NAME]"
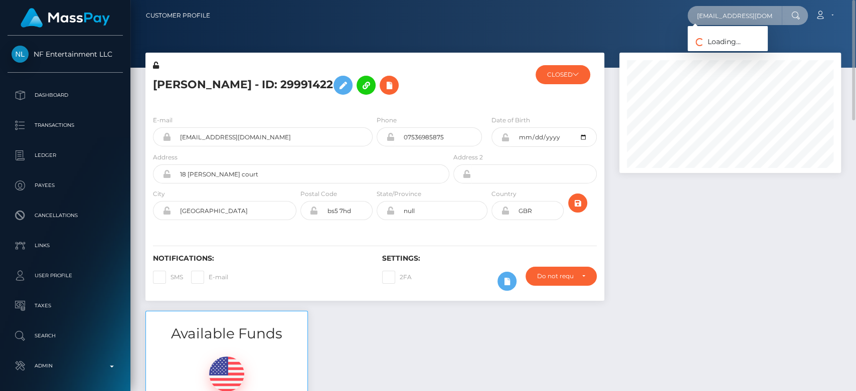
scroll to position [0, 28]
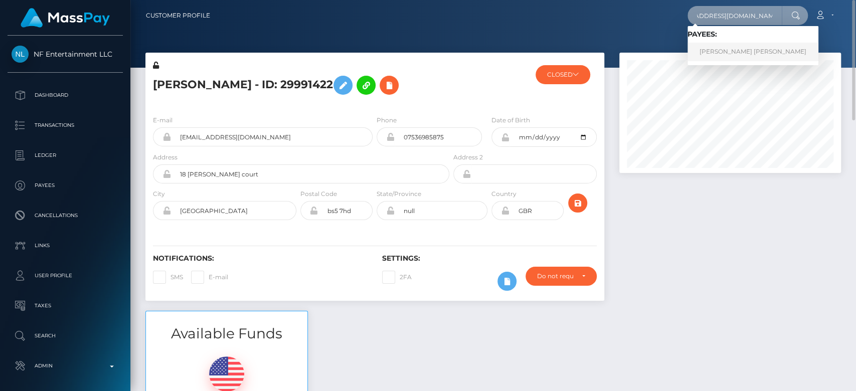
type input "[EMAIL_ADDRESS][DOMAIN_NAME]"
click at [733, 46] on link "[PERSON_NAME] [PERSON_NAME]" at bounding box center [752, 52] width 131 height 19
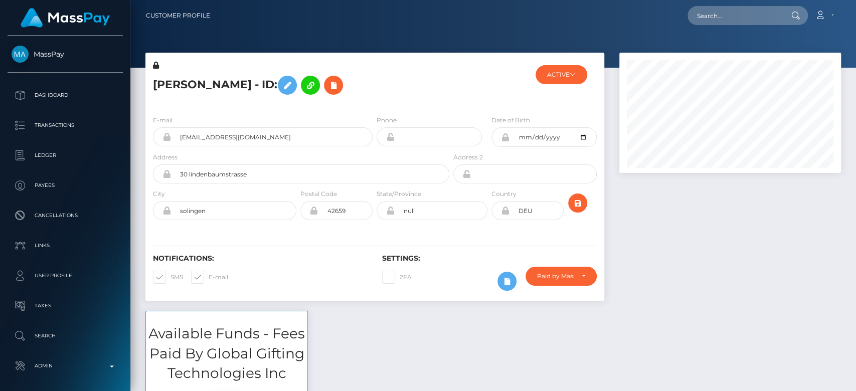
scroll to position [120, 222]
click at [561, 75] on button "ACTIVE" at bounding box center [561, 74] width 52 height 19
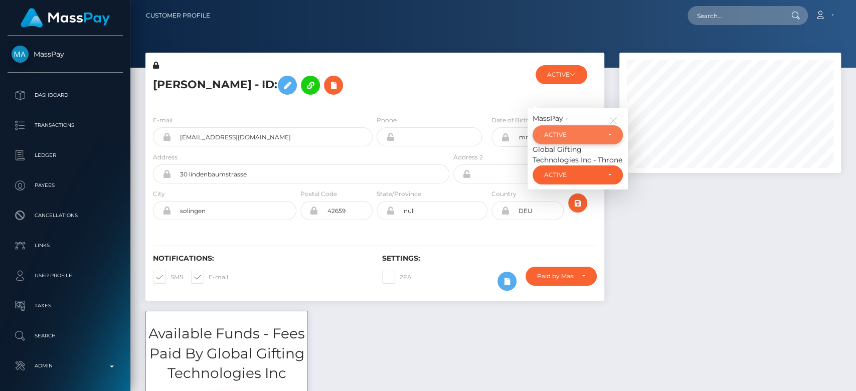
click at [562, 133] on div "ACTIVE" at bounding box center [572, 135] width 56 height 8
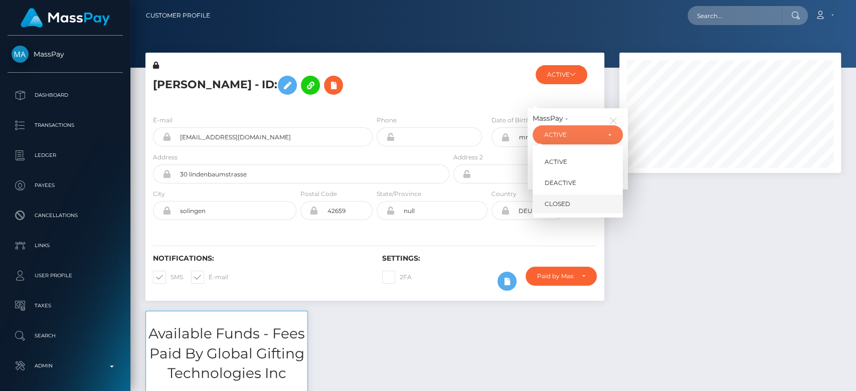
click at [564, 202] on span "CLOSED" at bounding box center [557, 203] width 26 height 9
select select "CLOSED"
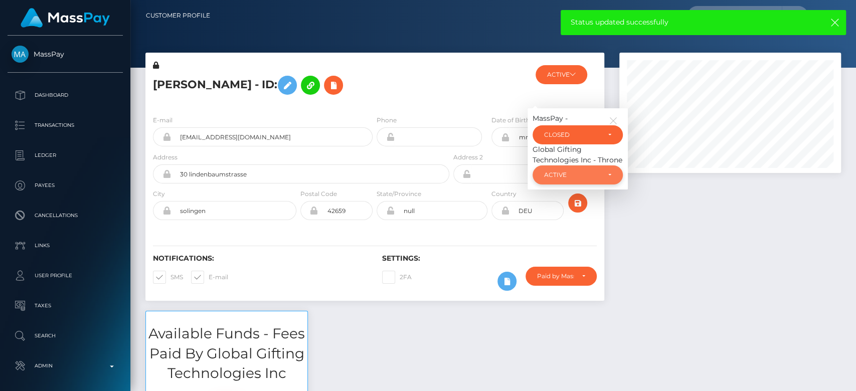
click at [561, 176] on div "ACTIVE" at bounding box center [572, 175] width 56 height 8
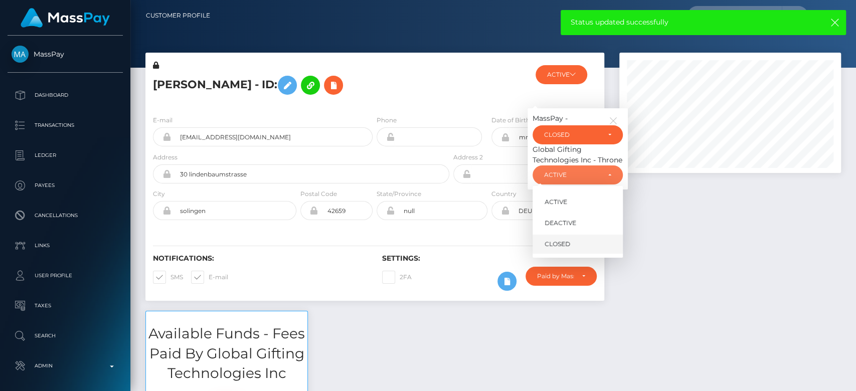
click at [555, 248] on span "CLOSED" at bounding box center [557, 244] width 26 height 9
select select "CLOSED"
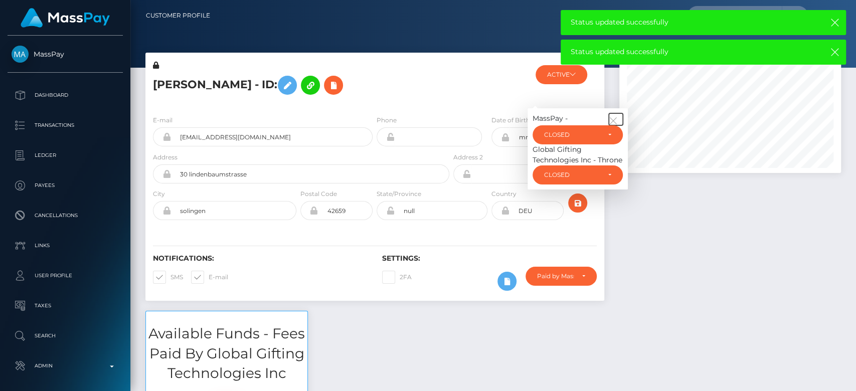
click at [614, 121] on icon "button" at bounding box center [612, 120] width 9 height 9
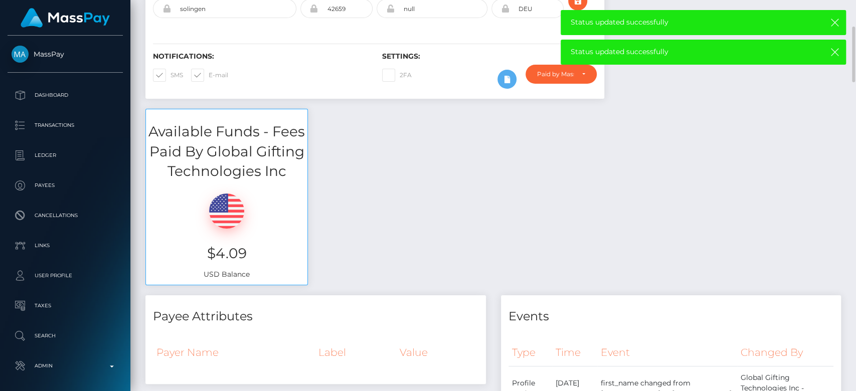
scroll to position [204, 0]
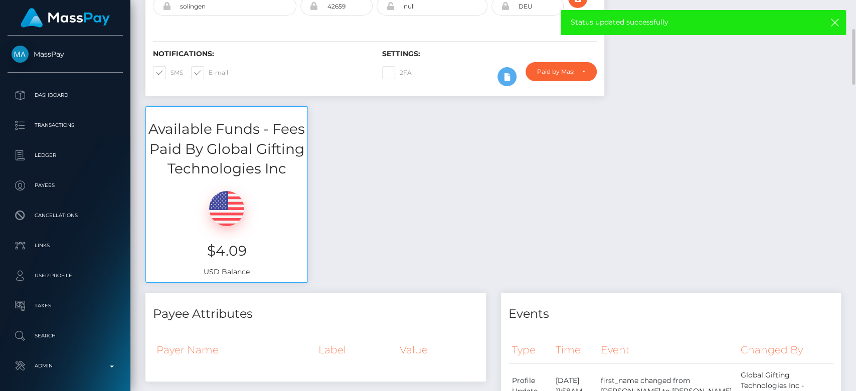
click at [208, 71] on span at bounding box center [208, 73] width 0 height 8
click at [208, 71] on input "E-mail" at bounding box center [211, 69] width 7 height 7
checkbox input "false"
click at [170, 69] on span at bounding box center [170, 73] width 0 height 8
click at [170, 67] on input "SMS" at bounding box center [173, 69] width 7 height 7
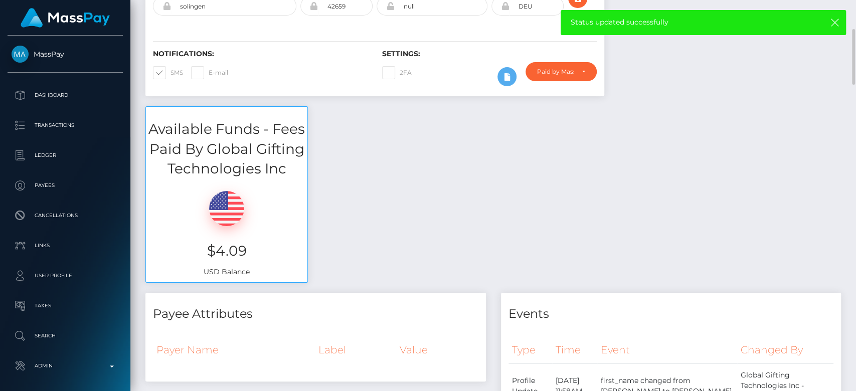
checkbox input "false"
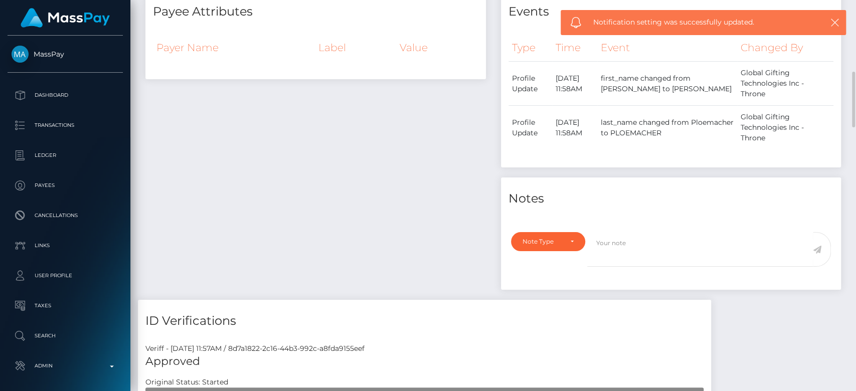
scroll to position [506, 0]
click at [560, 238] on div "Note Type" at bounding box center [542, 242] width 40 height 8
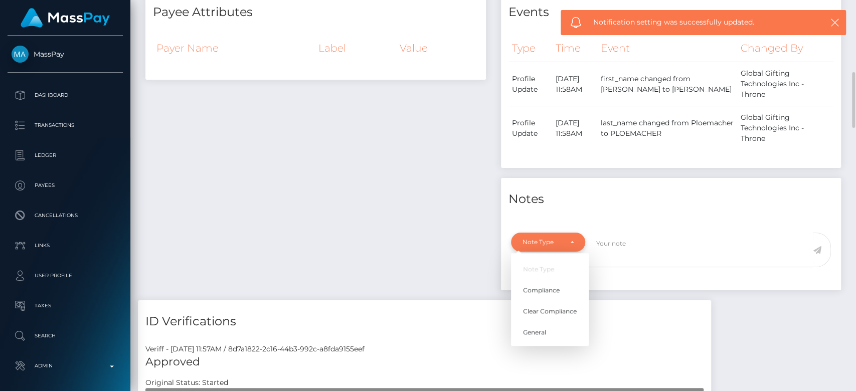
scroll to position [120, 222]
click at [550, 335] on link "General" at bounding box center [550, 332] width 78 height 19
select select "GENERAL"
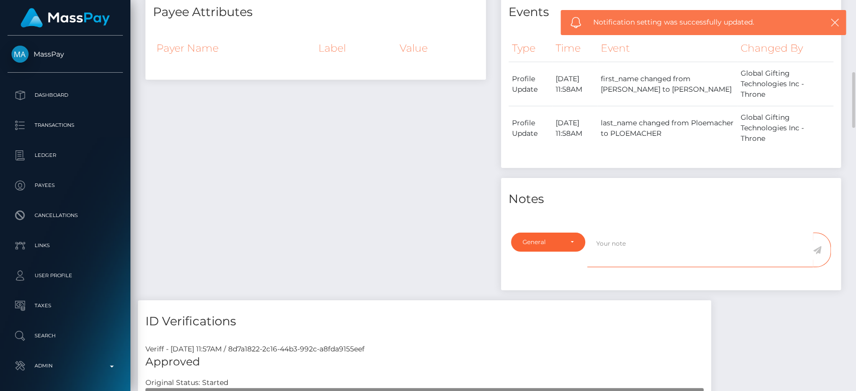
click at [601, 245] on textarea at bounding box center [700, 250] width 226 height 35
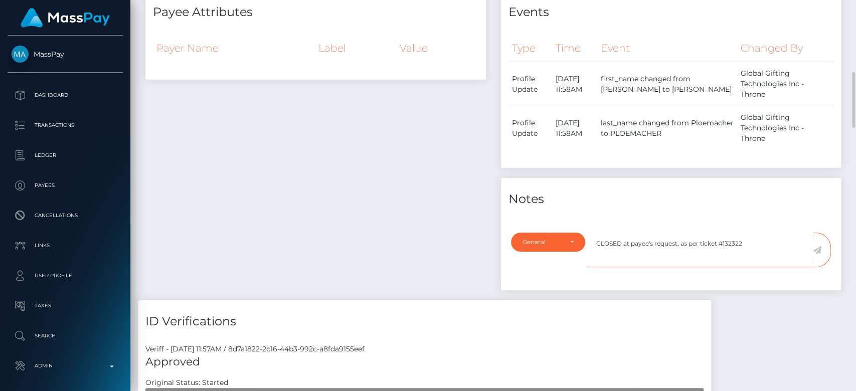
type textarea "CLOSED at payee's request, as per ticket #132322"
click at [816, 247] on icon at bounding box center [816, 250] width 9 height 8
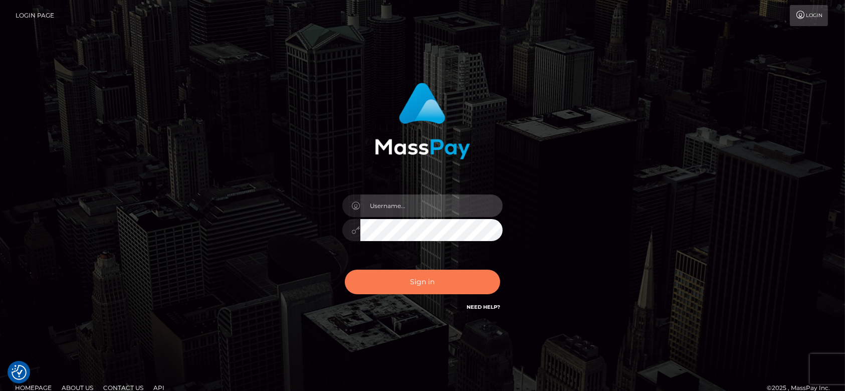
type input "[DOMAIN_NAME]"
click at [429, 287] on button "Sign in" at bounding box center [422, 282] width 155 height 25
type input "[DOMAIN_NAME]"
click at [419, 284] on button "Sign in" at bounding box center [422, 282] width 155 height 25
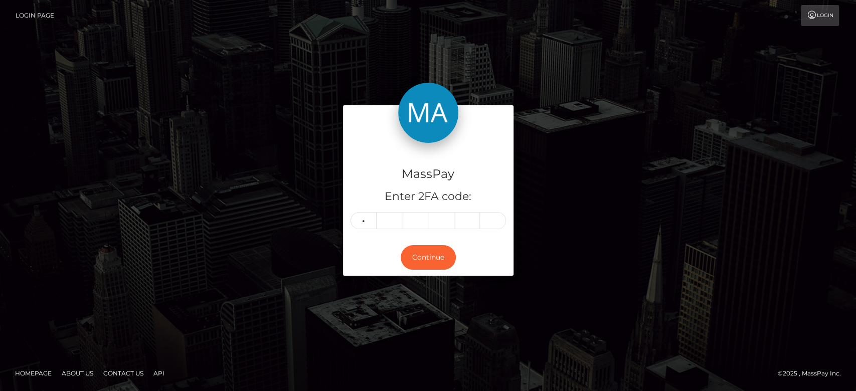
type input "8"
type input "1"
type input "4"
type input "5"
type input "0"
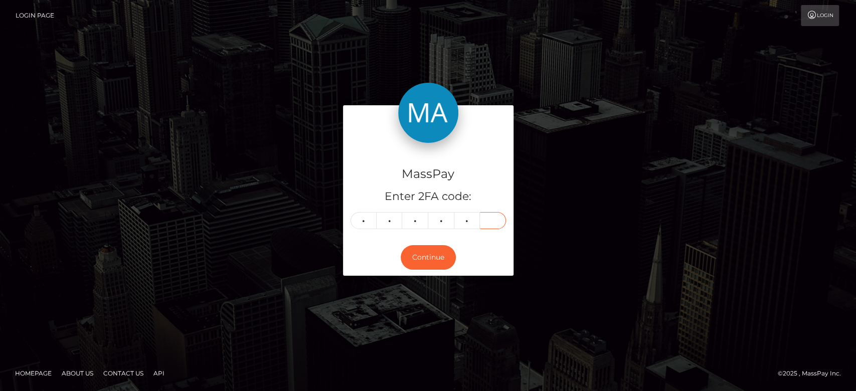
type input "5"
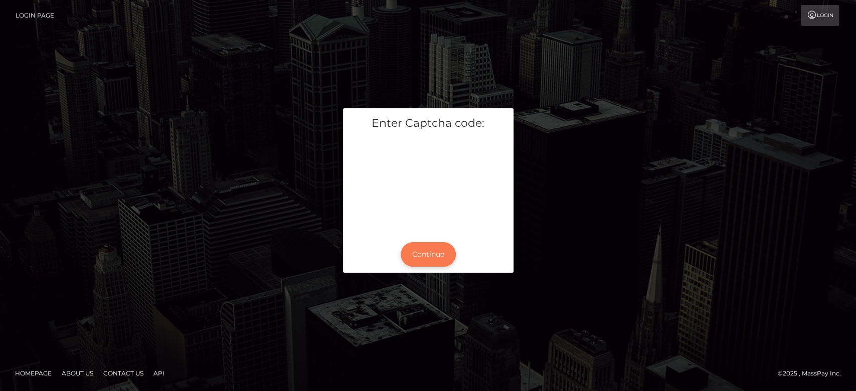
click at [424, 249] on button "Continue" at bounding box center [427, 254] width 55 height 25
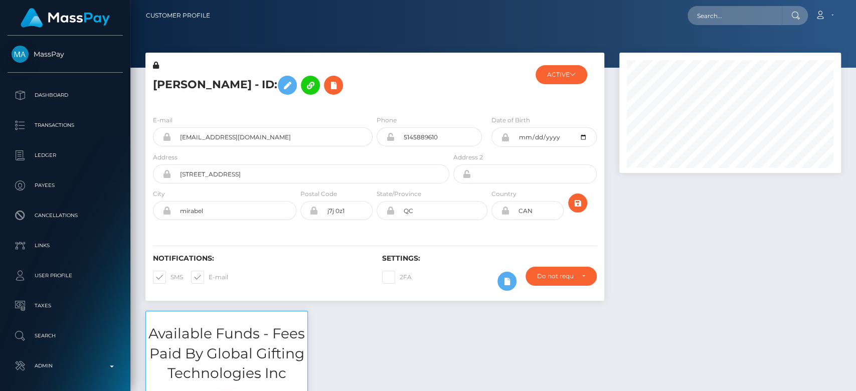
scroll to position [120, 222]
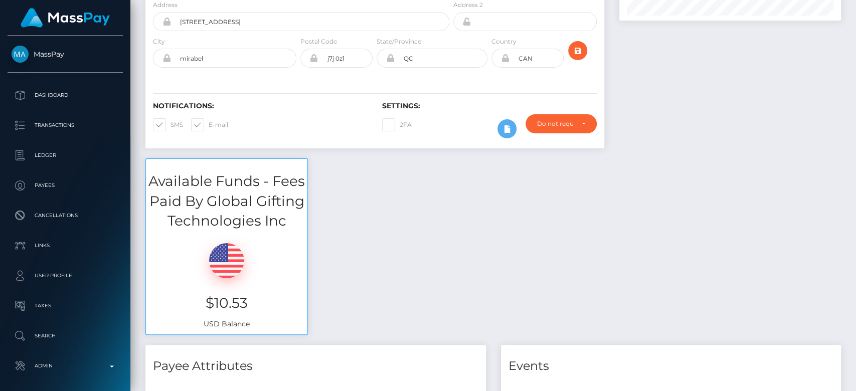
scroll to position [0, 0]
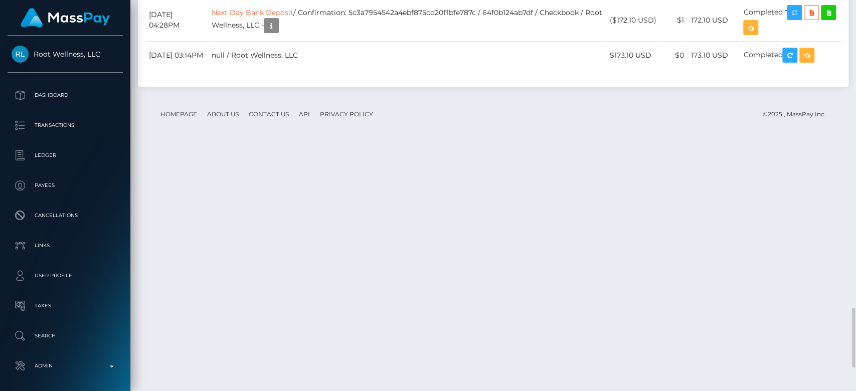
scroll to position [120, 222]
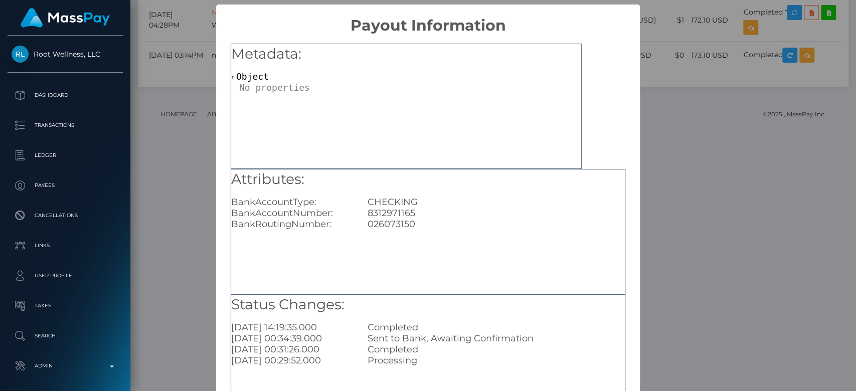
click at [390, 215] on div "8312971165" at bounding box center [496, 212] width 272 height 11
copy div "8312971165"
click at [676, 202] on div "× Payout Information Metadata: Object Attributes: BankAccountType: CHECKING Ban…" at bounding box center [428, 195] width 856 height 391
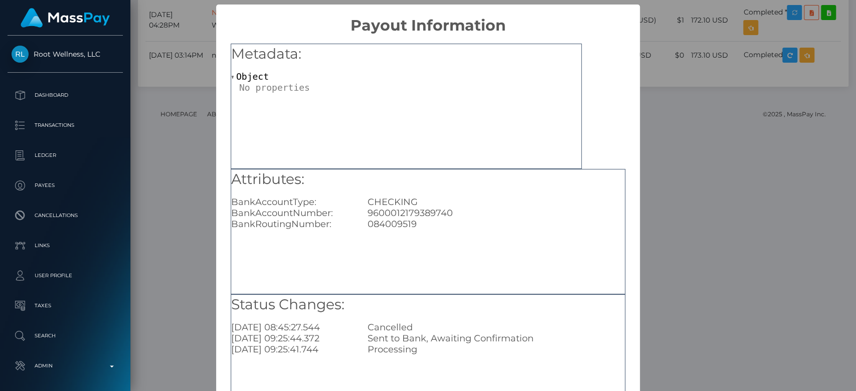
click at [683, 170] on div "× Payout Information Metadata: Object Attributes: BankAccountType: CHECKING Ban…" at bounding box center [428, 195] width 856 height 391
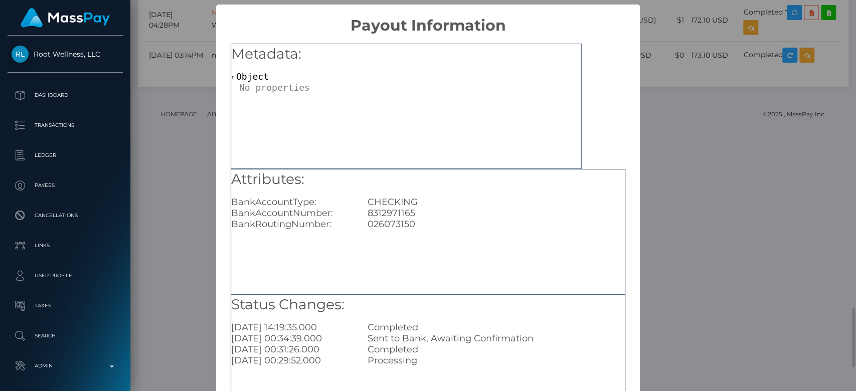
scroll to position [0, 0]
click at [654, 151] on div "× Payout Information Metadata: Object Attributes: BankAccountType: CHECKING Ban…" at bounding box center [428, 195] width 856 height 391
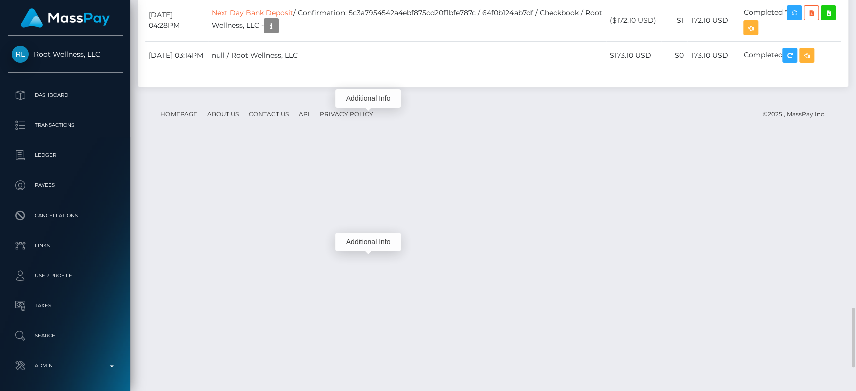
scroll to position [120, 222]
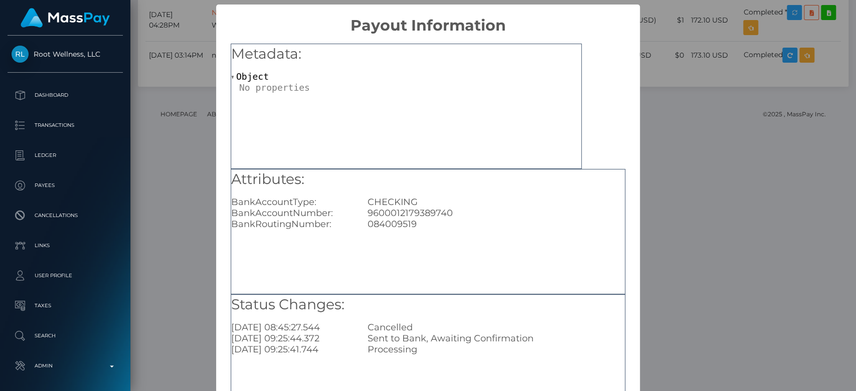
click at [660, 152] on div "× Payout Information Metadata: Object Attributes: BankAccountType: CHECKING Ban…" at bounding box center [428, 195] width 856 height 391
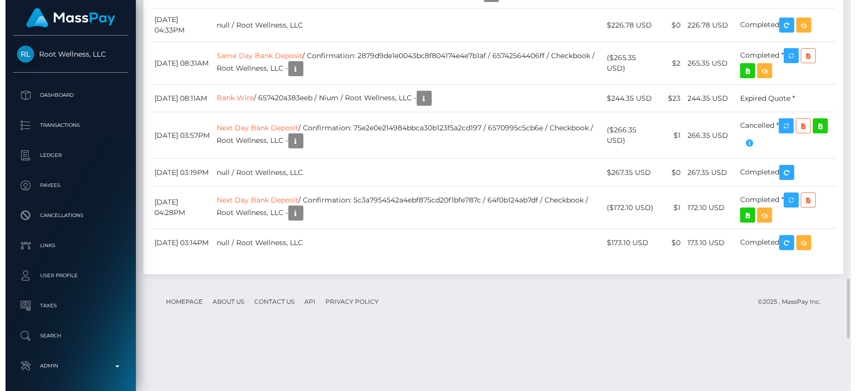
scroll to position [1821, 0]
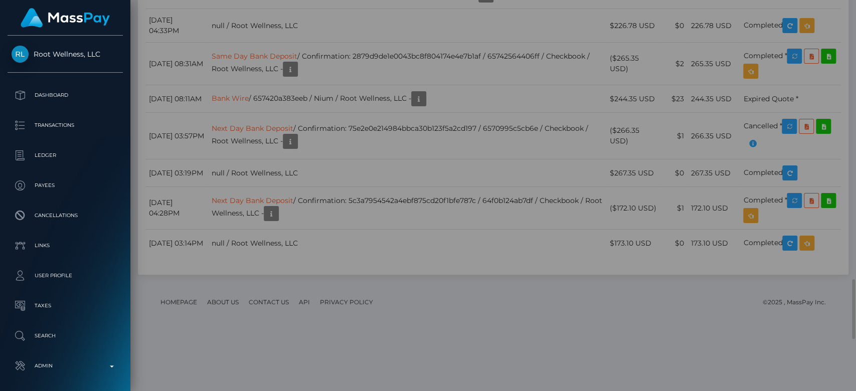
scroll to position [120, 222]
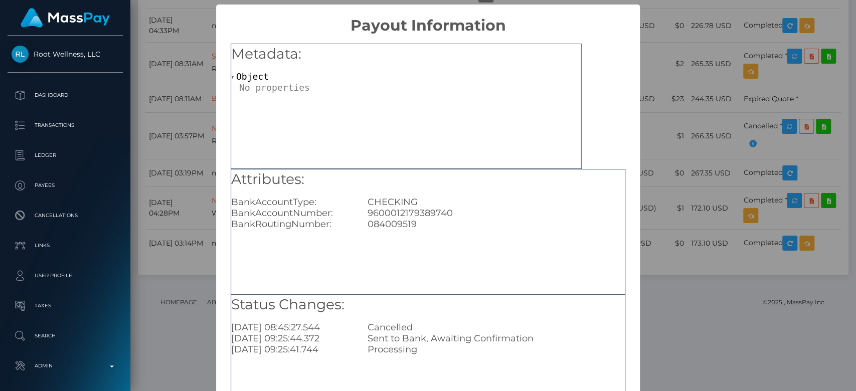
click at [400, 217] on div "9600012179389740" at bounding box center [496, 212] width 272 height 11
copy div "9600012179389740"
click at [719, 42] on div "× Payout Information Metadata: Object Attributes: BankAccountType: CHECKING Ban…" at bounding box center [428, 195] width 856 height 391
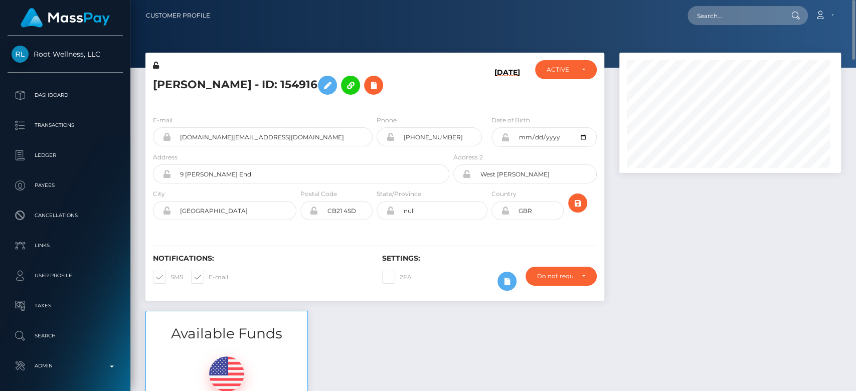
click at [743, 2] on nav "Customer Profile Loading... Loading... Account" at bounding box center [492, 15] width 725 height 31
paste input "kaitlyn.michaels01@gmail.com"
click at [734, 14] on input "kaitlyn.michaels01@gmail.com" at bounding box center [734, 15] width 94 height 19
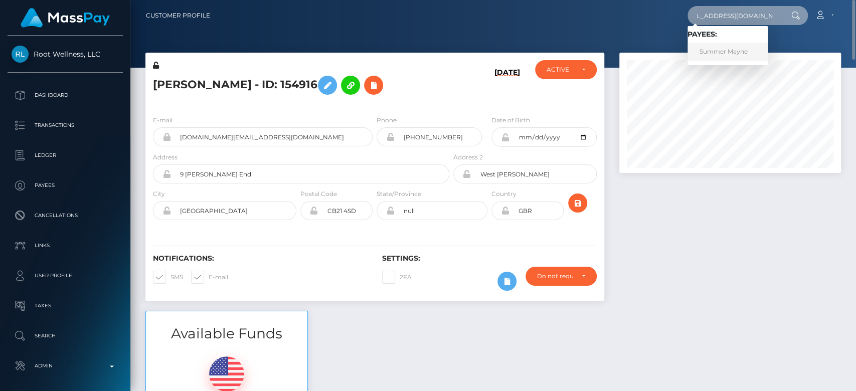
type input "kaitlyn.michaels01@gmail.com"
click at [744, 52] on link "Summer Mayne" at bounding box center [727, 52] width 80 height 19
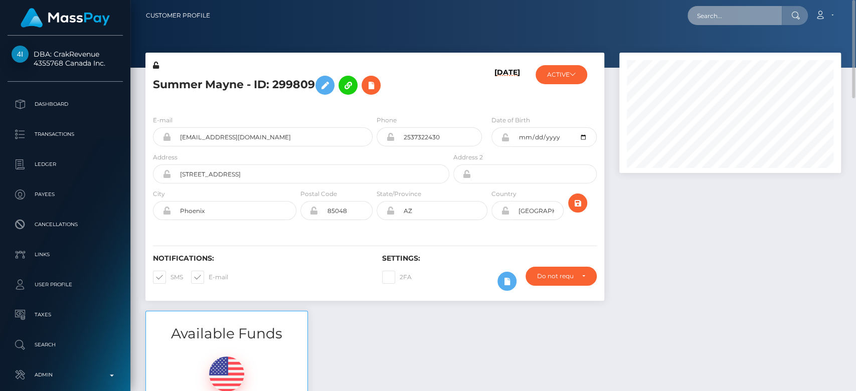
paste input "[EMAIL_ADDRESS][PERSON_NAME][DOMAIN_NAME]"
click at [715, 13] on input "[EMAIL_ADDRESS][PERSON_NAME][DOMAIN_NAME]" at bounding box center [734, 15] width 94 height 19
type input "[EMAIL_ADDRESS][PERSON_NAME][DOMAIN_NAME]"
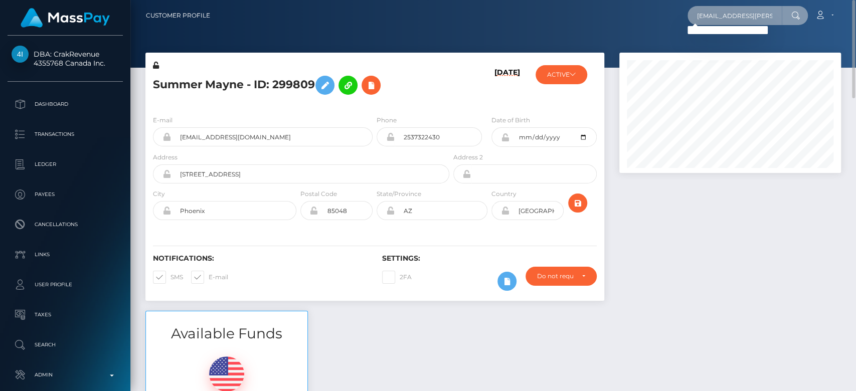
click at [704, 11] on input "crystal.schumacher@saintfrancisministries.org" at bounding box center [734, 15] width 94 height 19
paste input "Crystal.Schumacher@saintfrancisministries.org"
type input "Crystal.Schumacher@saintfrancisministries.org"
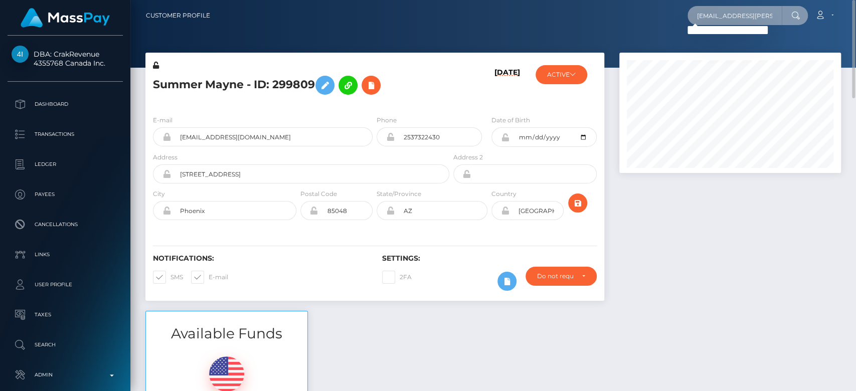
click at [723, 20] on input "Crystal.Schumacher@saintfrancisministries.org" at bounding box center [734, 15] width 94 height 19
paste input "[EMAIL_ADDRESS][PERSON_NAME][DOMAIN_NAME][PERSON_NAME]"
type input "[EMAIL_ADDRESS][PERSON_NAME][DOMAIN_NAME][PERSON_NAME]"
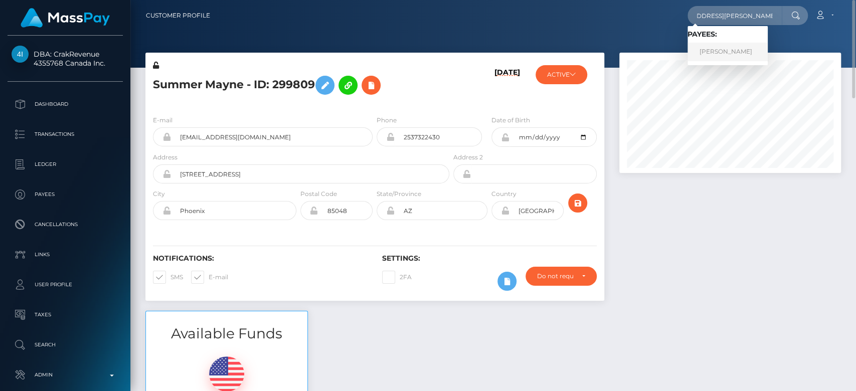
scroll to position [0, 0]
click at [704, 53] on link "Chase Schumacher" at bounding box center [727, 52] width 80 height 19
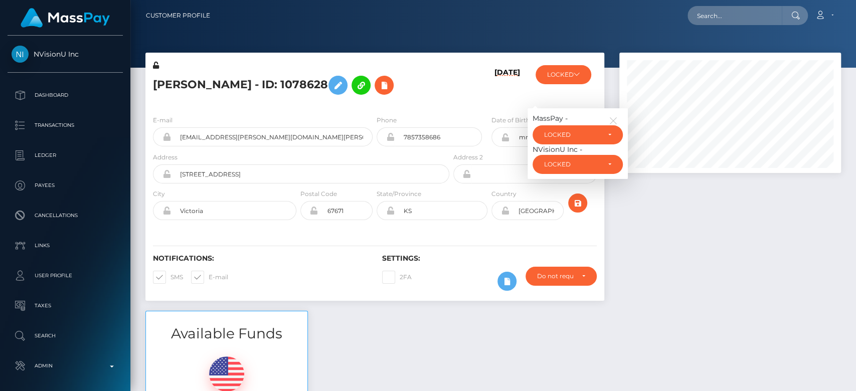
scroll to position [120, 222]
click at [567, 72] on button "LOCKED" at bounding box center [563, 74] width 56 height 19
click at [615, 118] on icon "button" at bounding box center [612, 120] width 9 height 9
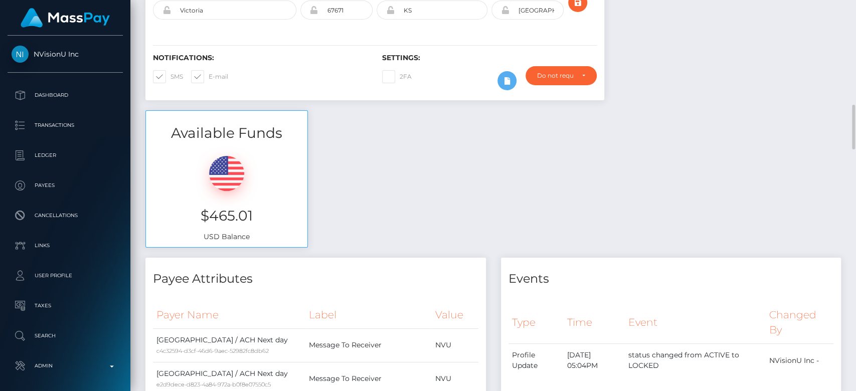
scroll to position [0, 0]
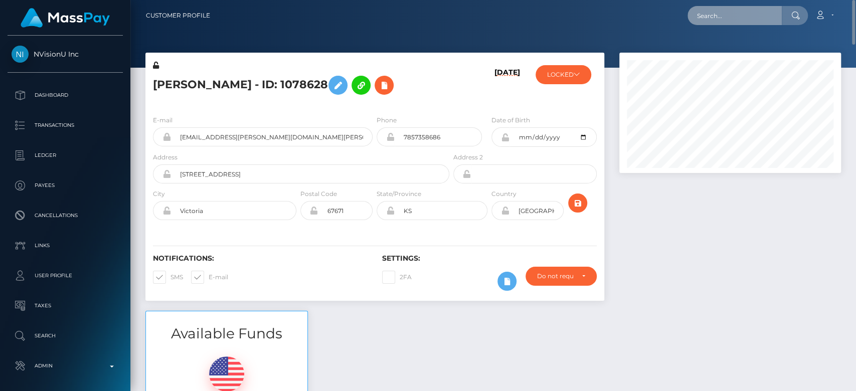
click at [718, 17] on input "text" at bounding box center [734, 15] width 94 height 19
paste input "[EMAIL_ADDRESS][DOMAIN_NAME]"
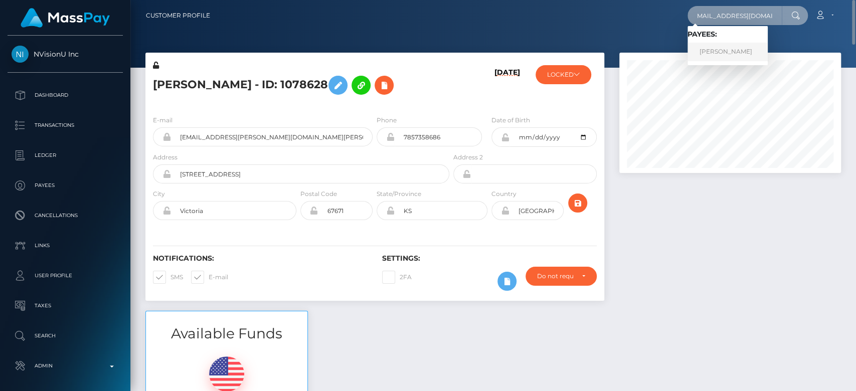
type input "[EMAIL_ADDRESS][DOMAIN_NAME]"
click at [746, 47] on link "Crystal Schumacher" at bounding box center [727, 52] width 80 height 19
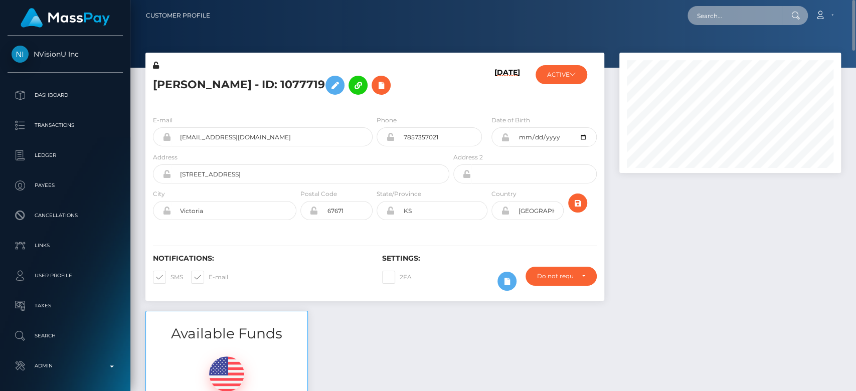
click at [714, 11] on input "text" at bounding box center [734, 15] width 94 height 19
paste input "29571096-a15b-46fc-97af-d67e45393277"
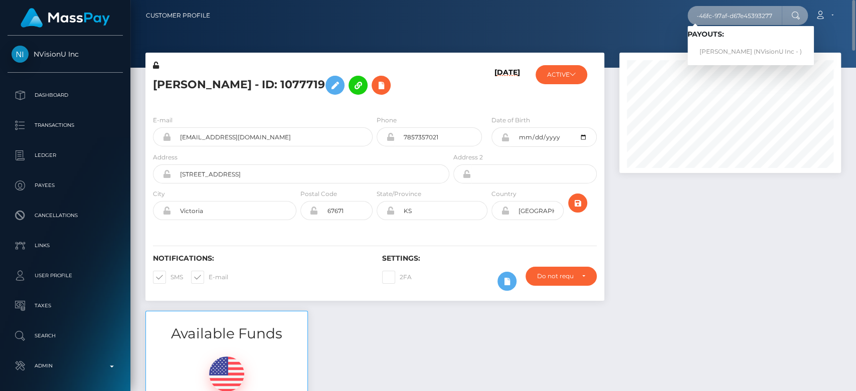
type input "29571096-a15b-46fc-97af-d67e45393277"
click at [734, 53] on link "Nainoa Villierme (NVisionU Inc - )" at bounding box center [750, 52] width 126 height 19
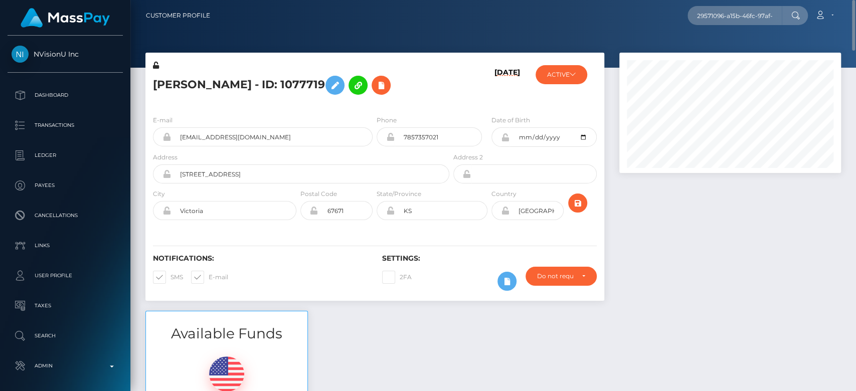
click at [680, 212] on div at bounding box center [729, 182] width 237 height 258
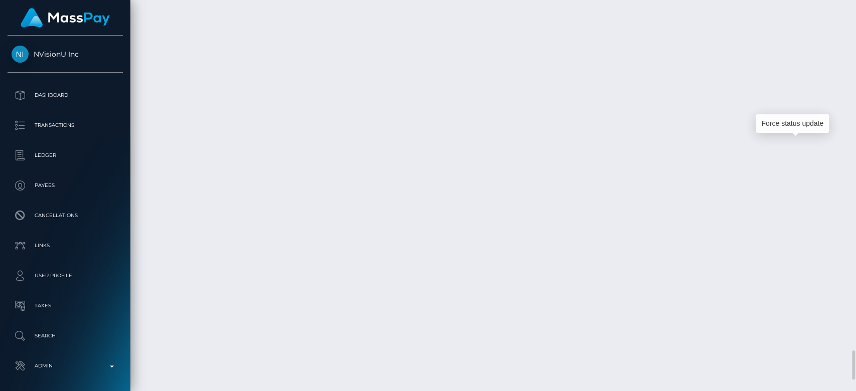
scroll to position [120, 222]
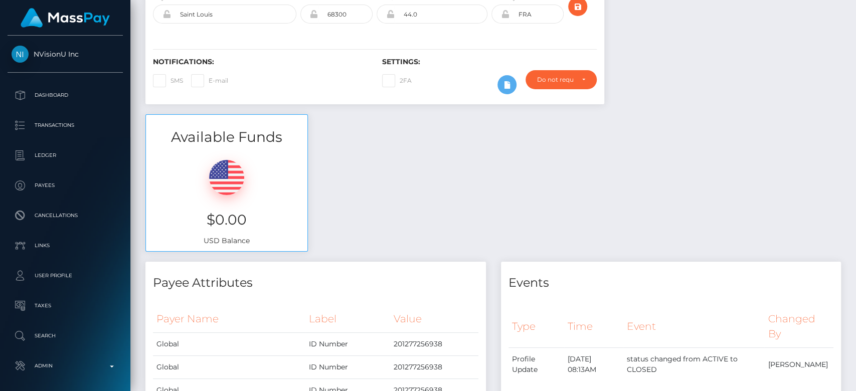
scroll to position [0, 0]
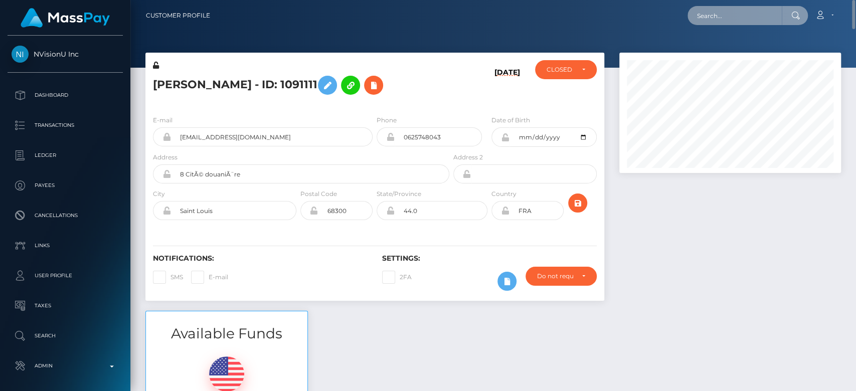
click at [727, 6] on input "text" at bounding box center [734, 15] width 94 height 19
paste input "[EMAIL_ADDRESS][DOMAIN_NAME]"
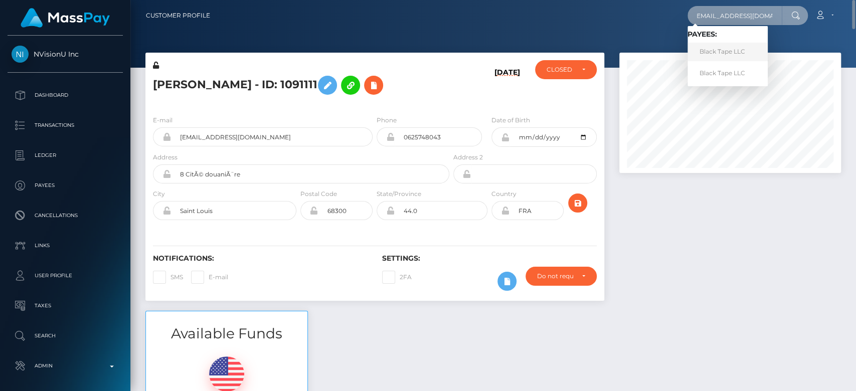
type input "[EMAIL_ADDRESS][DOMAIN_NAME]"
click at [722, 50] on link "Black Tape LLC" at bounding box center [727, 52] width 80 height 19
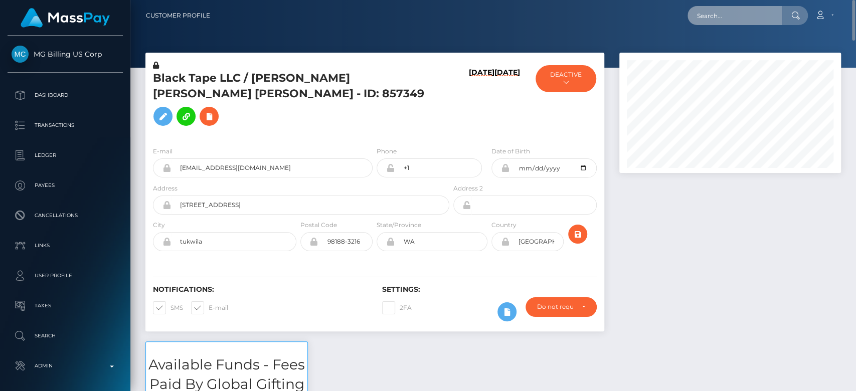
click at [726, 12] on input "text" at bounding box center [734, 15] width 94 height 19
paste input "[EMAIL_ADDRESS][DOMAIN_NAME]"
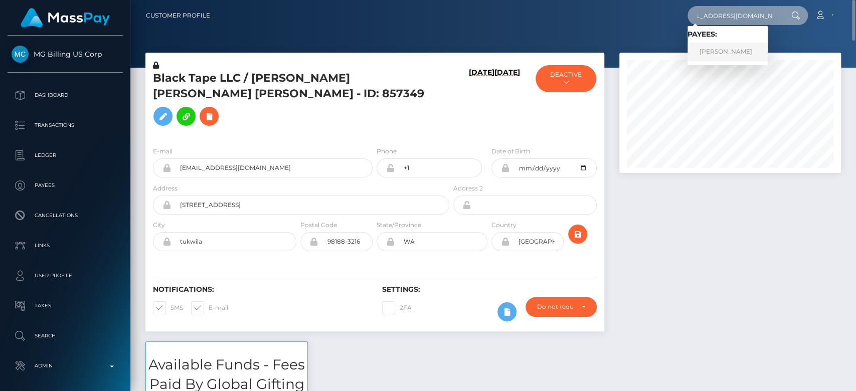
type input "[EMAIL_ADDRESS][DOMAIN_NAME]"
click at [742, 47] on link "HANNAH L BOYER" at bounding box center [727, 52] width 80 height 19
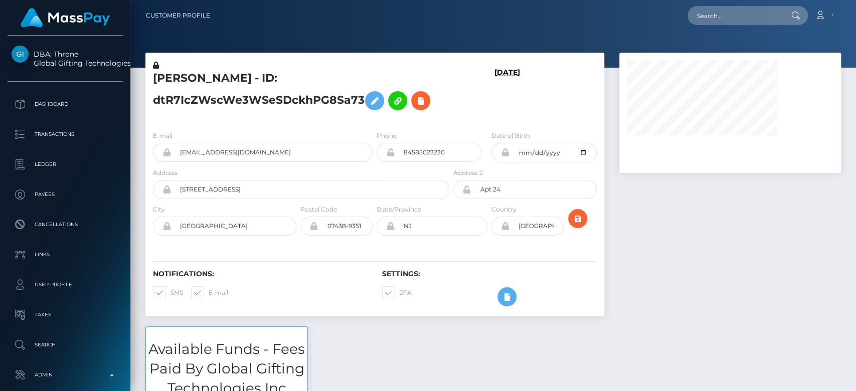
click at [750, 239] on div at bounding box center [729, 190] width 237 height 274
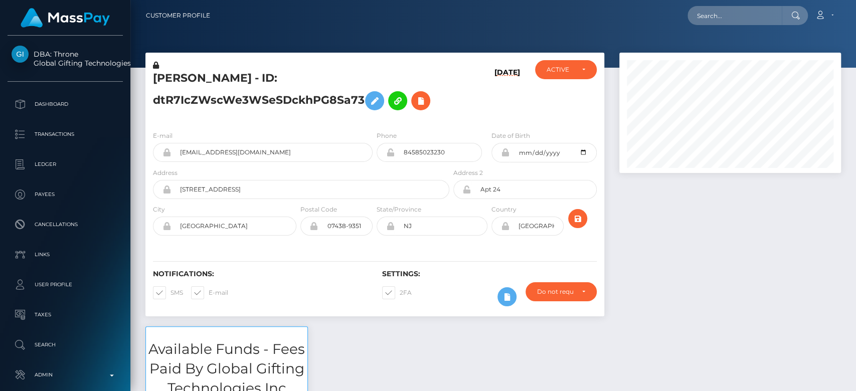
scroll to position [120, 222]
click at [700, 260] on div at bounding box center [729, 190] width 237 height 274
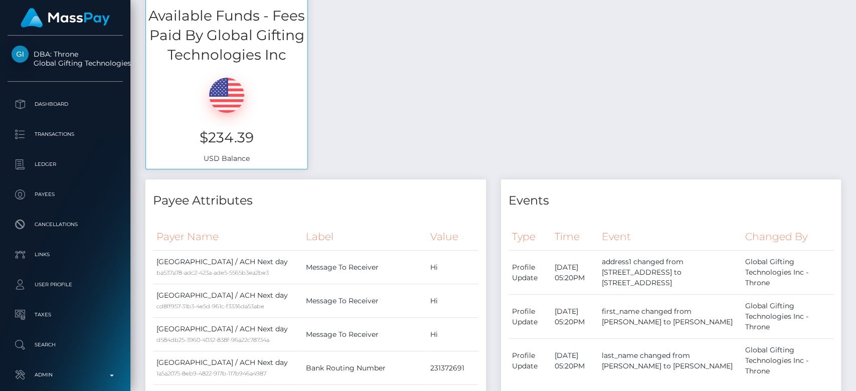
scroll to position [0, 0]
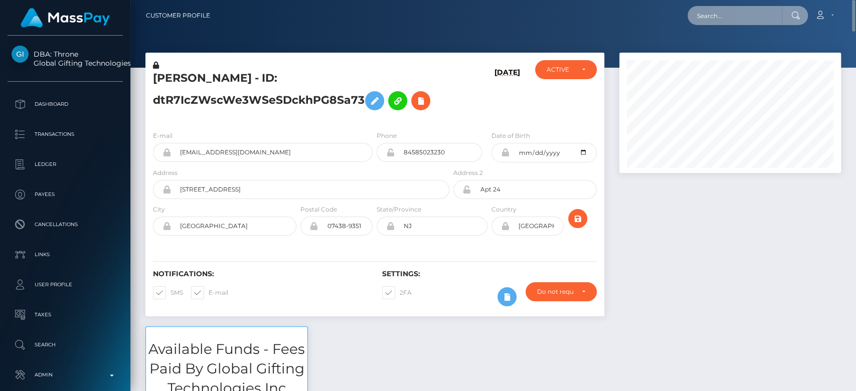
click at [715, 16] on input "text" at bounding box center [734, 15] width 94 height 19
paste input "amstaffy83@gmail.com"
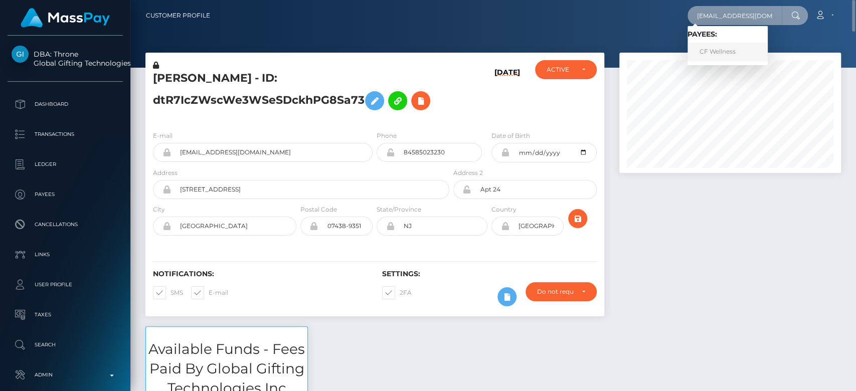
type input "amstaffy83@gmail.com"
click at [716, 46] on link "CF Wellness" at bounding box center [727, 52] width 80 height 19
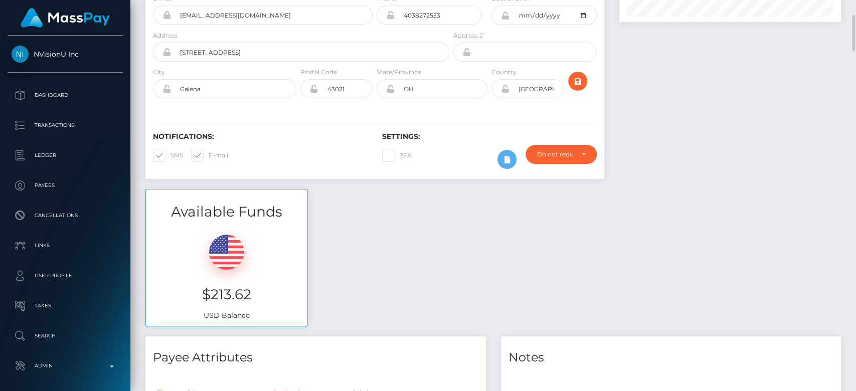
scroll to position [152, 0]
drag, startPoint x: 254, startPoint y: 286, endPoint x: 190, endPoint y: 284, distance: 63.7
click at [190, 284] on h3 "$213.62" at bounding box center [226, 294] width 146 height 20
copy h3 "$213.62"
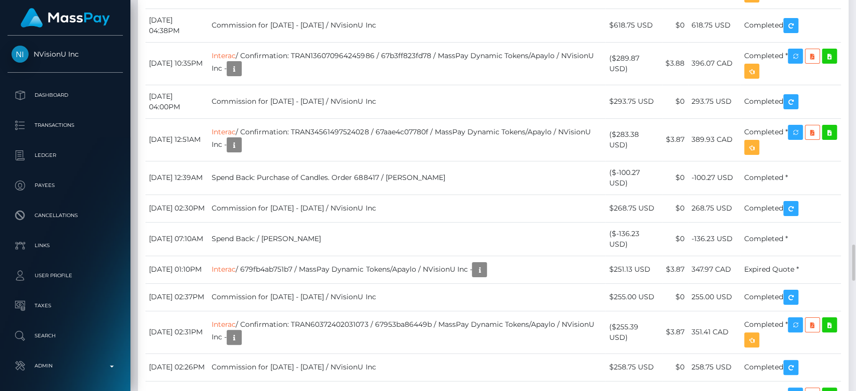
scroll to position [2642, 0]
